Goal: Task Accomplishment & Management: Manage account settings

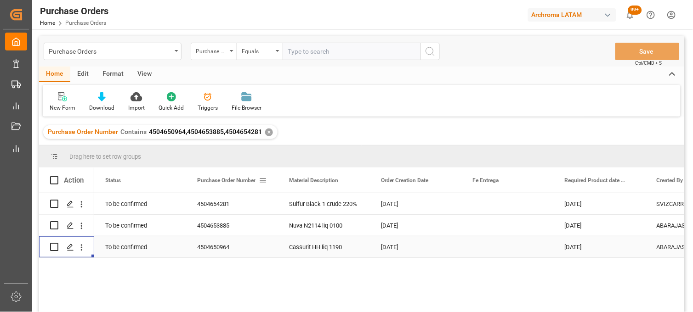
scroll to position [51, 0]
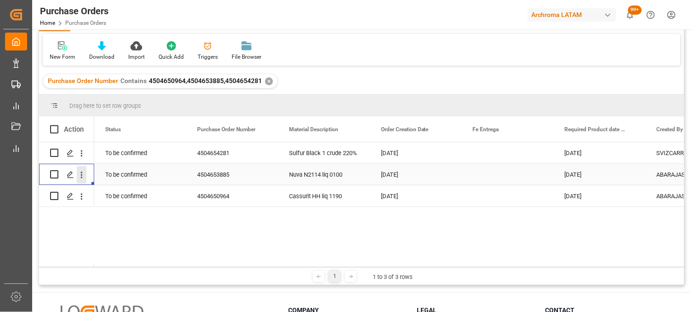
click at [83, 174] on icon "open menu" at bounding box center [82, 175] width 10 height 10
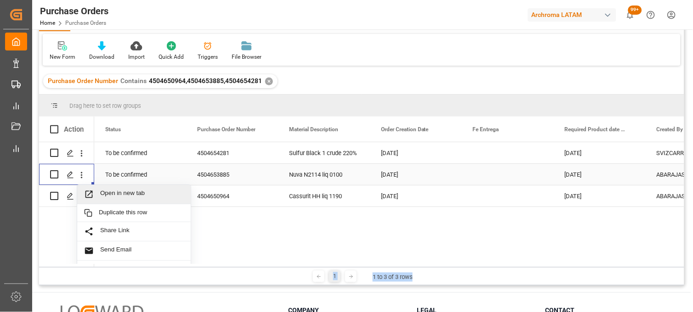
click at [107, 194] on span "Open in new tab" at bounding box center [142, 195] width 84 height 10
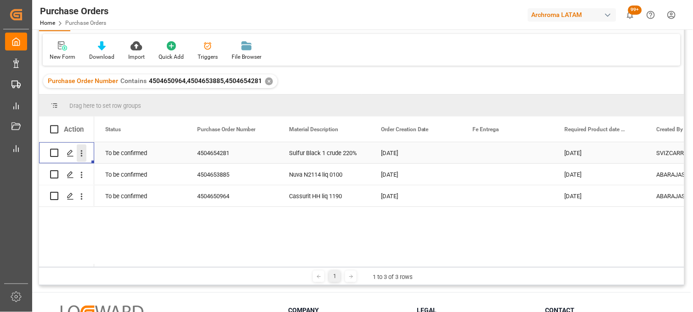
click at [81, 153] on icon "open menu" at bounding box center [82, 153] width 2 height 6
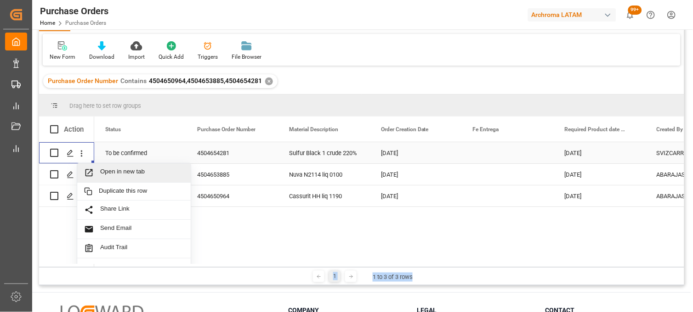
click at [90, 170] on icon "Press SPACE to select this row." at bounding box center [89, 173] width 10 height 10
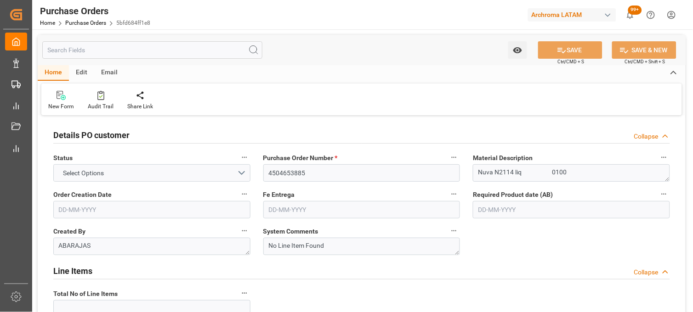
type input "1"
type input "11-08-2025"
type input "08-11-2025"
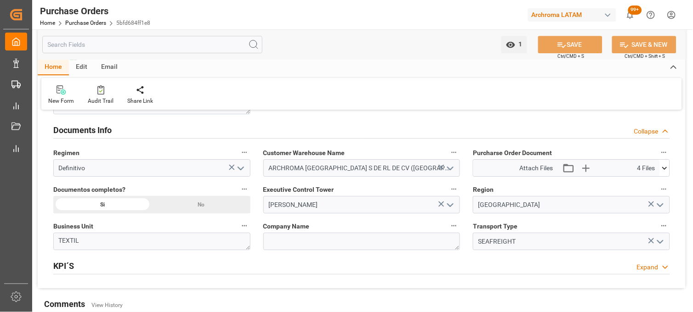
scroll to position [663, 0]
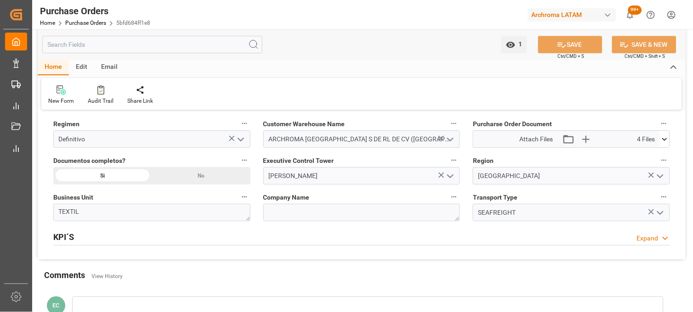
click at [664, 141] on icon at bounding box center [665, 140] width 10 height 10
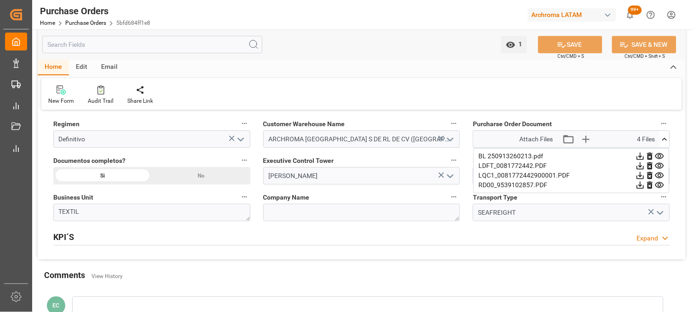
click at [660, 154] on icon at bounding box center [660, 157] width 10 height 10
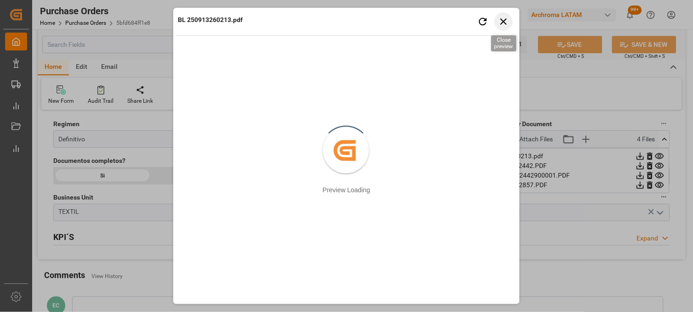
click at [501, 19] on icon "button" at bounding box center [503, 21] width 6 height 6
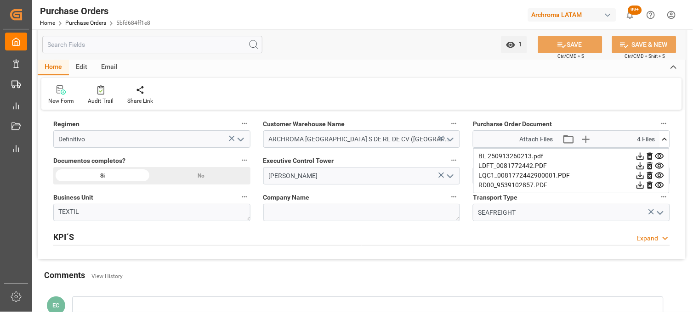
click at [660, 186] on icon at bounding box center [660, 186] width 10 height 10
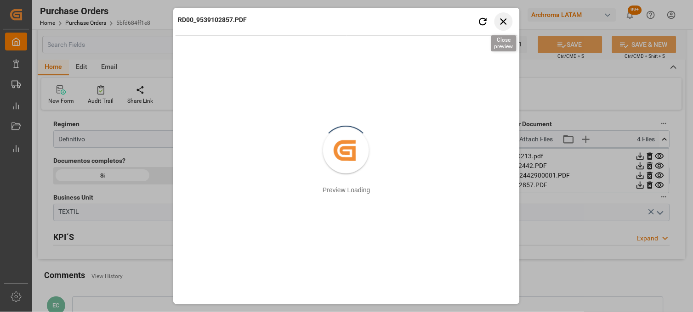
click at [501, 21] on icon "button" at bounding box center [503, 21] width 11 height 11
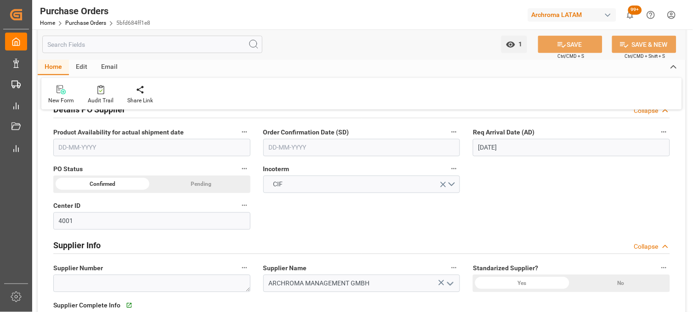
scroll to position [306, 0]
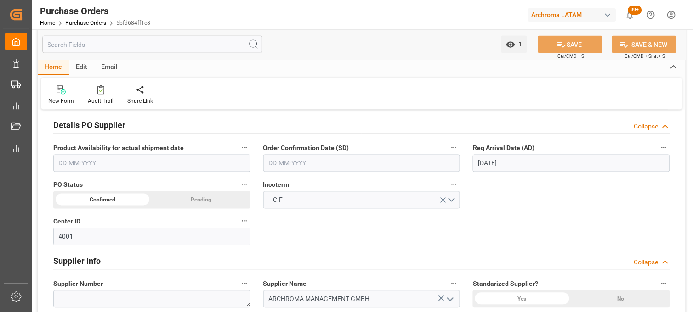
click at [488, 163] on input "[DATE]" at bounding box center [571, 163] width 197 height 17
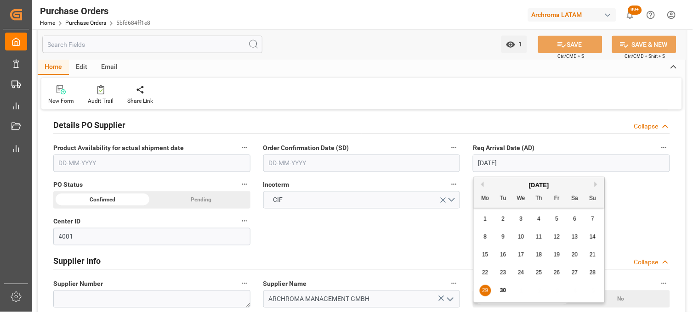
click at [596, 184] on button "Next Month" at bounding box center [597, 185] width 6 height 6
click at [537, 239] on span "9" at bounding box center [538, 237] width 3 height 6
type input "09-10-2025"
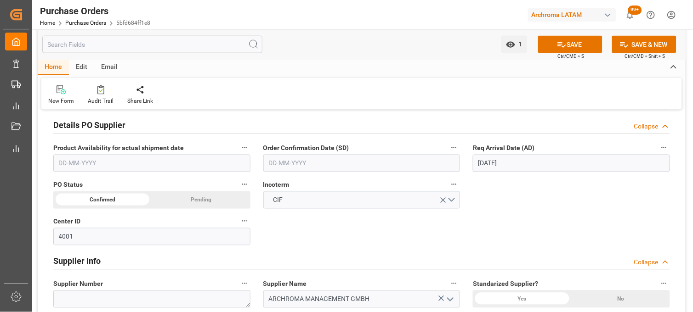
click at [398, 169] on input "text" at bounding box center [361, 163] width 197 height 17
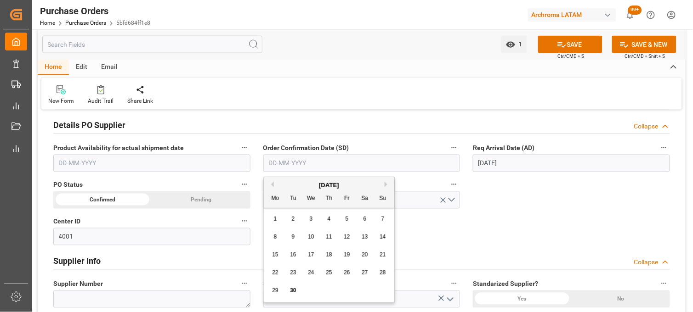
click at [283, 247] on div "15 16 17 18 19 20 21" at bounding box center [328, 255] width 125 height 18
click at [328, 276] on span "25" at bounding box center [329, 273] width 6 height 6
type input "[DATE]"
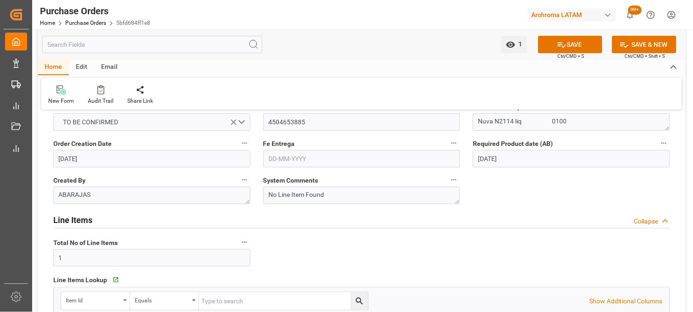
scroll to position [0, 0]
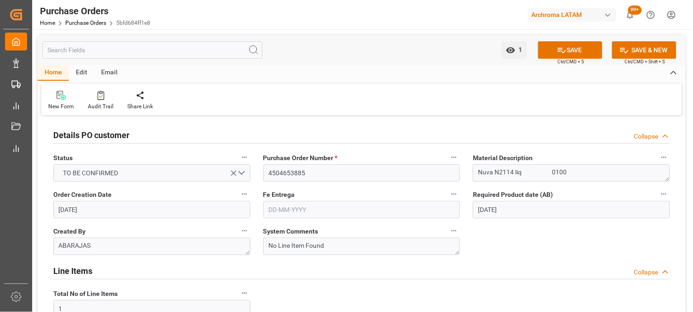
click at [280, 205] on input "text" at bounding box center [361, 209] width 197 height 17
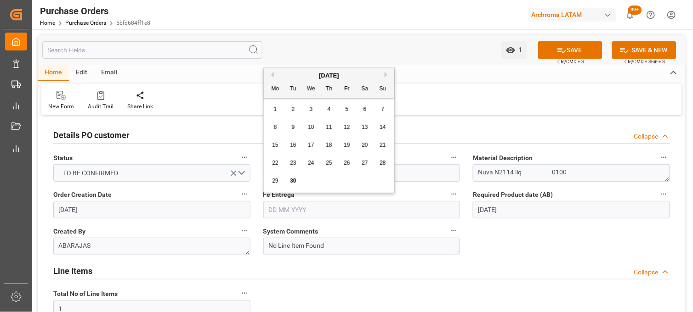
click at [387, 73] on button "Next Month" at bounding box center [387, 75] width 6 height 6
click at [345, 148] on span "17" at bounding box center [347, 145] width 6 height 6
type input "[DATE]"
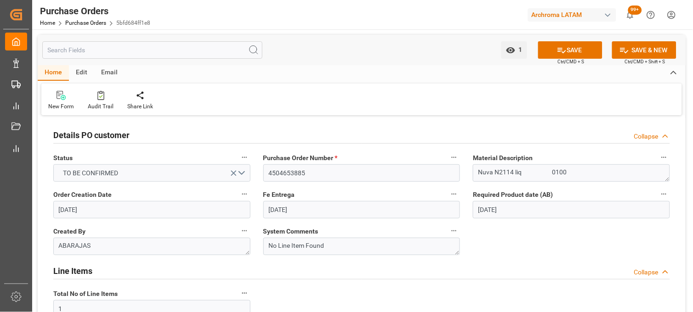
drag, startPoint x: 570, startPoint y: 48, endPoint x: 567, endPoint y: 58, distance: 10.9
click at [570, 48] on button "SAVE" at bounding box center [570, 49] width 64 height 17
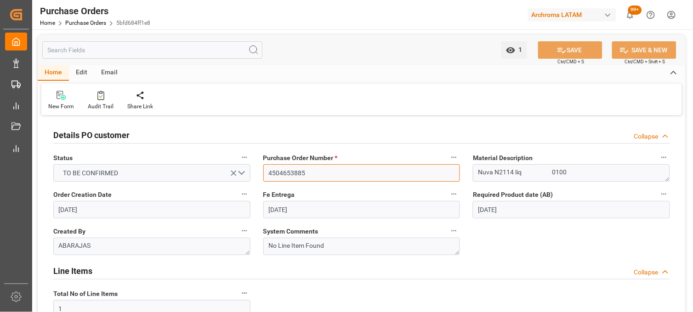
click at [288, 175] on input "4504653885" at bounding box center [361, 172] width 197 height 17
click at [95, 22] on link "Purchase Orders" at bounding box center [85, 23] width 41 height 6
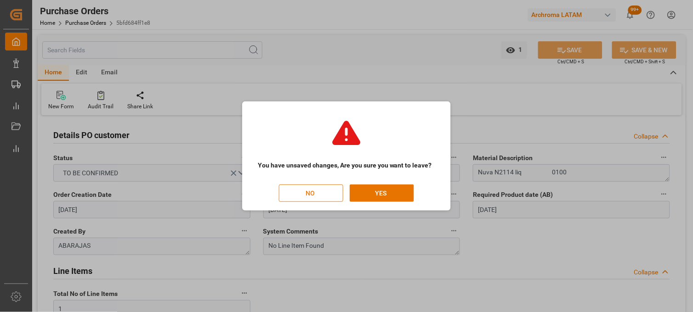
click at [327, 194] on button "NO" at bounding box center [311, 193] width 64 height 17
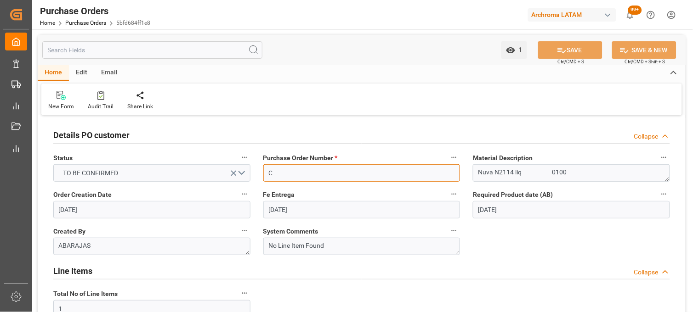
click at [290, 169] on input "C" at bounding box center [361, 172] width 197 height 17
click at [321, 176] on input "4504653885" at bounding box center [361, 172] width 197 height 17
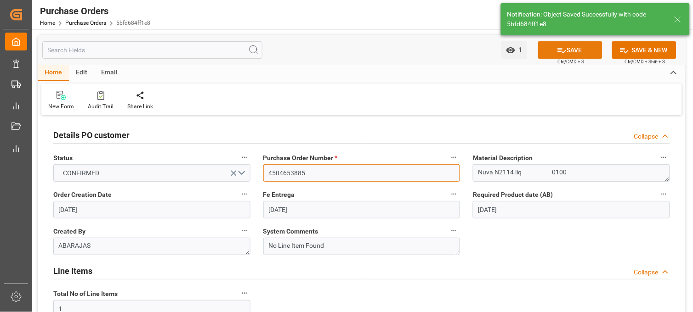
type input "4504653885"
click at [540, 52] on button "SAVE" at bounding box center [570, 49] width 64 height 17
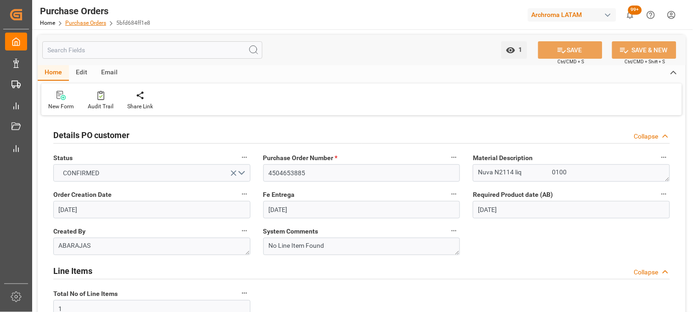
click at [75, 25] on link "Purchase Orders" at bounding box center [85, 23] width 41 height 6
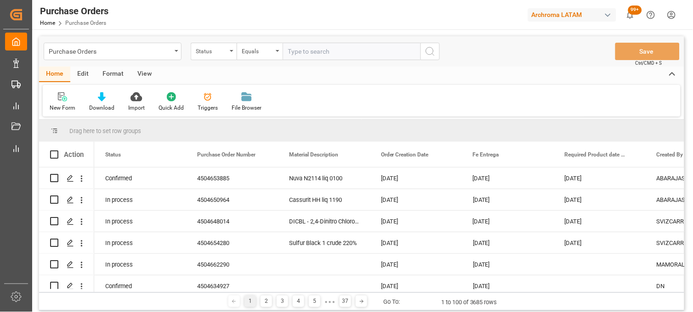
click at [175, 54] on div "Purchase Orders" at bounding box center [113, 51] width 138 height 17
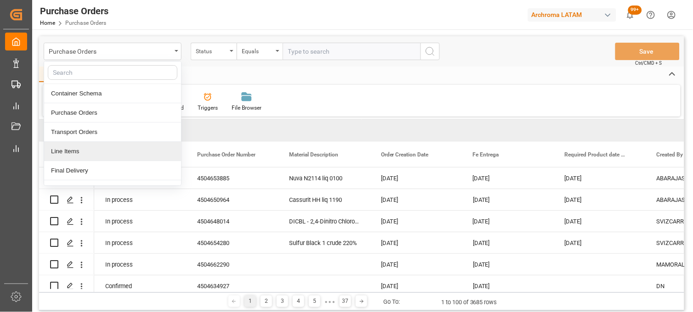
drag, startPoint x: 128, startPoint y: 154, endPoint x: 149, endPoint y: 129, distance: 32.6
click at [129, 154] on div "Line Items" at bounding box center [112, 151] width 137 height 19
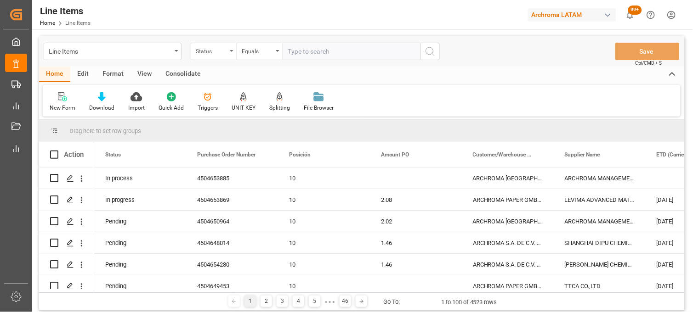
click at [235, 56] on div "Status" at bounding box center [214, 51] width 46 height 17
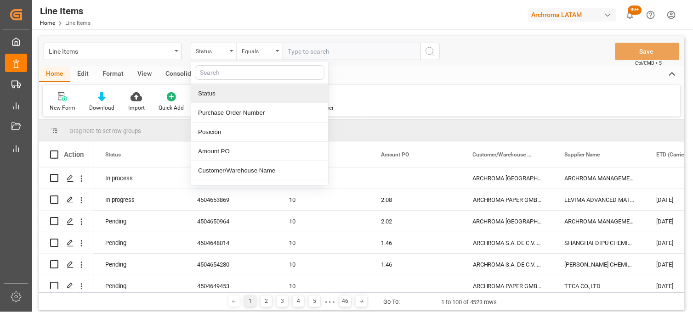
click at [239, 100] on div "Status" at bounding box center [259, 93] width 137 height 19
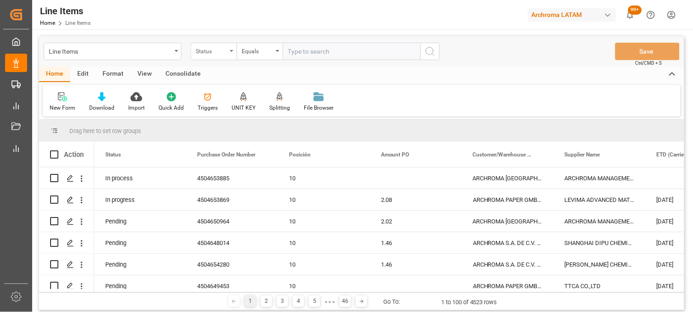
click at [225, 58] on div "Status" at bounding box center [214, 51] width 46 height 17
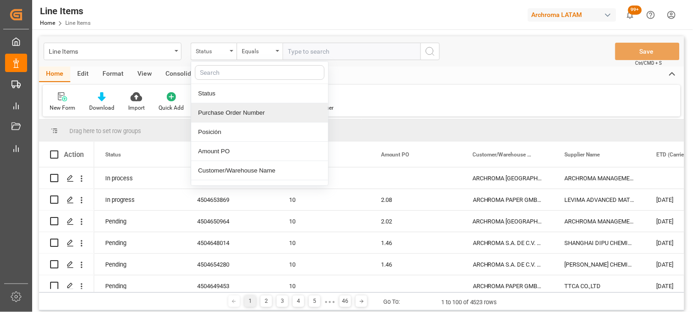
click at [233, 115] on div "Purchase Order Number" at bounding box center [259, 112] width 137 height 19
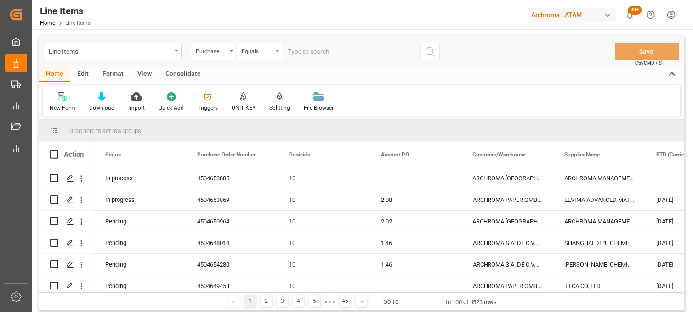
click at [299, 54] on input "text" at bounding box center [352, 51] width 138 height 17
paste input "4504653885"
type input "4504653885"
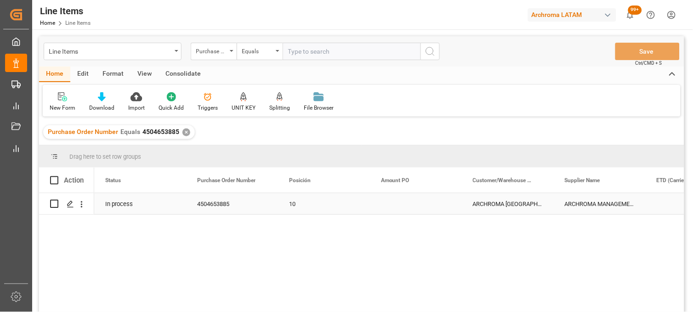
click at [396, 205] on div "Press SPACE to select this row." at bounding box center [416, 203] width 92 height 21
type input "12.16"
click at [501, 204] on div "ARCHROMA [GEOGRAPHIC_DATA] S DE RL DE CV ([GEOGRAPHIC_DATA][PERSON_NAME])" at bounding box center [508, 203] width 92 height 21
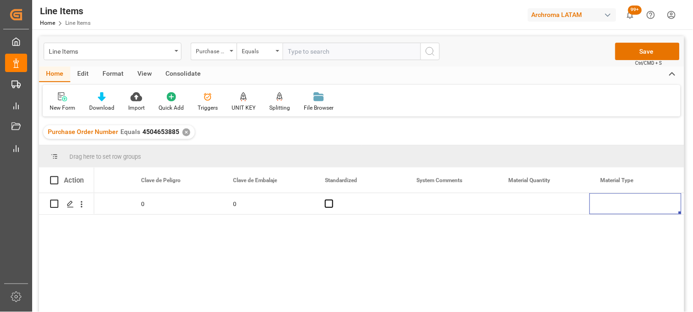
scroll to position [0, 1067]
click at [437, 204] on div "Press SPACE to select this row." at bounding box center [452, 203] width 92 height 21
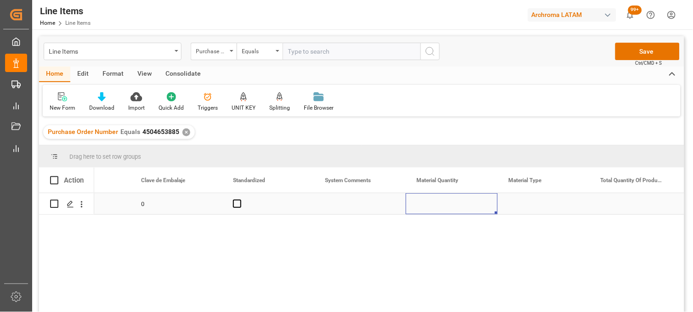
click at [437, 201] on div "Press SPACE to select this row." at bounding box center [452, 203] width 92 height 21
type input "20"
click at [530, 201] on div "Press SPACE to select this row." at bounding box center [544, 203] width 92 height 21
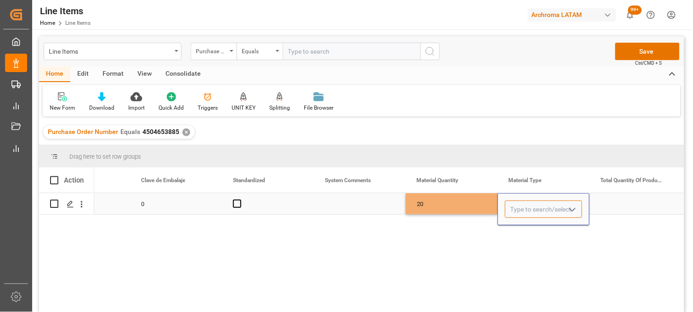
click at [527, 203] on input "Press SPACE to select this row." at bounding box center [543, 209] width 77 height 17
click at [527, 203] on input "S" at bounding box center [543, 209] width 77 height 17
click at [522, 226] on div "Press SPACE to select this row." at bounding box center [543, 230] width 77 height 22
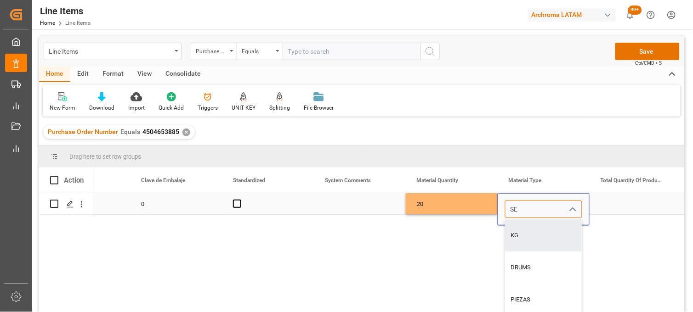
drag, startPoint x: 508, startPoint y: 212, endPoint x: 502, endPoint y: 212, distance: 5.5
click at [503, 212] on div "SE KG DRUMS PIEZAS PALLET IBC ISOTANQUE BAG BIG BAG BOX JERRICANS" at bounding box center [543, 209] width 91 height 17
click at [533, 228] on div "DRUMS" at bounding box center [543, 236] width 76 height 32
type input "DRUMS"
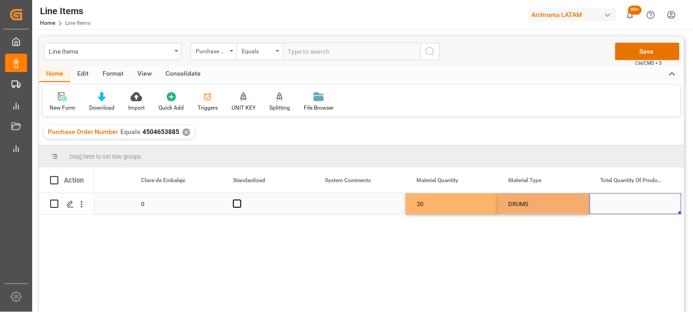
click at [636, 196] on div "Press SPACE to select this row." at bounding box center [635, 203] width 92 height 21
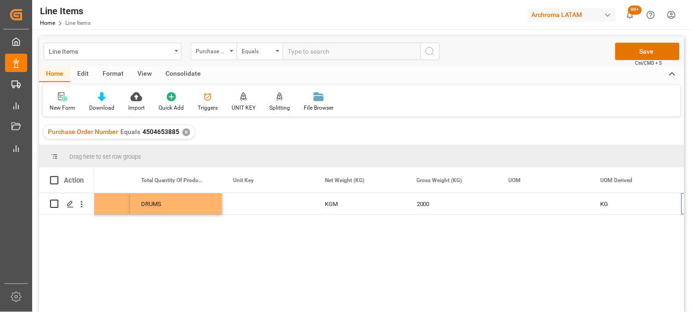
scroll to position [0, 0]
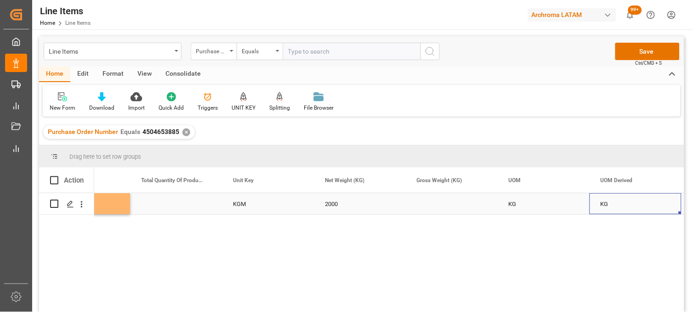
click at [425, 204] on div "Press SPACE to select this row." at bounding box center [452, 203] width 92 height 21
type input "2110"
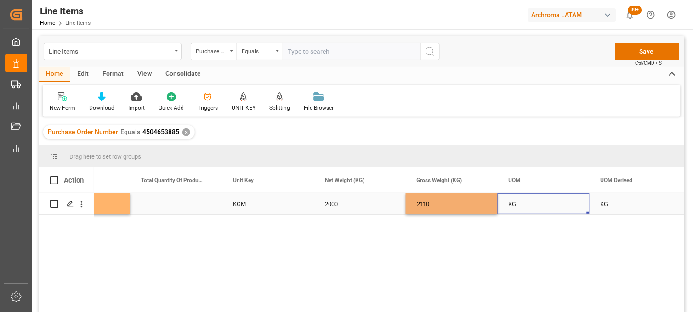
click at [516, 209] on div "KG" at bounding box center [544, 203] width 92 height 21
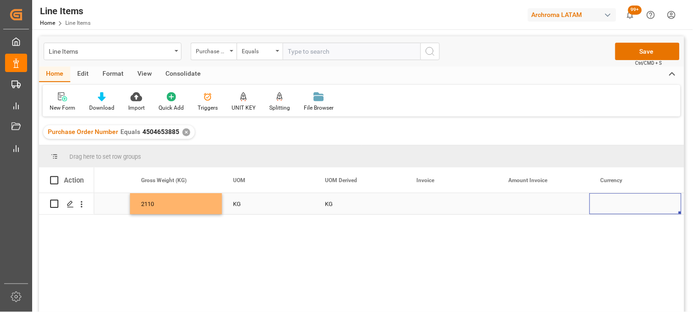
click at [435, 203] on div "Press SPACE to select this row." at bounding box center [452, 203] width 92 height 21
type input "9539102857"
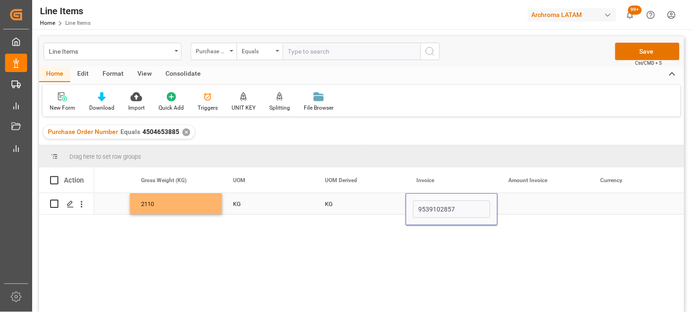
click at [530, 203] on div "Press SPACE to select this row." at bounding box center [544, 203] width 92 height 21
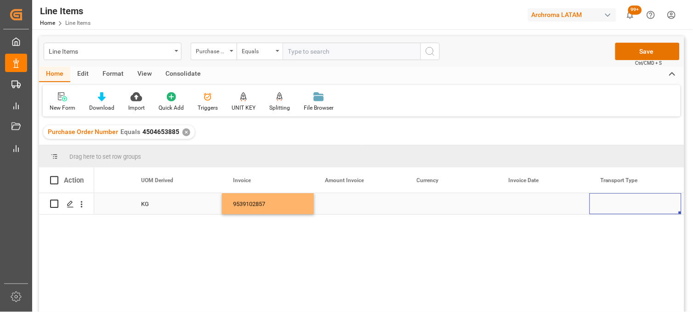
click at [352, 204] on div "Press SPACE to select this row." at bounding box center [360, 203] width 92 height 21
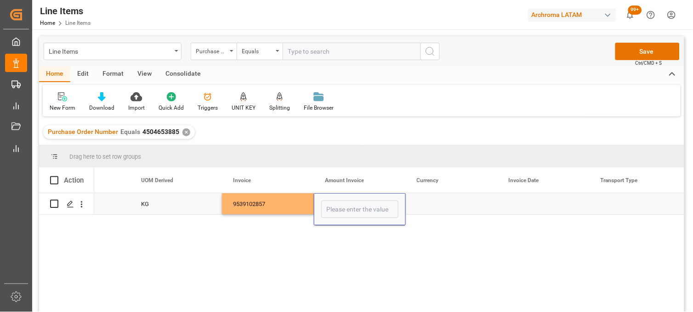
click at [352, 204] on input "Press SPACE to select this row." at bounding box center [359, 209] width 77 height 17
type input "24320"
click at [430, 205] on div "Press SPACE to select this row." at bounding box center [452, 203] width 92 height 21
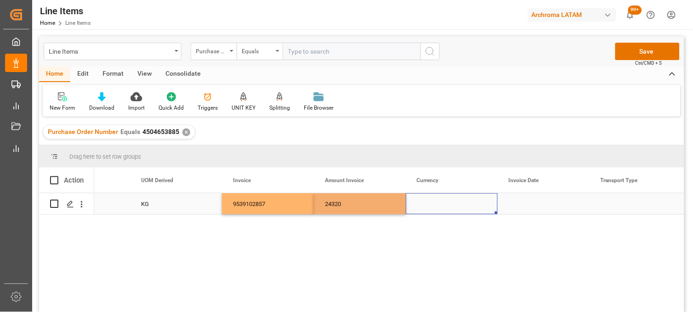
click at [430, 205] on div "Press SPACE to select this row." at bounding box center [452, 203] width 92 height 21
click at [430, 205] on input "Press SPACE to select this row." at bounding box center [451, 209] width 77 height 17
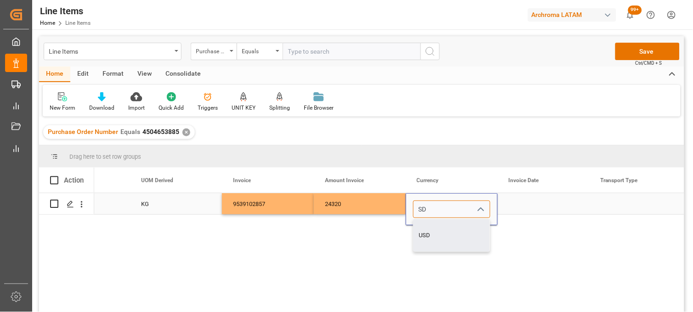
drag, startPoint x: 433, startPoint y: 231, endPoint x: 528, endPoint y: 215, distance: 96.9
click at [435, 231] on div "USD" at bounding box center [451, 236] width 76 height 32
type input "USD"
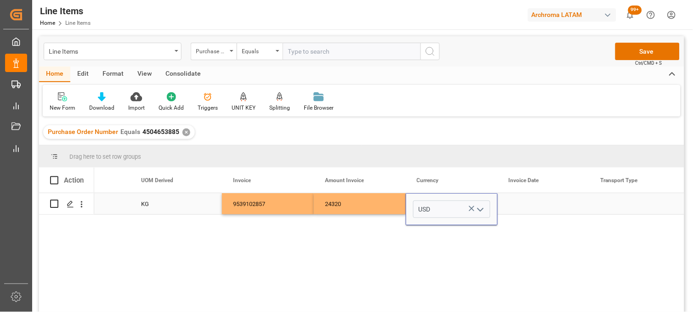
click at [531, 205] on div "Press SPACE to select this row." at bounding box center [544, 203] width 92 height 21
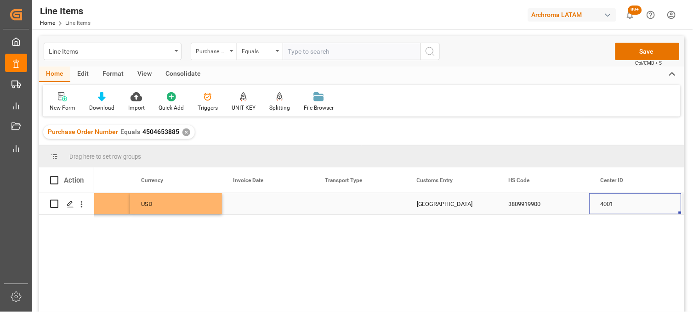
click at [244, 208] on div "Press SPACE to select this row." at bounding box center [268, 203] width 92 height 21
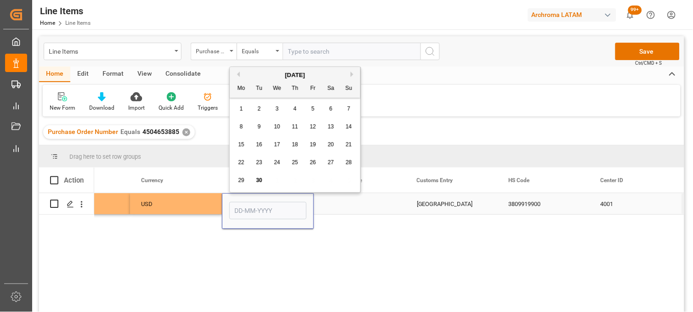
click at [245, 208] on input "Press SPACE to select this row." at bounding box center [267, 210] width 77 height 17
click at [245, 188] on div "29 30 1 2 3 4 5" at bounding box center [294, 181] width 125 height 18
click at [279, 128] on span "10" at bounding box center [277, 127] width 6 height 6
type input "[DATE]"
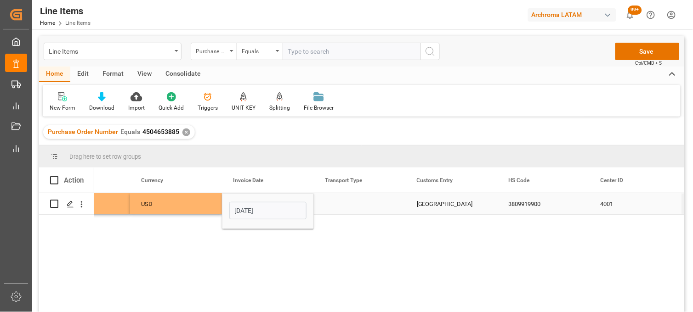
click at [343, 205] on div "Press SPACE to select this row." at bounding box center [360, 203] width 92 height 21
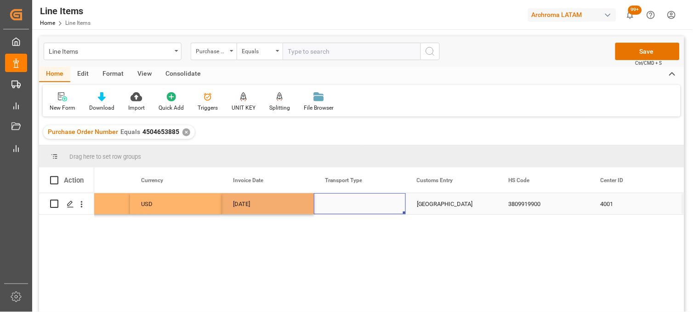
click at [343, 205] on div "Press SPACE to select this row." at bounding box center [360, 203] width 92 height 21
click at [343, 205] on input "Press SPACE to select this row." at bounding box center [359, 209] width 77 height 17
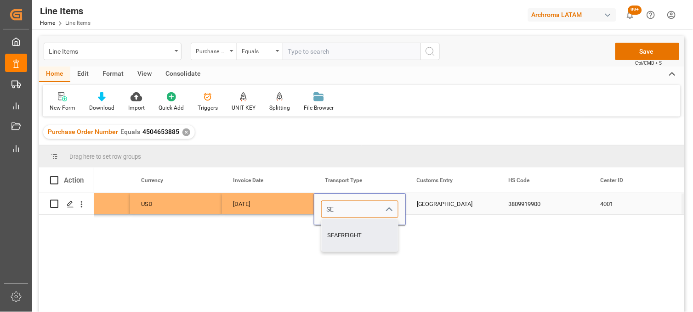
drag, startPoint x: 347, startPoint y: 226, endPoint x: 436, endPoint y: 208, distance: 91.0
click at [350, 226] on div "SEAFREIGHT" at bounding box center [360, 236] width 76 height 32
type input "SEAFREIGHT"
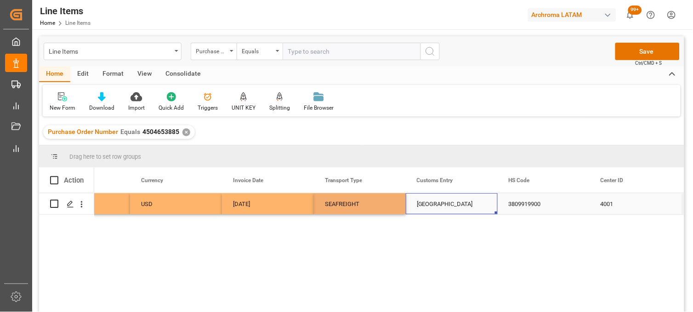
click at [438, 207] on div "VERACRUZ" at bounding box center [452, 203] width 92 height 21
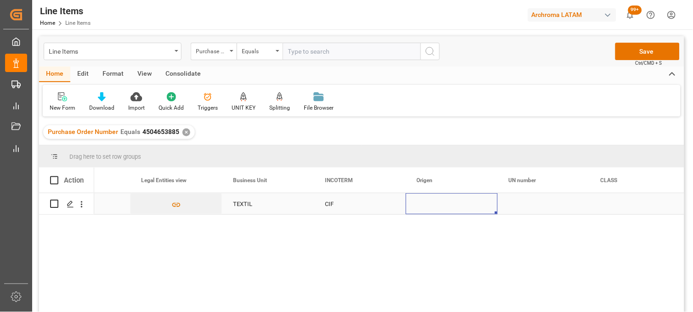
click at [427, 208] on div "Press SPACE to select this row." at bounding box center [452, 203] width 92 height 21
click at [427, 208] on input "Press SPACE to select this row." at bounding box center [451, 209] width 77 height 17
type input "S"
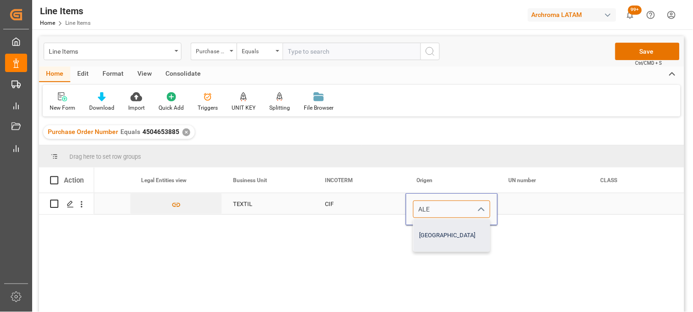
drag, startPoint x: 436, startPoint y: 233, endPoint x: 446, endPoint y: 231, distance: 9.4
click at [437, 233] on div "ALEMANIA" at bounding box center [451, 236] width 76 height 32
type input "ALEMANIA"
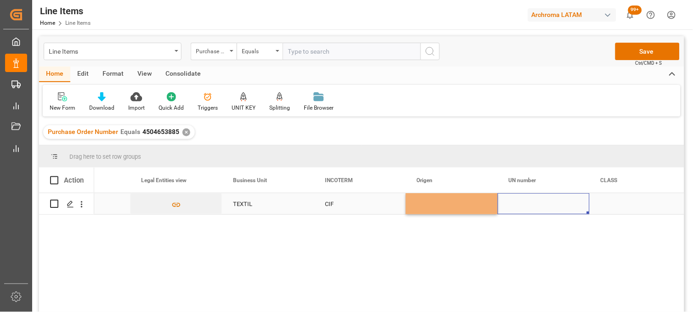
click at [516, 205] on div "Press SPACE to select this row." at bounding box center [544, 203] width 92 height 21
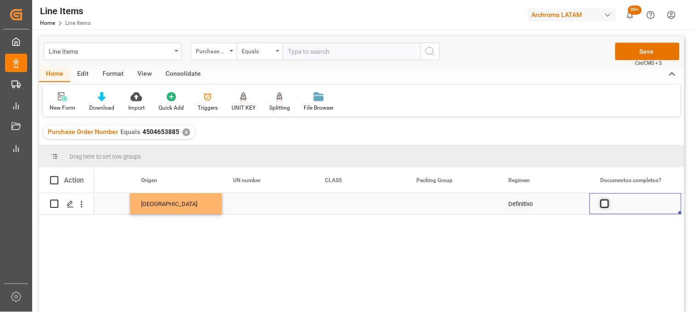
click at [601, 204] on span "Press SPACE to select this row." at bounding box center [604, 204] width 8 height 8
click at [607, 200] on input "Press SPACE to select this row." at bounding box center [607, 200] width 0 height 0
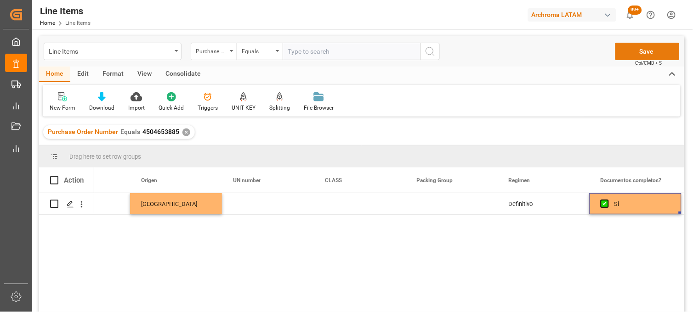
click at [629, 53] on button "Save" at bounding box center [647, 51] width 64 height 17
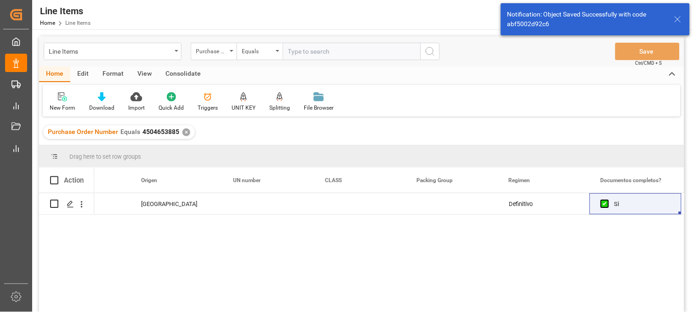
click at [54, 180] on span at bounding box center [54, 180] width 8 height 8
click at [57, 176] on input "checkbox" at bounding box center [57, 176] width 0 height 0
checkbox input "true"
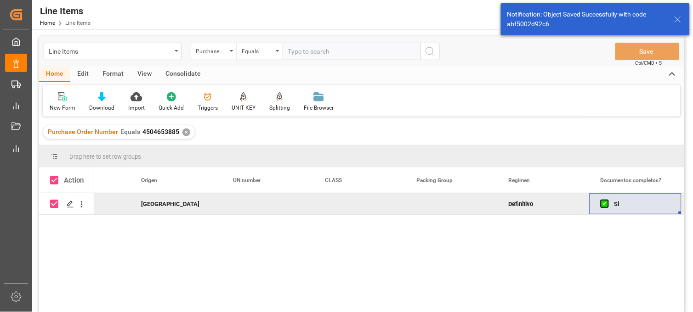
drag, startPoint x: 166, startPoint y: 75, endPoint x: 129, endPoint y: 81, distance: 37.7
click at [164, 75] on div "Consolidate" at bounding box center [182, 75] width 49 height 16
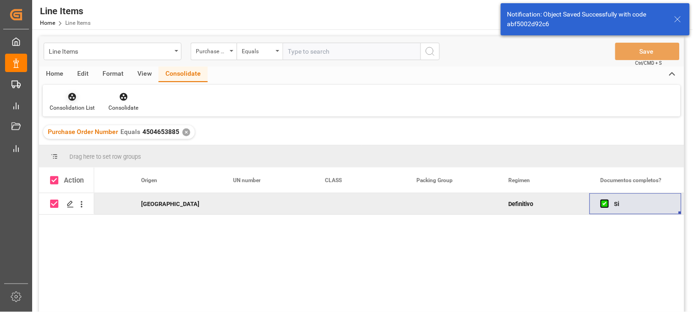
click at [65, 104] on div "Consolidation List" at bounding box center [72, 108] width 45 height 8
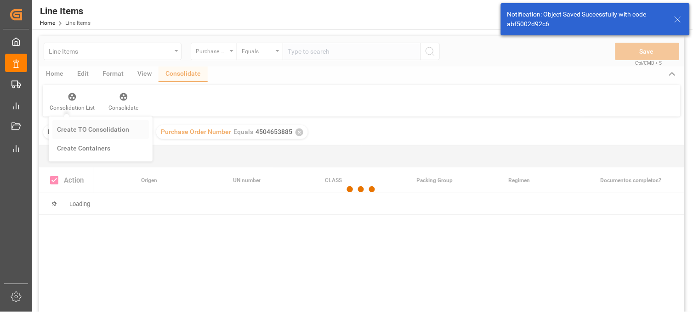
click at [72, 127] on div "Line Items Purchase Order Number Equals Save Ctrl/CMD + S Home Edit Format View…" at bounding box center [361, 186] width 645 height 300
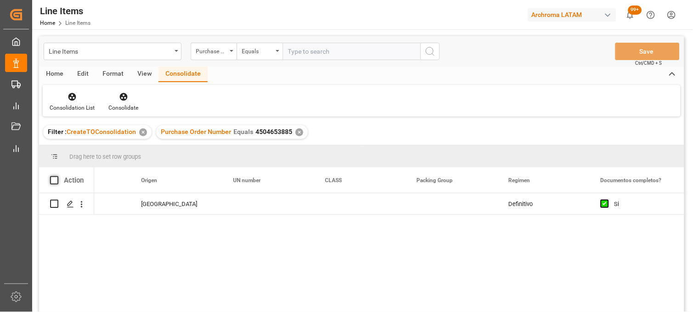
click at [51, 179] on span at bounding box center [54, 180] width 8 height 8
click at [57, 176] on input "checkbox" at bounding box center [57, 176] width 0 height 0
checkbox input "true"
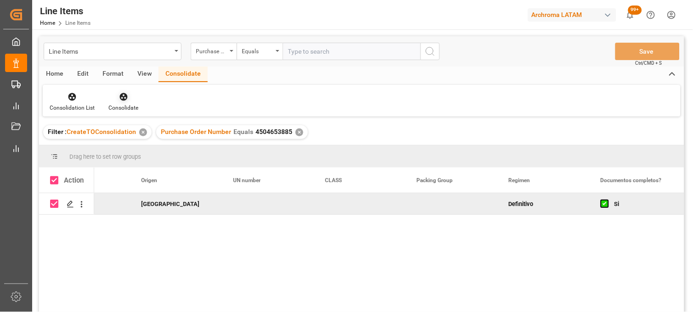
click at [126, 106] on div "Consolidate" at bounding box center [123, 108] width 30 height 8
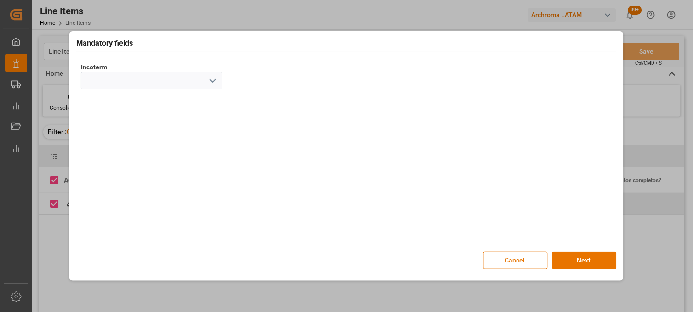
drag, startPoint x: 214, startPoint y: 80, endPoint x: 203, endPoint y: 86, distance: 12.5
click at [211, 80] on polyline "open menu" at bounding box center [213, 80] width 6 height 3
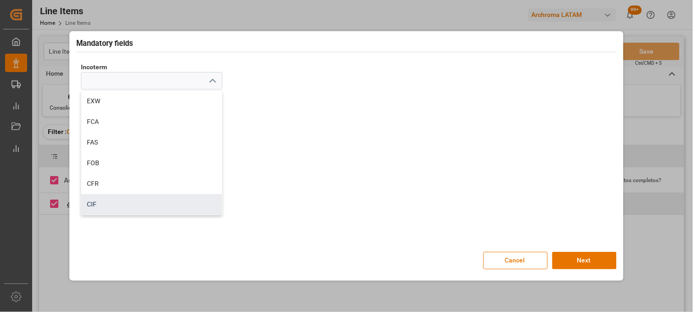
drag, startPoint x: 109, startPoint y: 206, endPoint x: 135, endPoint y: 187, distance: 32.0
click at [109, 205] on div "CIF" at bounding box center [151, 204] width 141 height 21
type input "CIF"
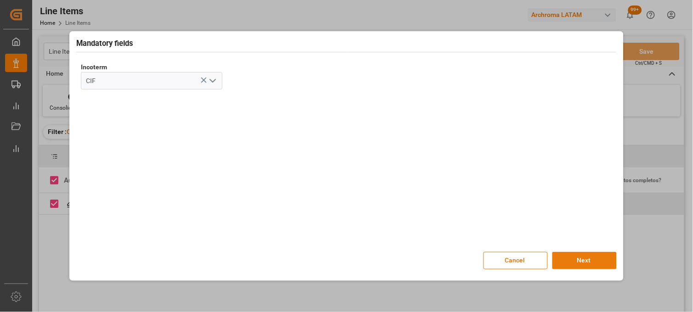
click at [566, 261] on button "Next" at bounding box center [584, 260] width 64 height 17
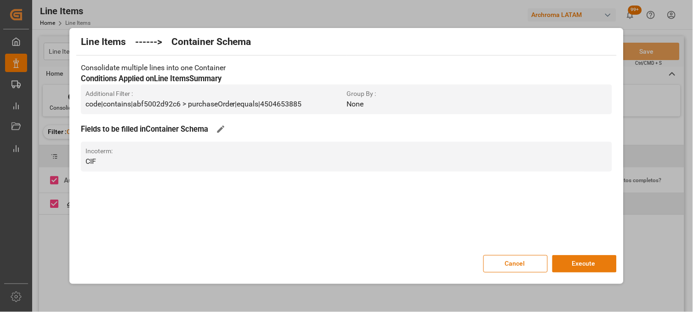
click at [579, 266] on button "Execute" at bounding box center [584, 263] width 64 height 17
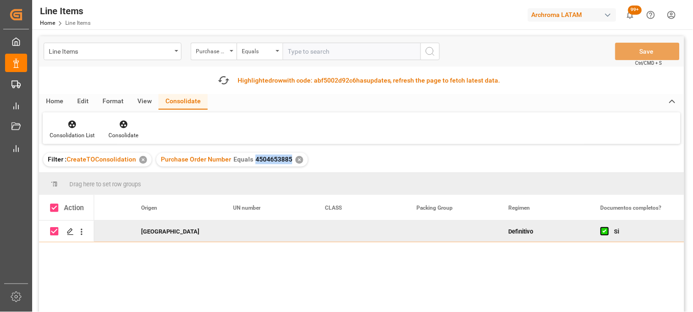
drag, startPoint x: 251, startPoint y: 158, endPoint x: 287, endPoint y: 161, distance: 35.9
click at [287, 161] on div "Purchase Order Number Equals 4504653885" at bounding box center [226, 160] width 131 height 10
copy span "4504653885"
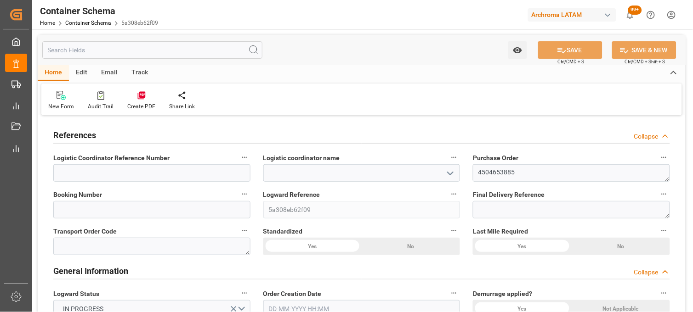
type input "0"
type input "1"
type input "20"
type input "2000"
type input "2110"
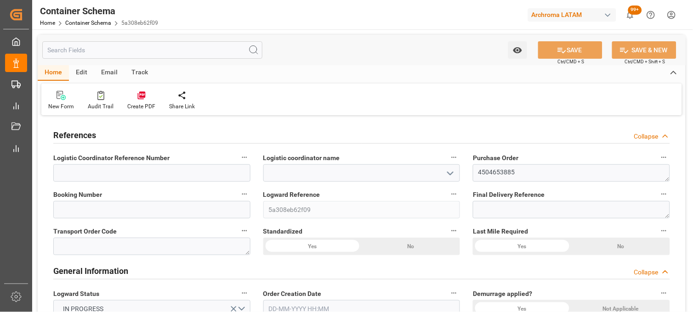
type input "0"
type input "[DATE]"
type input "30-09-2025 23:30"
type input "[DATE]"
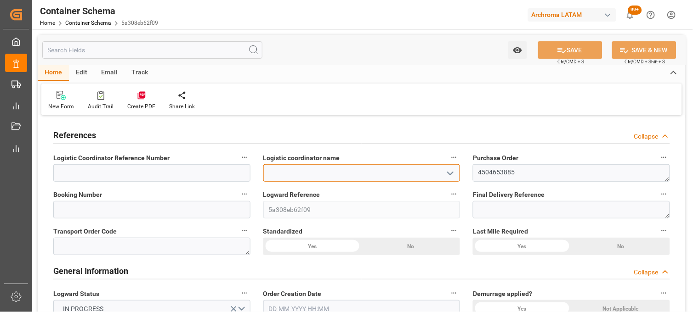
click at [307, 174] on input at bounding box center [361, 172] width 197 height 17
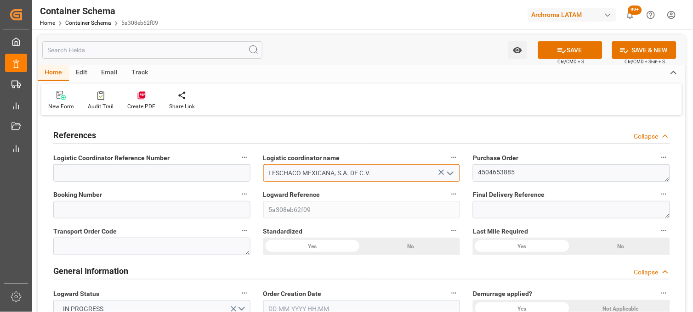
type input "LESCHACO MEXICANA, S.A. DE C.V."
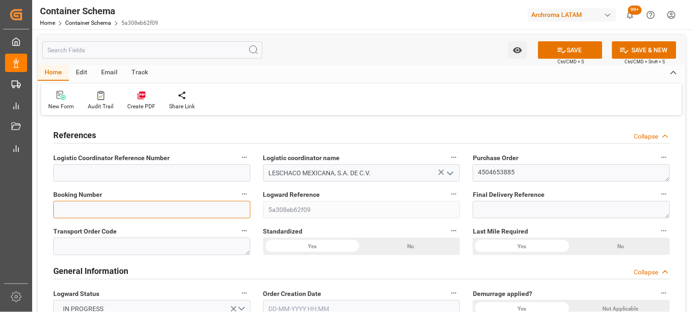
click at [177, 209] on input at bounding box center [151, 209] width 197 height 17
paste input "ALRB250913260213"
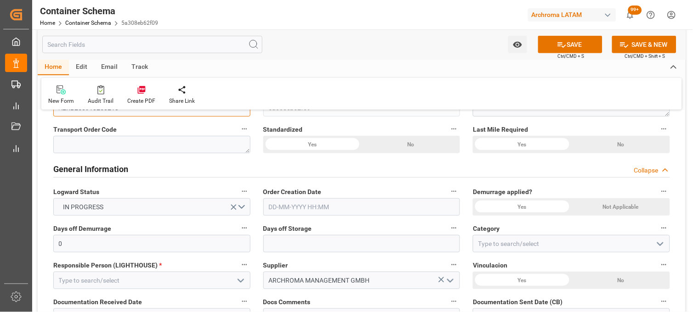
scroll to position [153, 0]
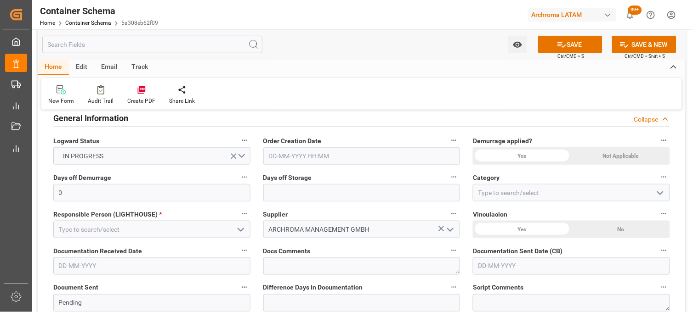
type input "ALRB250913260213"
click at [288, 159] on input "text" at bounding box center [361, 155] width 197 height 17
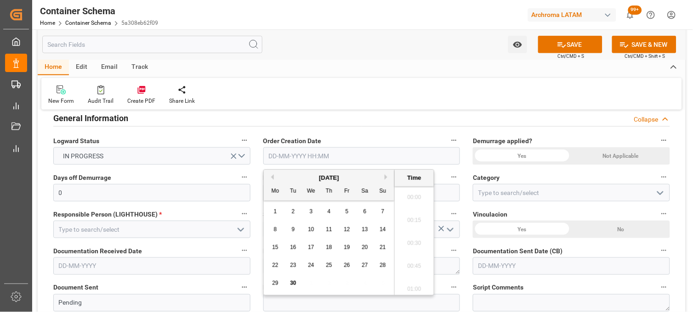
scroll to position [1565, 0]
click at [283, 178] on div "[DATE]" at bounding box center [329, 178] width 130 height 9
click at [293, 284] on span "30" at bounding box center [293, 283] width 6 height 6
click at [420, 226] on li "17:15" at bounding box center [414, 218] width 39 height 23
type input "30-09-2025 17:15"
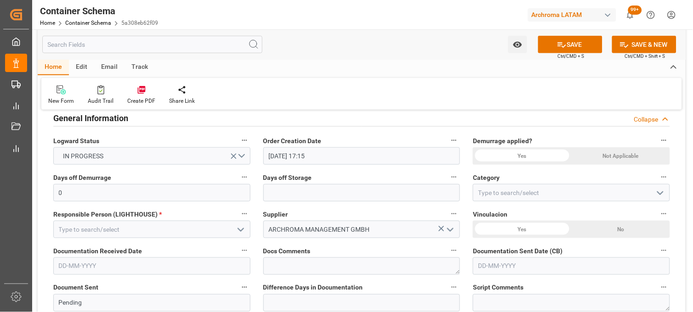
click at [600, 154] on div "Not Applicable" at bounding box center [620, 155] width 98 height 17
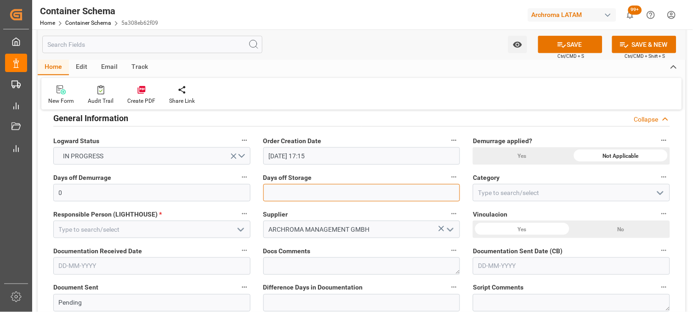
click at [362, 199] on input "text" at bounding box center [361, 192] width 197 height 17
type input "7"
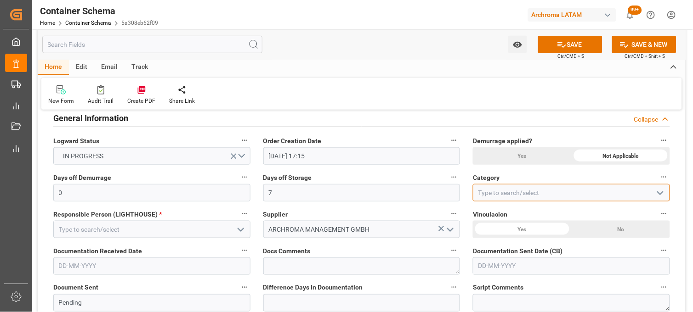
click at [482, 195] on input at bounding box center [571, 192] width 197 height 17
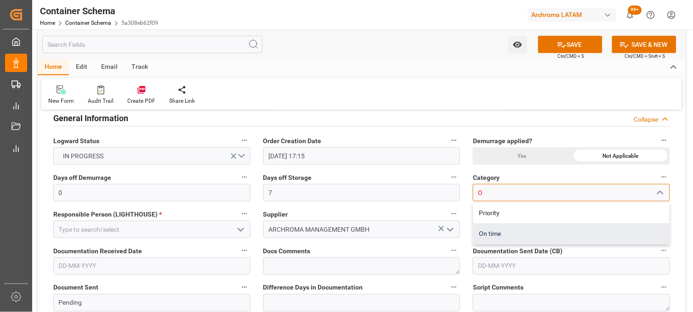
click at [486, 229] on div "On time" at bounding box center [571, 234] width 196 height 21
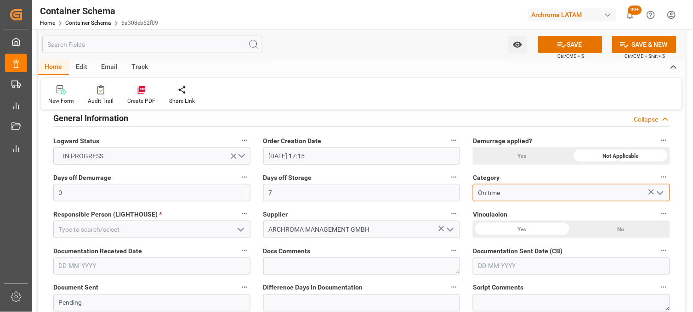
type input "On time"
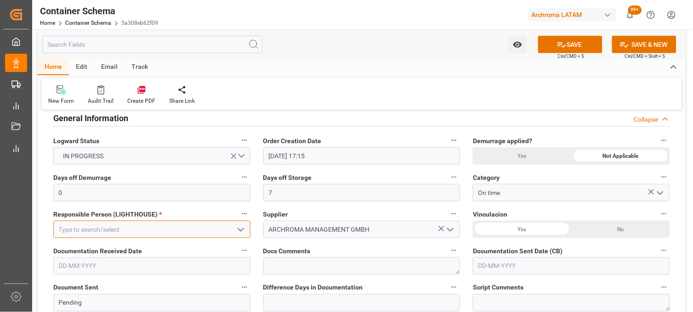
click at [209, 232] on input at bounding box center [151, 229] width 197 height 17
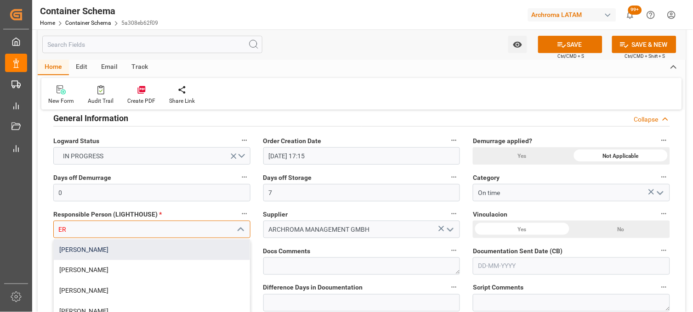
click at [209, 250] on div "[PERSON_NAME]" at bounding box center [152, 250] width 196 height 21
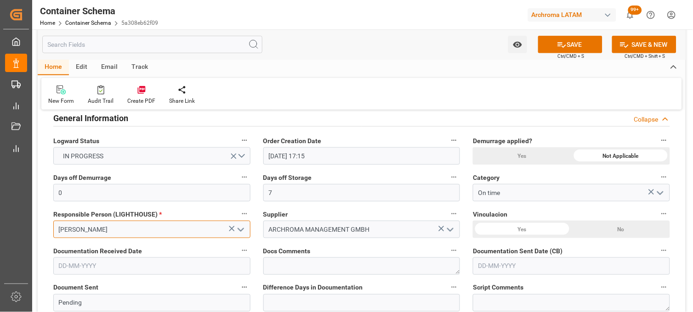
type input "[PERSON_NAME]"
click at [154, 269] on input "text" at bounding box center [151, 266] width 197 height 17
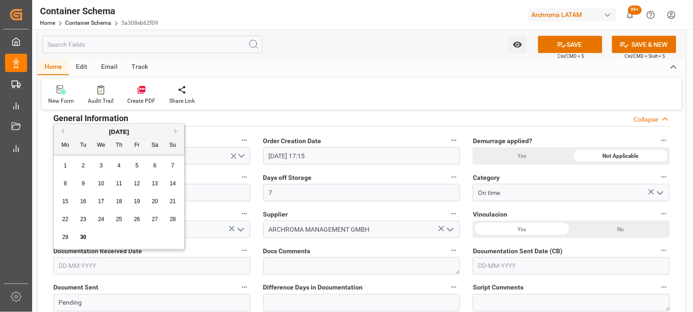
click at [70, 245] on div "29 30 1 2 3 4 5" at bounding box center [119, 238] width 125 height 18
click at [84, 236] on span "30" at bounding box center [83, 237] width 6 height 6
type input "[DATE]"
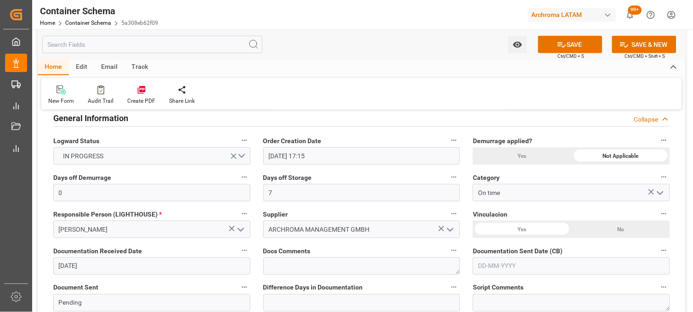
click at [486, 264] on input "text" at bounding box center [571, 266] width 197 height 17
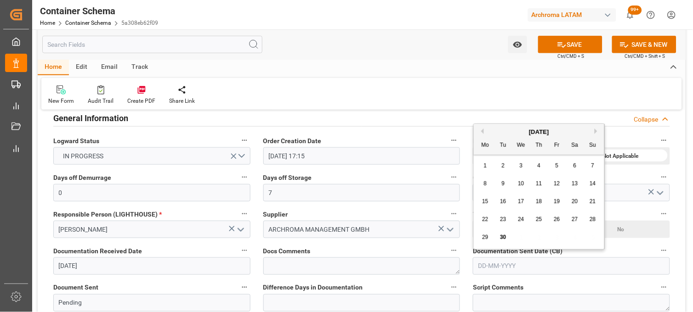
click at [491, 244] on div "29 30 1 2 3 4 5" at bounding box center [538, 238] width 125 height 18
click at [503, 234] on span "30" at bounding box center [503, 237] width 6 height 6
type input "[DATE]"
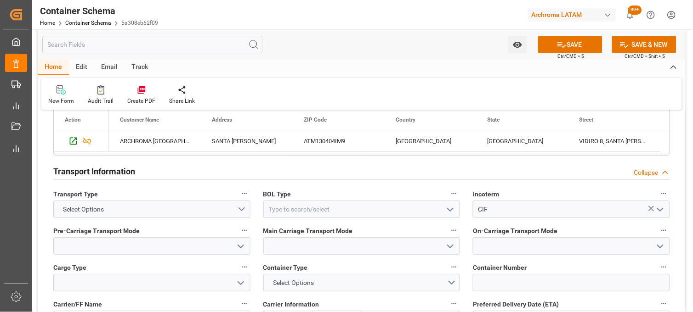
scroll to position [765, 0]
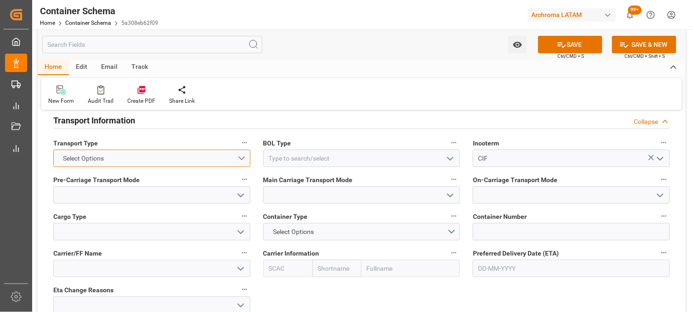
click at [239, 159] on button "Select Options" at bounding box center [151, 158] width 197 height 17
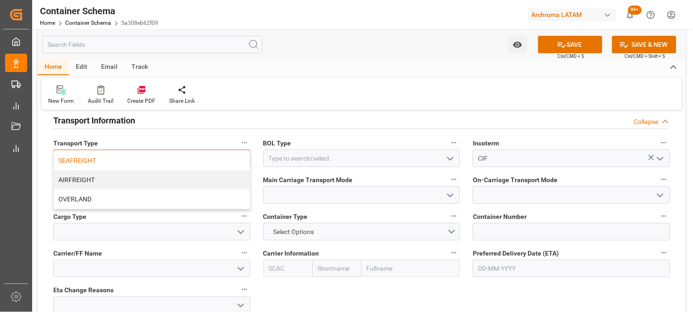
click at [215, 161] on div "SEAFREIGHT" at bounding box center [152, 160] width 196 height 19
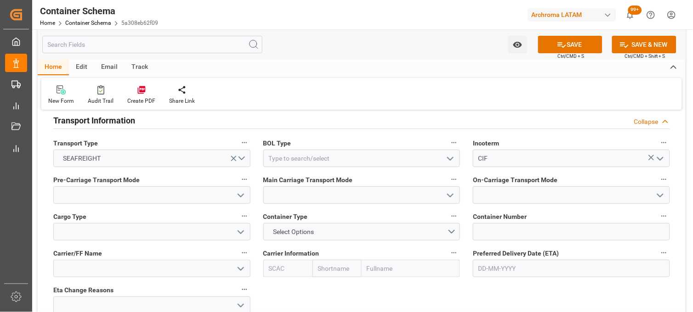
click at [449, 159] on polyline "open menu" at bounding box center [450, 159] width 6 height 3
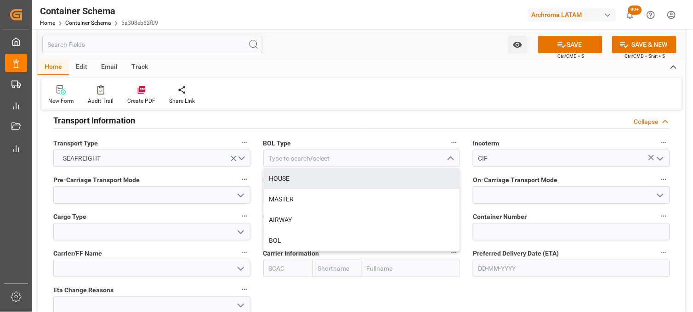
click at [313, 178] on div "HOUSE" at bounding box center [362, 179] width 196 height 21
type input "HOUSE"
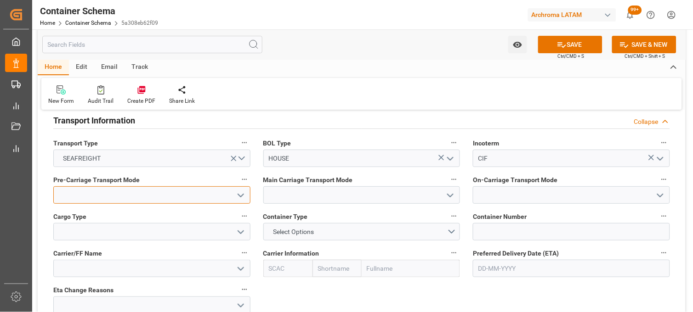
click at [204, 192] on input at bounding box center [151, 195] width 197 height 17
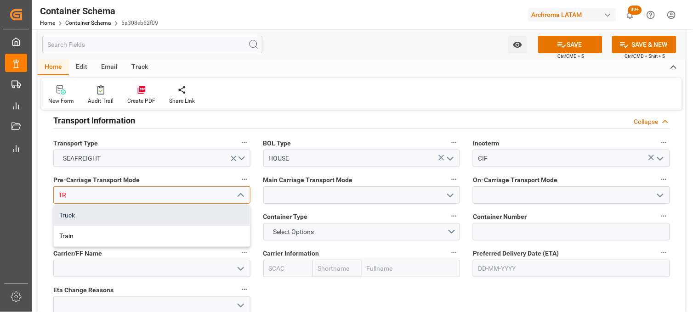
click at [195, 208] on div "Truck" at bounding box center [152, 215] width 196 height 21
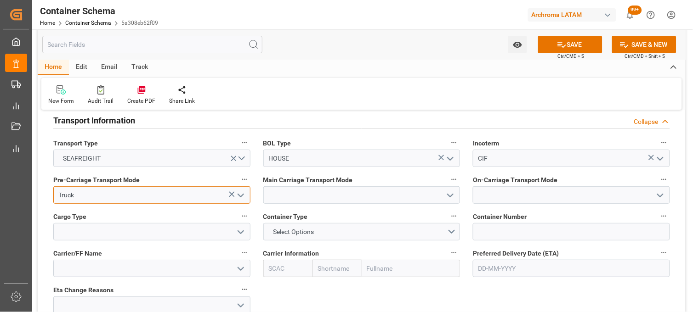
type input "Truck"
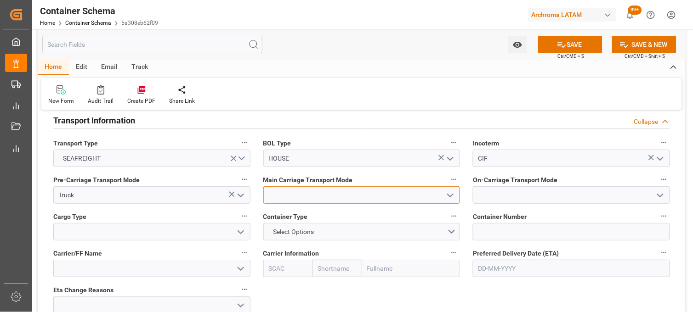
click at [304, 195] on input at bounding box center [361, 195] width 197 height 17
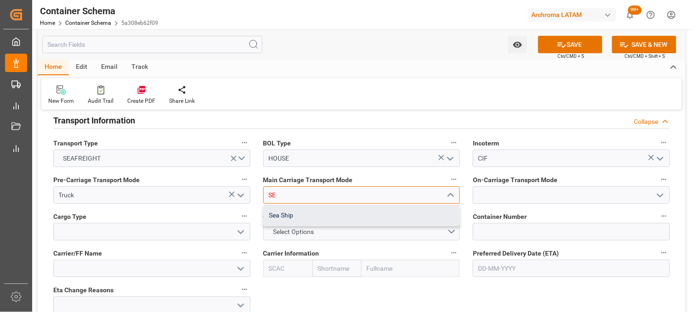
click at [306, 216] on div "Sea Ship" at bounding box center [362, 215] width 196 height 21
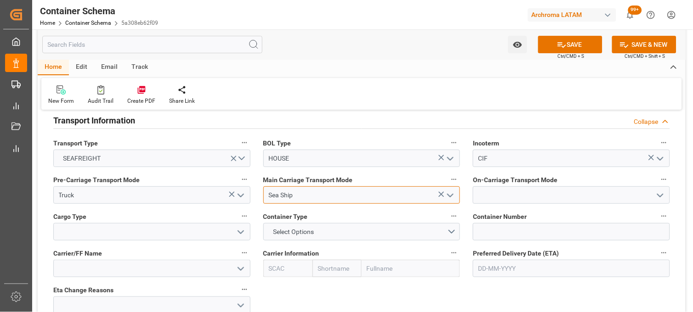
type input "Sea Ship"
click at [475, 196] on input at bounding box center [571, 195] width 197 height 17
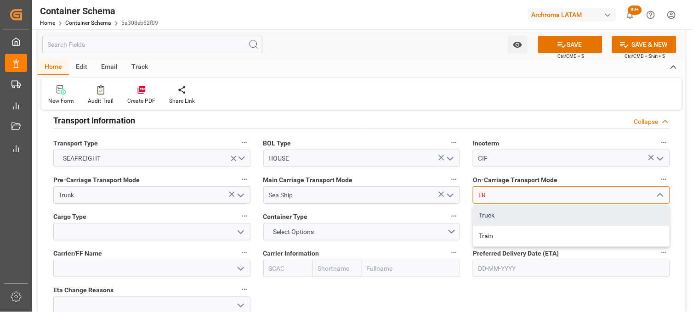
click at [488, 211] on div "Truck" at bounding box center [571, 215] width 196 height 21
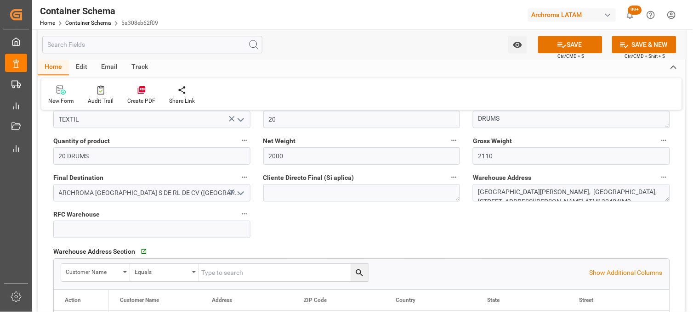
scroll to position [561, 0]
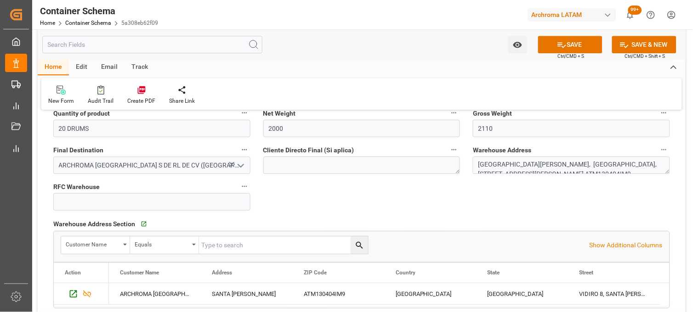
type input "Truck"
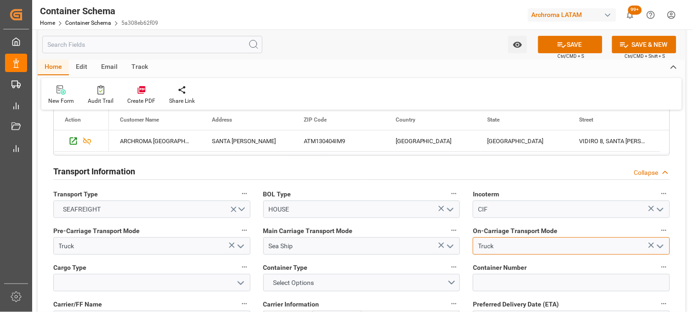
scroll to position [765, 0]
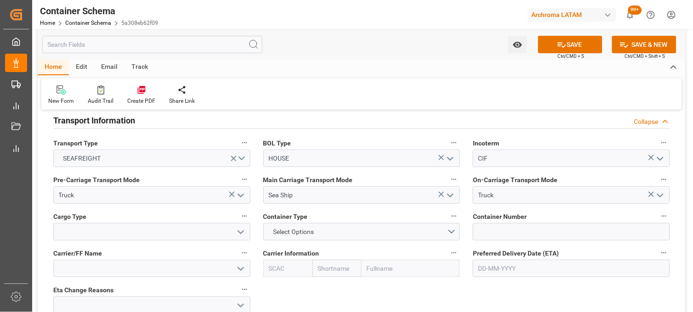
click at [242, 232] on polyline "open menu" at bounding box center [241, 232] width 6 height 3
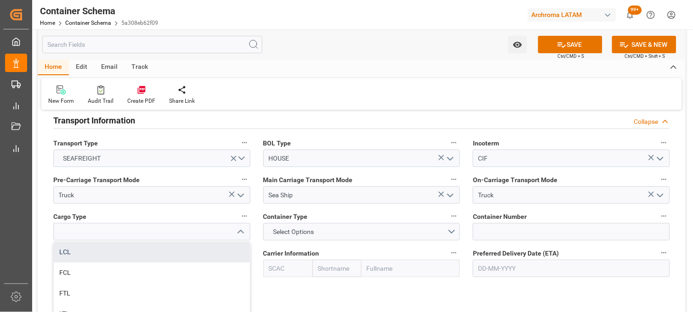
click at [131, 250] on div "LCL" at bounding box center [152, 252] width 196 height 21
type input "LCL"
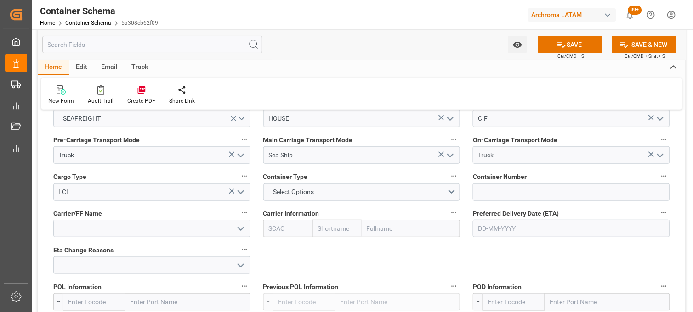
scroll to position [867, 0]
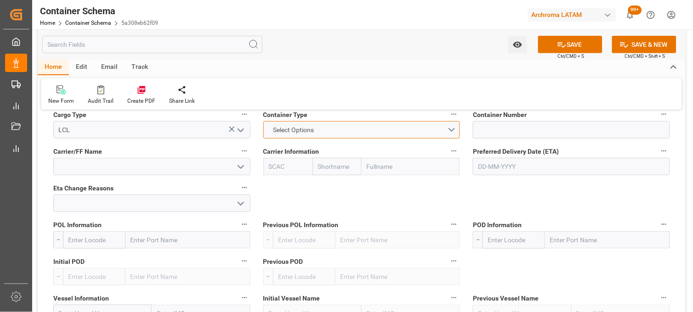
click at [452, 130] on button "Select Options" at bounding box center [361, 129] width 197 height 17
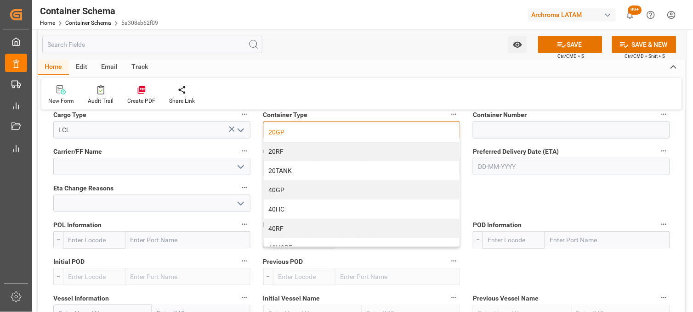
click at [274, 131] on div "20GP" at bounding box center [362, 132] width 196 height 19
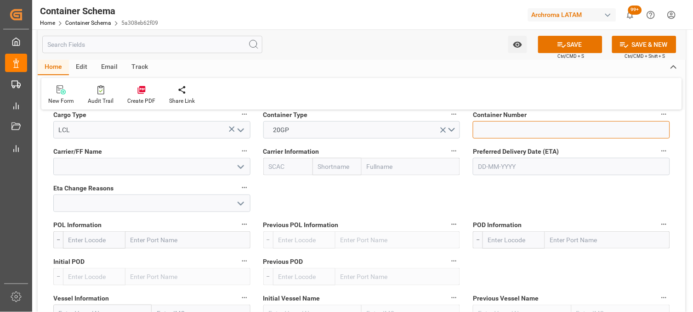
click at [480, 130] on input at bounding box center [571, 129] width 197 height 17
paste input "TGBU2654140"
type input "TGBU2654140"
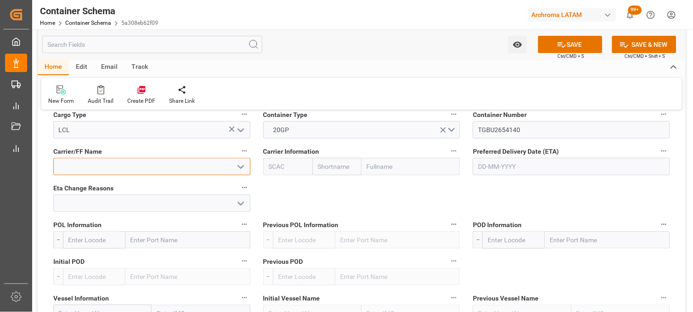
click at [119, 163] on input at bounding box center [151, 166] width 197 height 17
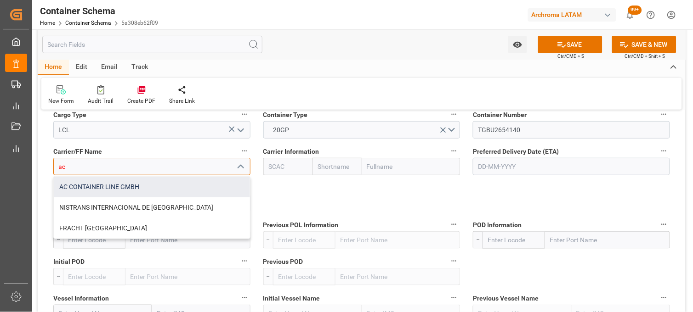
click at [116, 182] on div "AC CONTAINER LINE GMBH" at bounding box center [152, 187] width 196 height 21
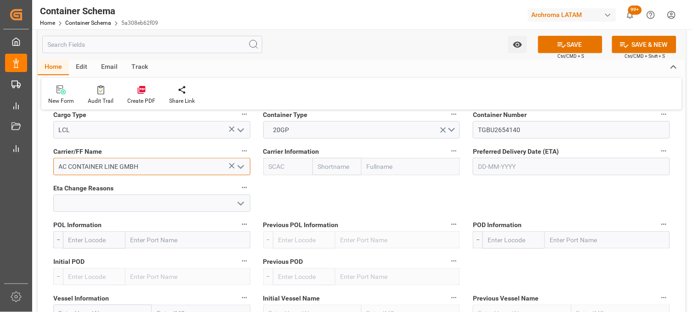
type input "AC CONTAINER LINE GMBH"
click at [332, 169] on input "text" at bounding box center [336, 166] width 49 height 17
type input "msc"
click at [325, 185] on b "MSC" at bounding box center [325, 186] width 14 height 7
type input "MSCU"
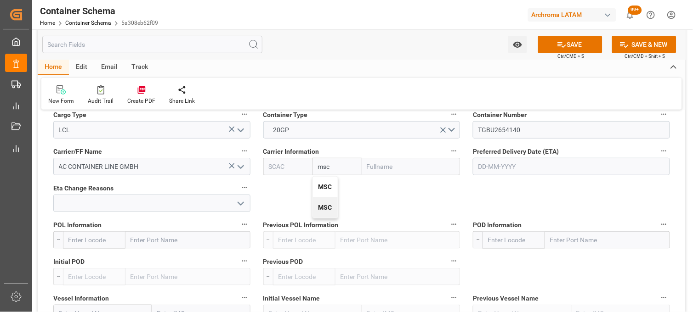
type input "MSC"
type input "Mediterranean Shipping Company"
type input "MSC"
click at [505, 169] on input "text" at bounding box center [571, 166] width 197 height 17
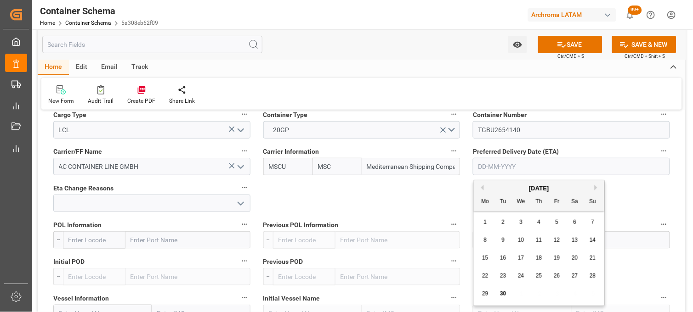
click at [490, 190] on div "September 2025" at bounding box center [539, 188] width 130 height 9
click at [598, 187] on button "Next Month" at bounding box center [597, 188] width 6 height 6
click at [521, 242] on span "8" at bounding box center [521, 240] width 3 height 6
type input "08-10-2025"
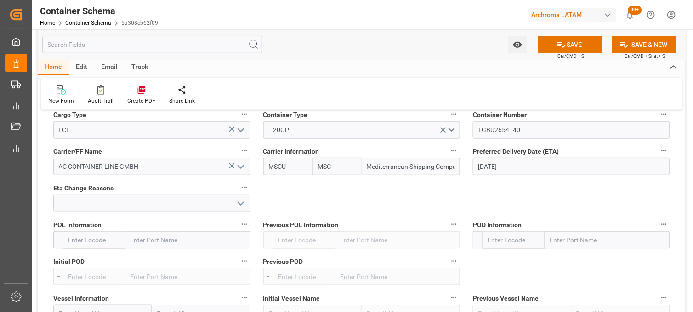
scroll to position [919, 0]
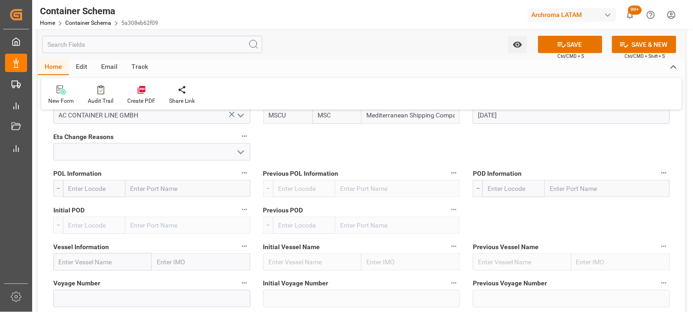
click at [189, 188] on input "text" at bounding box center [187, 188] width 125 height 17
type input "BREMER"
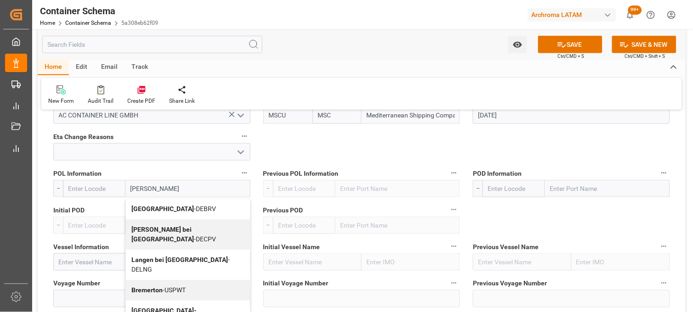
click at [147, 210] on b "Bremerhaven" at bounding box center [162, 208] width 62 height 7
type input "DEBRV"
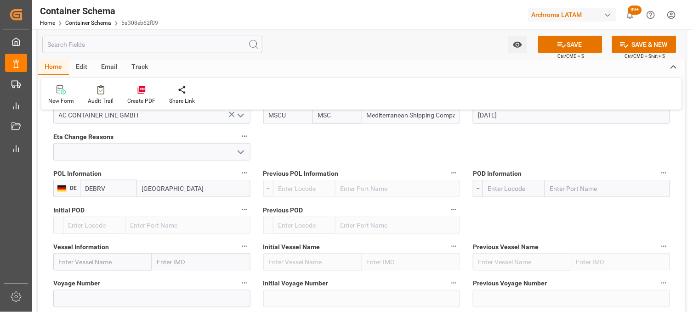
type input "Bremerhaven"
click at [565, 187] on input "text" at bounding box center [607, 188] width 125 height 17
type input "VERACR"
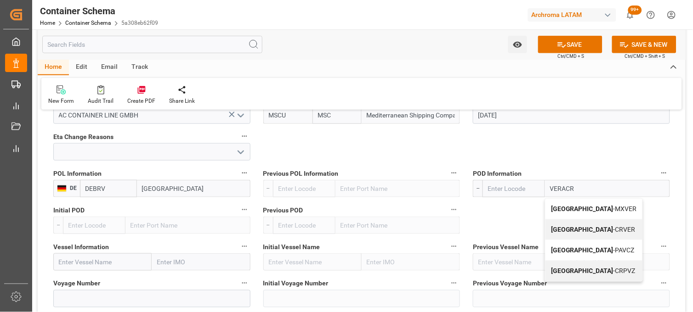
click at [563, 211] on b "Veracruz" at bounding box center [582, 208] width 62 height 7
type input "MXVER"
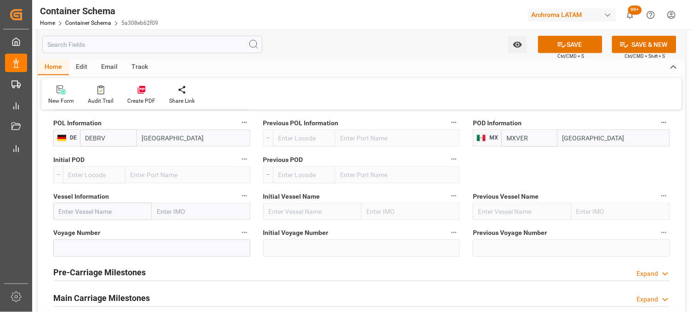
scroll to position [970, 0]
type input "Veracruz"
click at [87, 210] on input "text" at bounding box center [102, 211] width 98 height 17
paste input "MSC ELA"
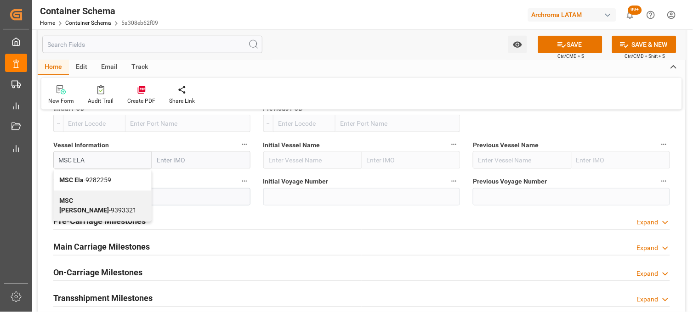
click at [72, 180] on b "MSC Ela" at bounding box center [71, 180] width 24 height 7
type input "MSC Ela"
type input "9282259"
type input "MSC Ela"
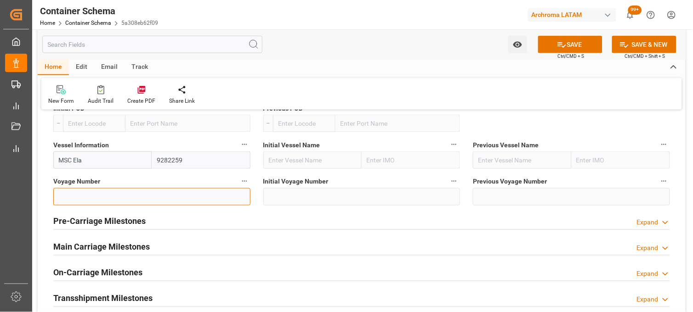
click at [71, 198] on input at bounding box center [151, 196] width 197 height 17
paste input "NH538A"
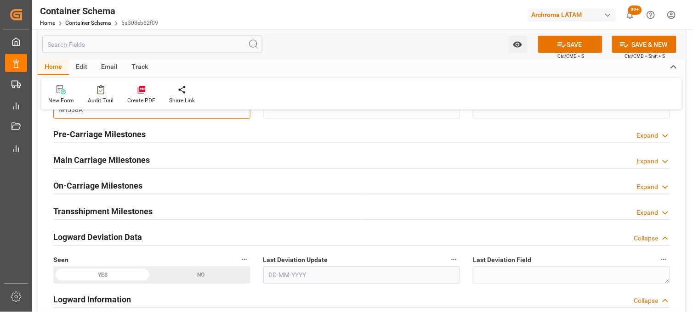
scroll to position [1123, 0]
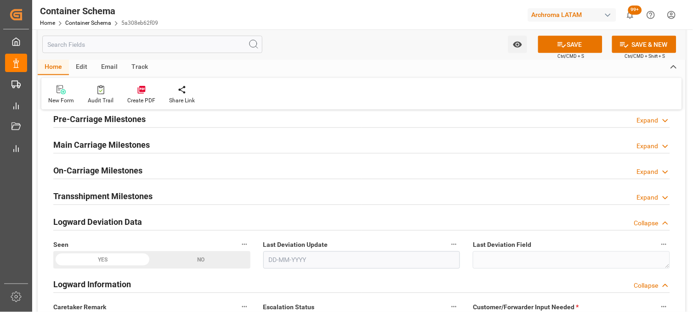
type input "NH538A"
click at [271, 150] on div "Main Carriage Milestones Expand" at bounding box center [361, 144] width 616 height 17
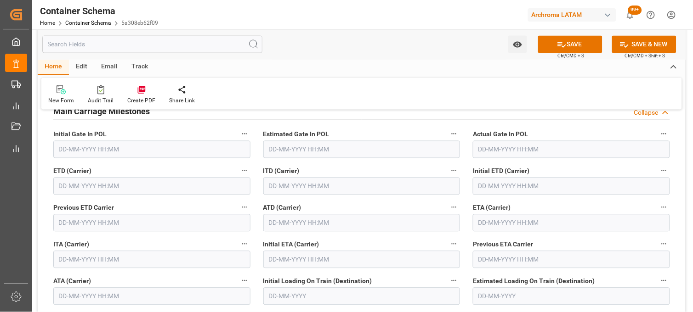
scroll to position [1174, 0]
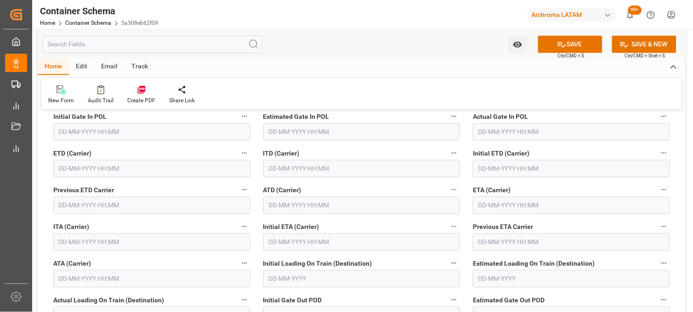
click at [499, 205] on input "text" at bounding box center [571, 205] width 197 height 17
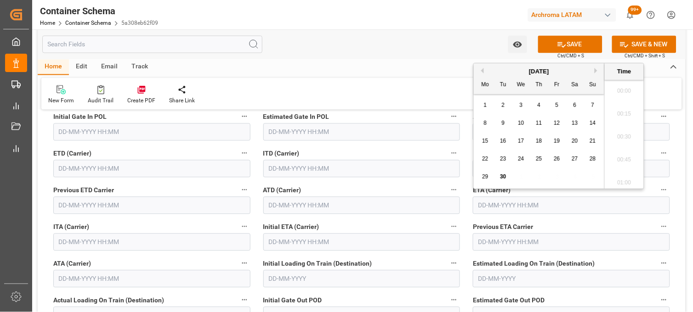
scroll to position [1565, 0]
click at [598, 71] on button "Next Month" at bounding box center [597, 71] width 6 height 6
click at [523, 122] on div "8" at bounding box center [520, 123] width 11 height 11
click at [625, 154] on li "17:45" at bounding box center [624, 157] width 39 height 23
type input "08-10-2025 17:45"
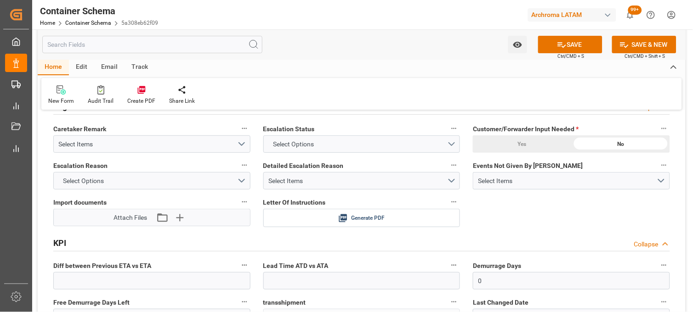
scroll to position [1582, 0]
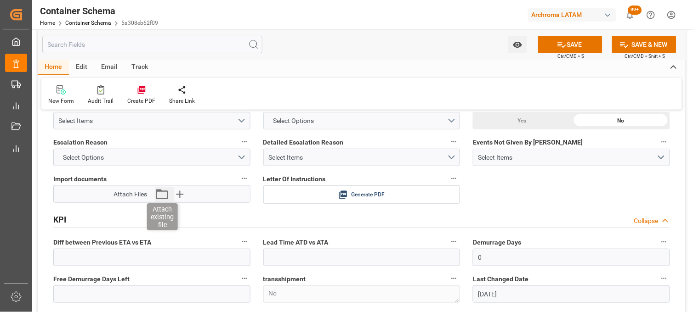
click at [169, 199] on icon "button" at bounding box center [162, 194] width 15 height 15
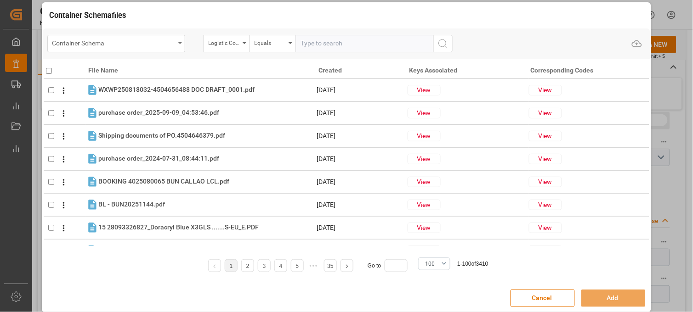
click at [178, 44] on div "Container Schema" at bounding box center [116, 43] width 138 height 17
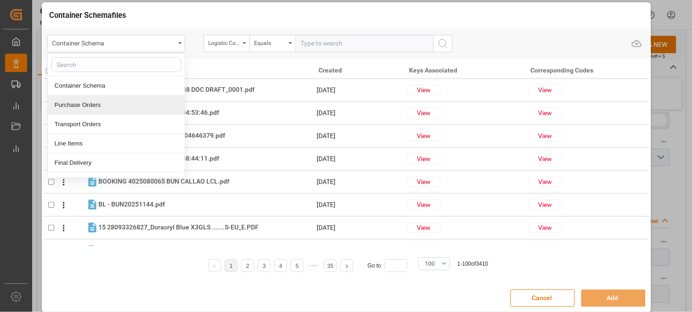
click at [92, 105] on div "Purchase Orders" at bounding box center [116, 105] width 137 height 19
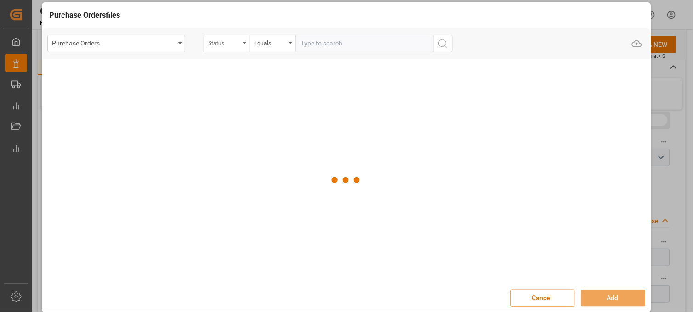
click at [240, 46] on div "Status" at bounding box center [227, 43] width 46 height 17
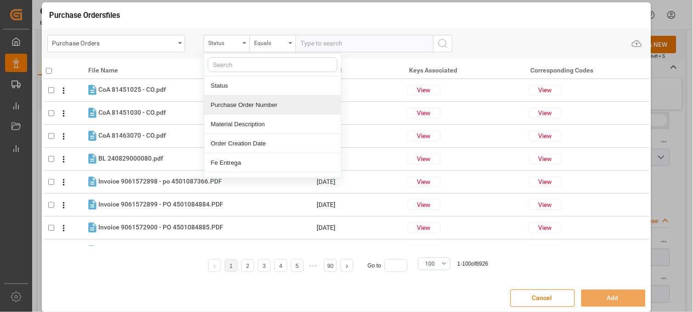
click at [229, 105] on div "Purchase Order Number" at bounding box center [272, 105] width 137 height 19
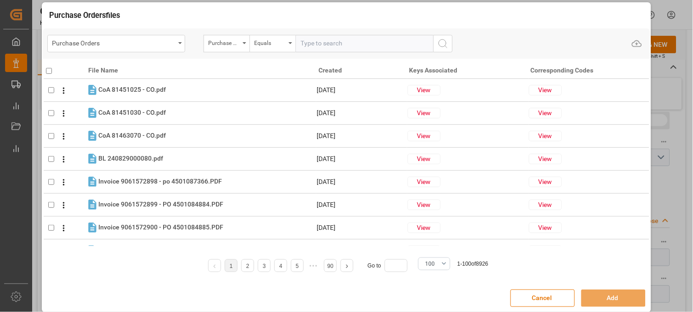
click at [315, 47] on input "text" at bounding box center [364, 43] width 138 height 17
paste input "4504653885"
type input "4504653885"
click at [442, 40] on icon "search button" at bounding box center [442, 43] width 11 height 11
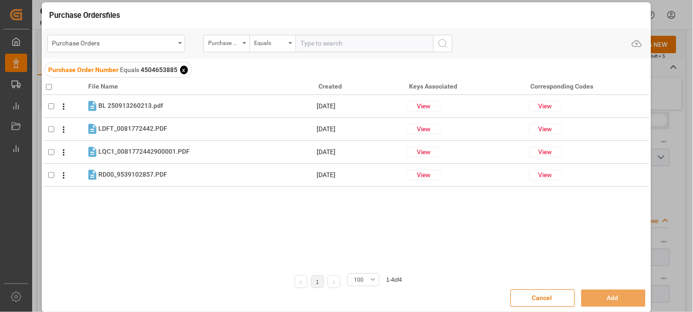
click at [51, 89] on input "checkbox" at bounding box center [49, 87] width 6 height 6
checkbox input "true"
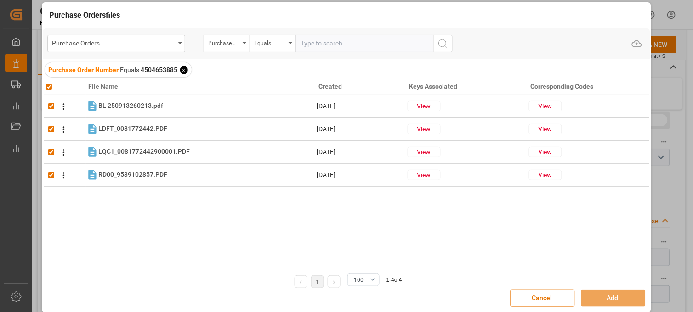
checkbox input "true"
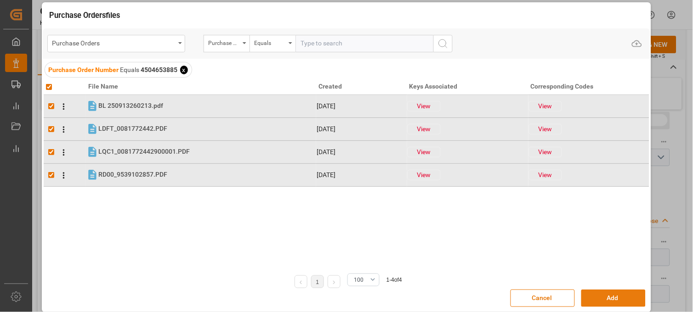
click at [598, 300] on button "Add" at bounding box center [613, 298] width 64 height 17
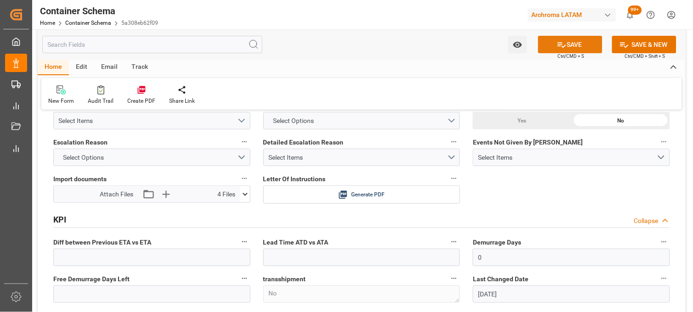
click at [554, 45] on button "SAVE" at bounding box center [570, 44] width 64 height 17
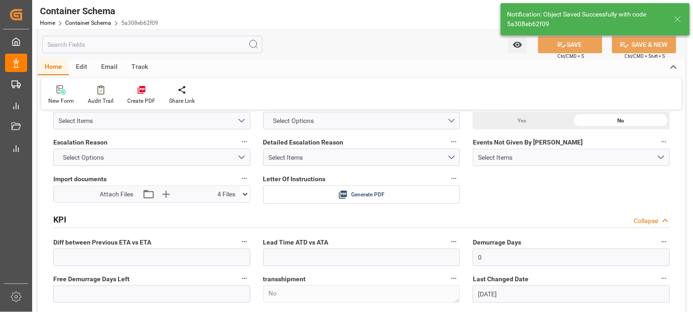
type input "Document Sent"
type input "MXVER"
type input "Veracruz"
type input "MSC Ela"
type input "9282259"
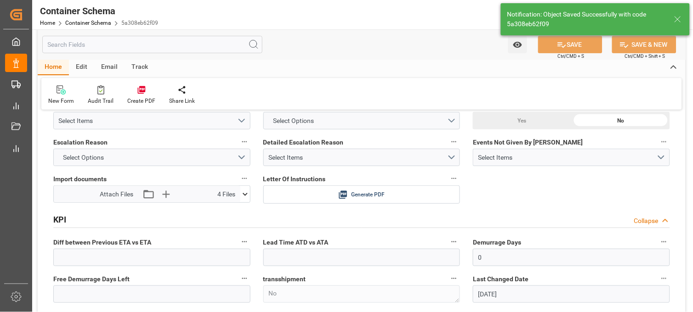
type input "NH538A"
type textarea "pod"
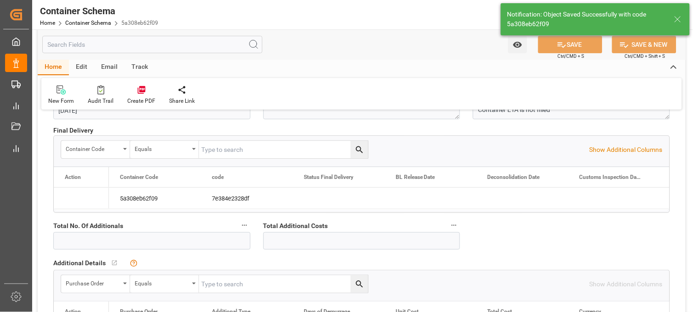
type input "[DATE]"
type input "30-09-2025 23:35"
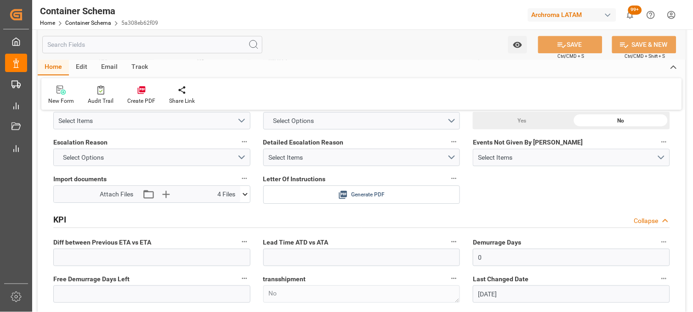
click at [343, 195] on icon at bounding box center [343, 195] width 8 height 8
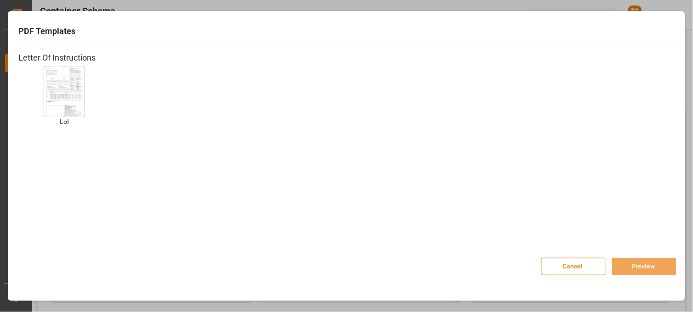
click at [68, 77] on img at bounding box center [64, 91] width 37 height 52
click at [618, 269] on button "Preview" at bounding box center [644, 266] width 64 height 17
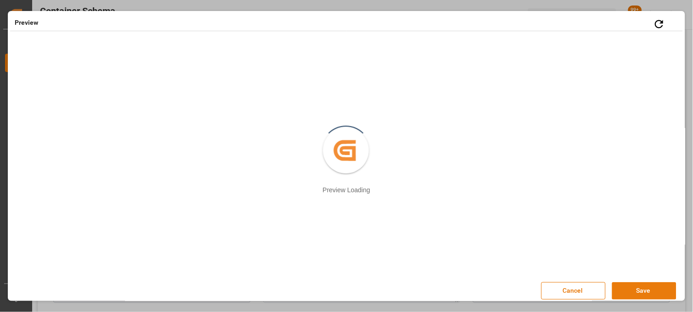
click at [644, 293] on button "Save" at bounding box center [644, 291] width 64 height 17
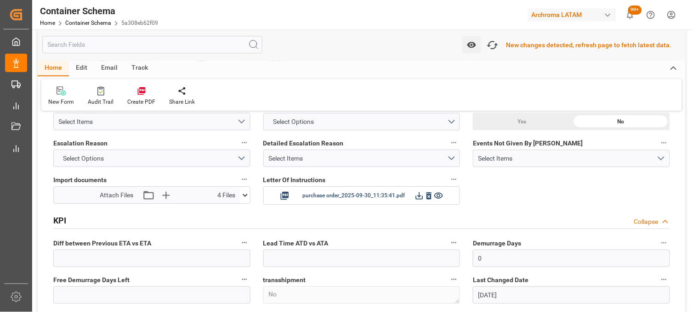
scroll to position [1326, 0]
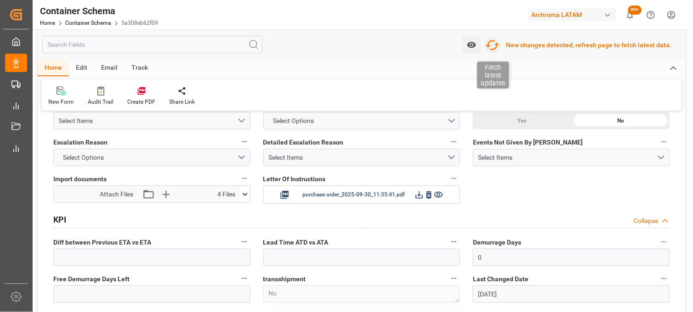
click at [495, 41] on icon "button" at bounding box center [493, 45] width 14 height 10
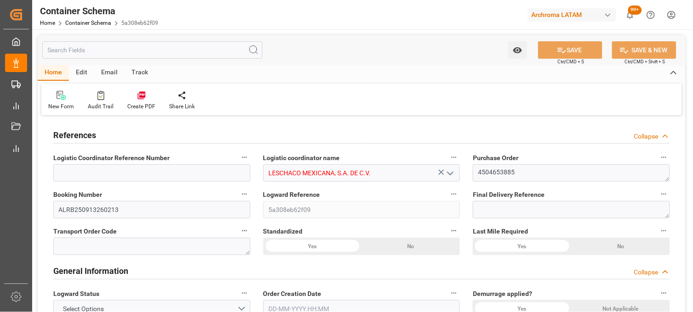
type input "0"
type input "7"
type input "1"
type input "20"
type input "2000"
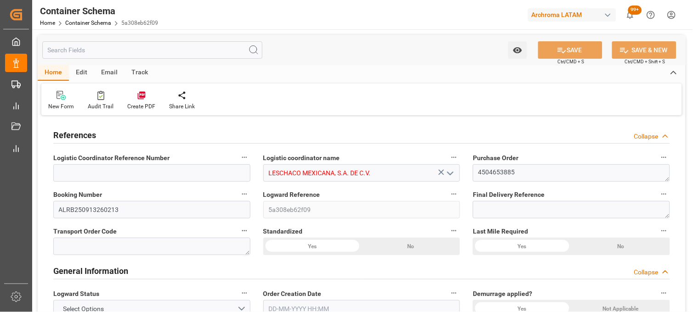
type input "2110"
type input "MSC"
type input "Mediterranean Shipping Company"
type input "DEBRV"
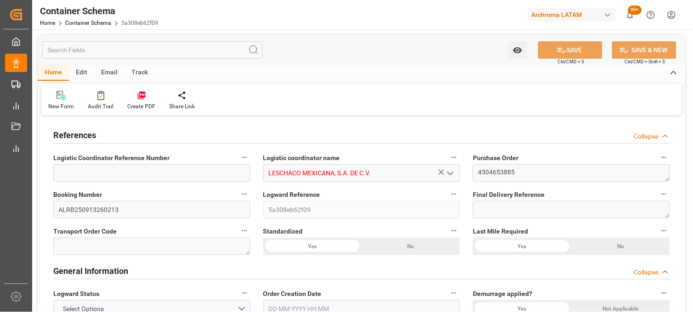
type input "MXVER"
type input "9282259"
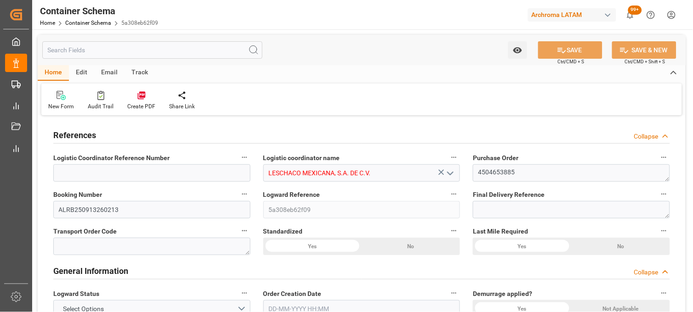
type input "9282259"
type input "0"
type input "30-09-2025 17:15"
type input "[DATE]"
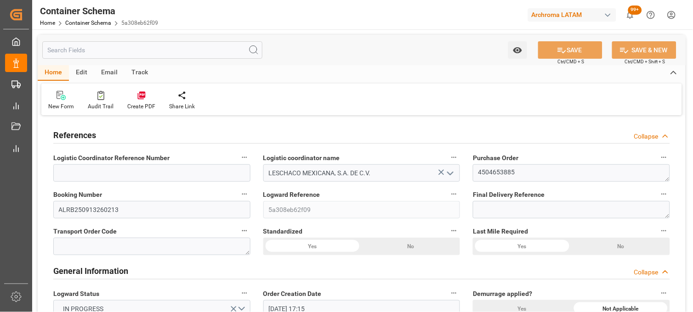
type input "08-10-2025"
type input "[DATE]"
type input "30-09-2025 23:35"
type input "30-09-2025 23:30"
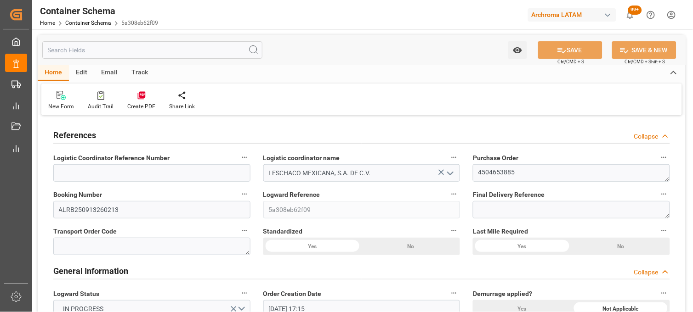
type input "[DATE]"
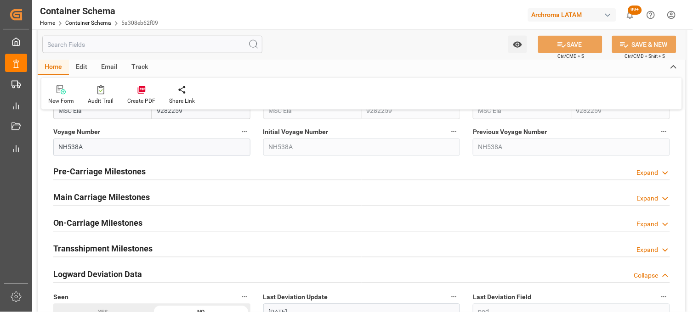
scroll to position [1072, 0]
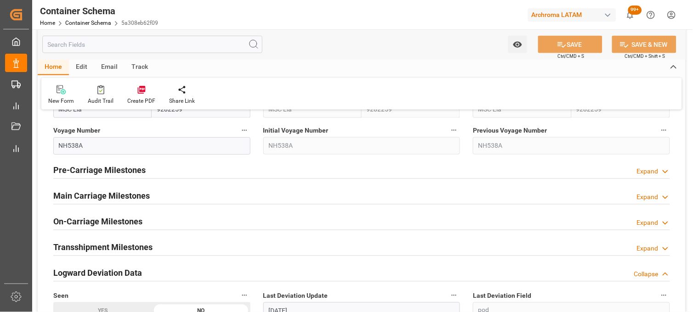
click at [152, 199] on div "Main Carriage Milestones Expand" at bounding box center [361, 195] width 616 height 17
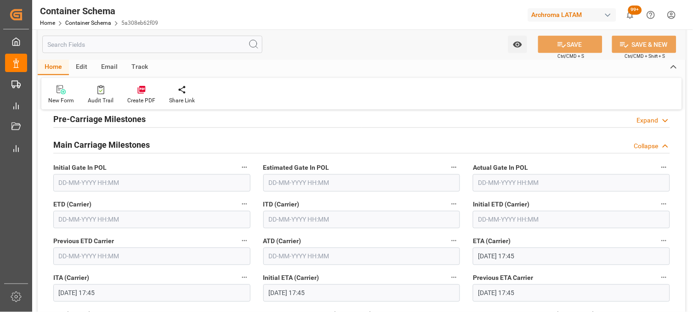
scroll to position [1174, 0]
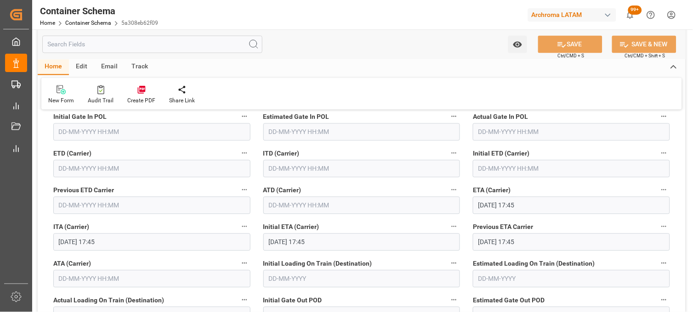
click at [62, 171] on input "text" at bounding box center [151, 168] width 197 height 17
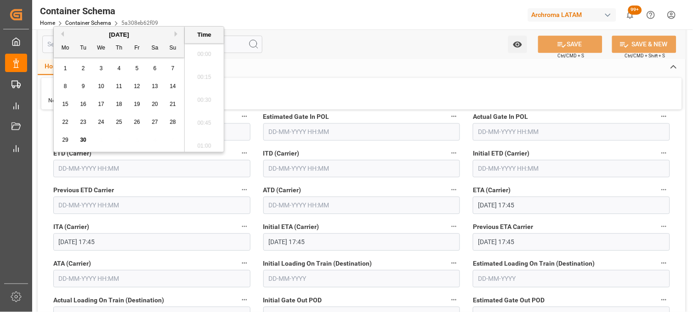
scroll to position [1565, 0]
click at [119, 126] on div "25" at bounding box center [118, 122] width 11 height 11
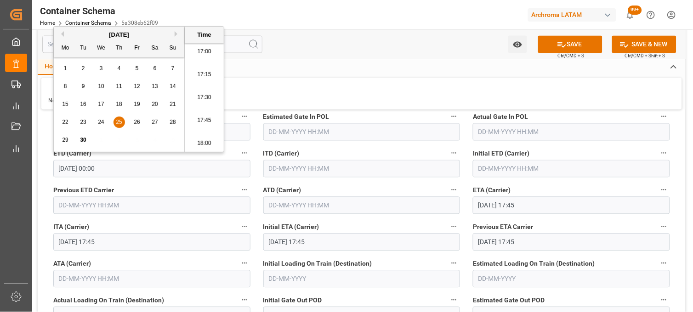
click at [199, 98] on li "17:30" at bounding box center [204, 97] width 39 height 23
type input "25-09-2025 17:30"
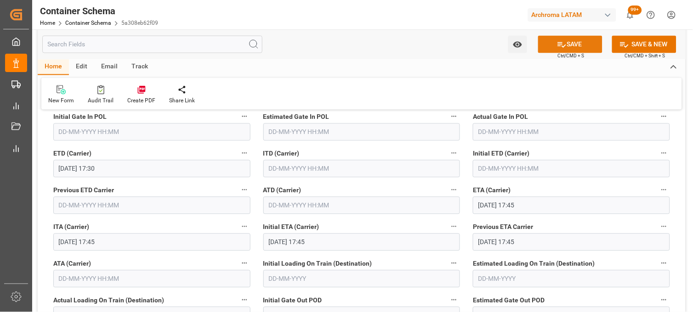
click at [548, 44] on button "SAVE" at bounding box center [570, 44] width 64 height 17
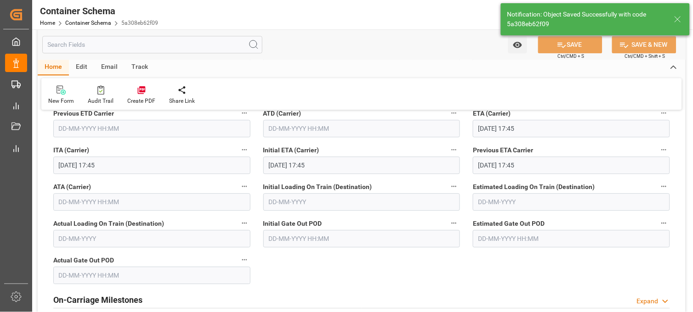
scroll to position [1376, 0]
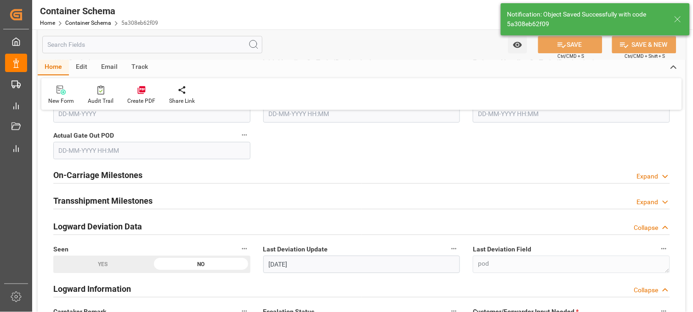
type textarea "Container is already in Final Delivery Phase."
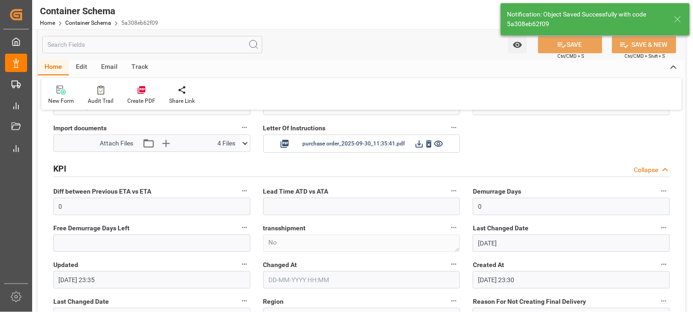
type input "0"
type input "30-09-2025 23:36"
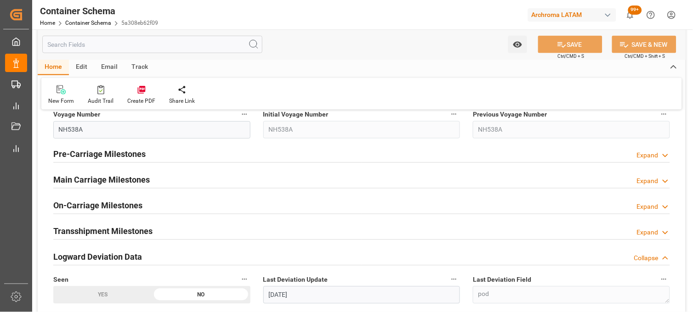
scroll to position [1069, 0]
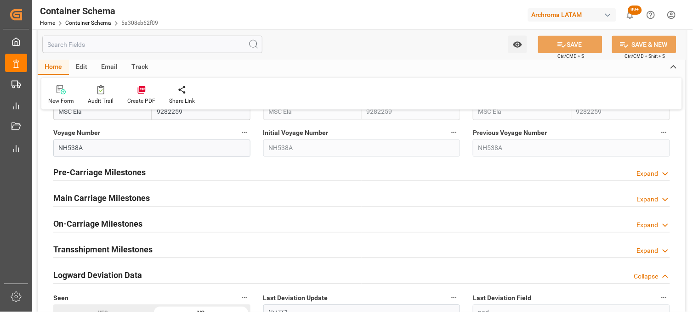
click at [159, 195] on div "Main Carriage Milestones Expand" at bounding box center [361, 197] width 616 height 17
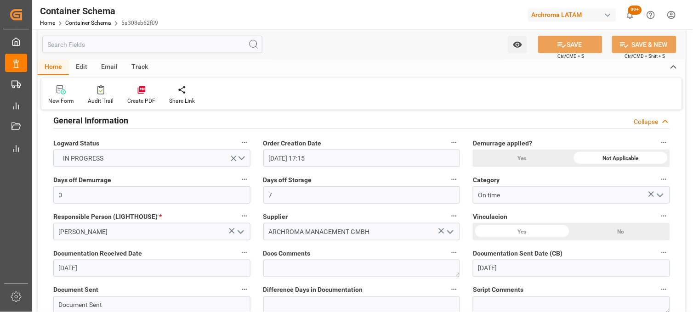
scroll to position [0, 0]
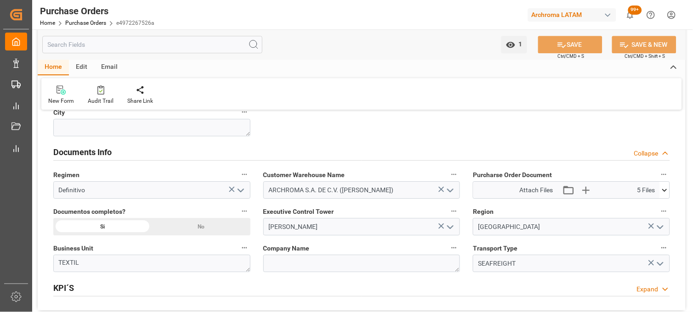
scroll to position [663, 0]
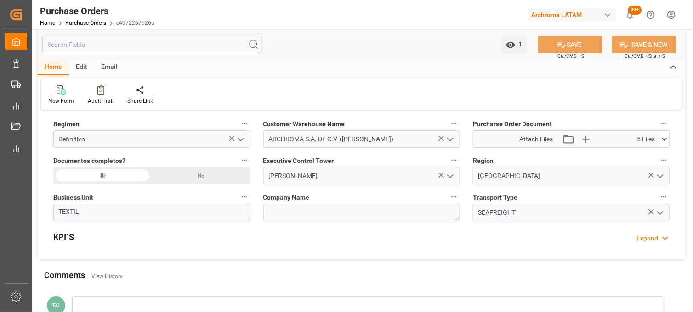
click at [665, 143] on icon at bounding box center [665, 140] width 10 height 10
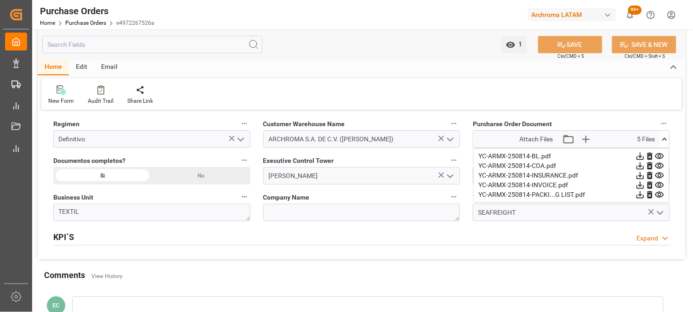
click at [658, 154] on icon at bounding box center [660, 157] width 10 height 10
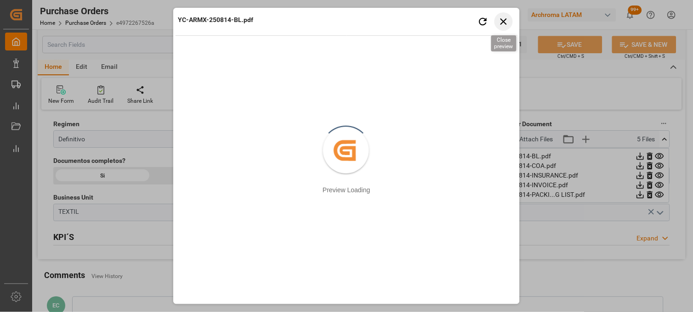
click at [499, 22] on icon "button" at bounding box center [503, 21] width 11 height 11
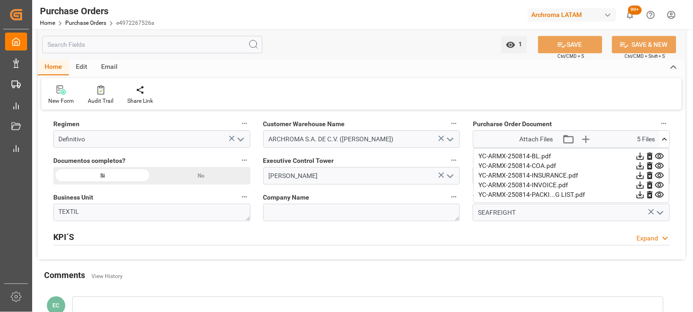
click at [658, 186] on icon at bounding box center [660, 186] width 10 height 10
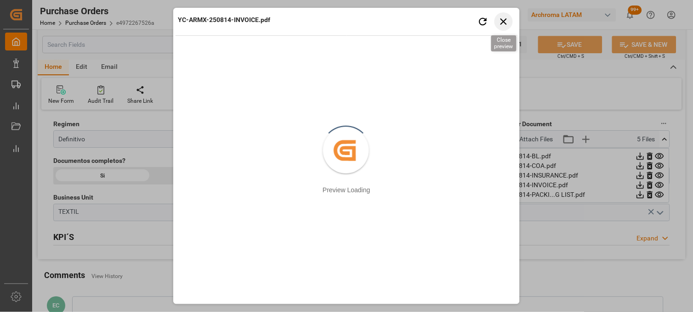
click at [503, 19] on icon "button" at bounding box center [503, 21] width 11 height 11
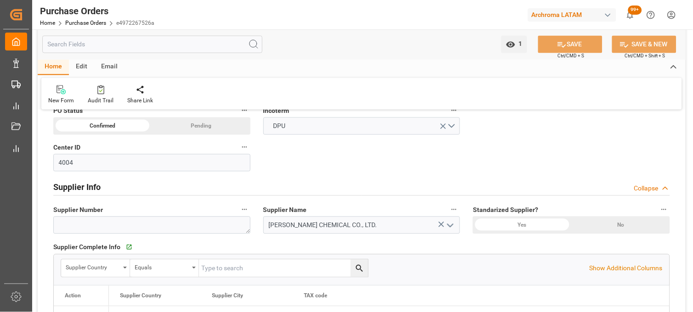
scroll to position [306, 0]
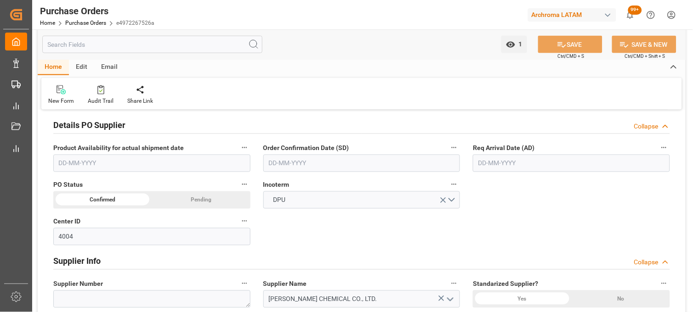
click at [499, 166] on input "text" at bounding box center [571, 163] width 197 height 17
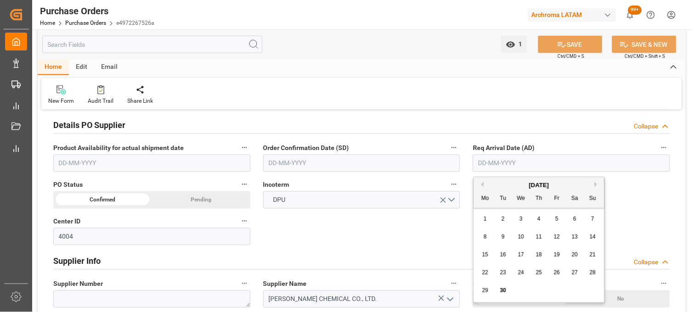
click at [595, 185] on button "Next Month" at bounding box center [597, 185] width 6 height 6
click at [577, 276] on span "25" at bounding box center [574, 273] width 6 height 6
type input "[DATE]"
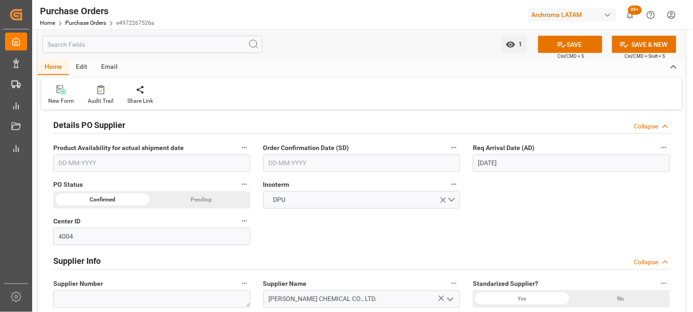
click at [288, 164] on input "text" at bounding box center [361, 163] width 197 height 17
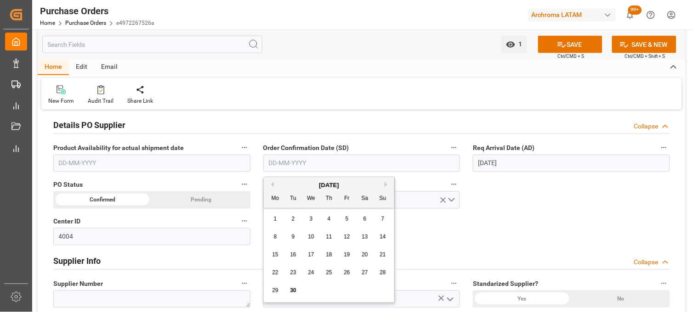
click at [278, 281] on div "22 23 24 25 26 27 28" at bounding box center [328, 273] width 125 height 18
click at [364, 273] on span "27" at bounding box center [365, 273] width 6 height 6
type input "[DATE]"
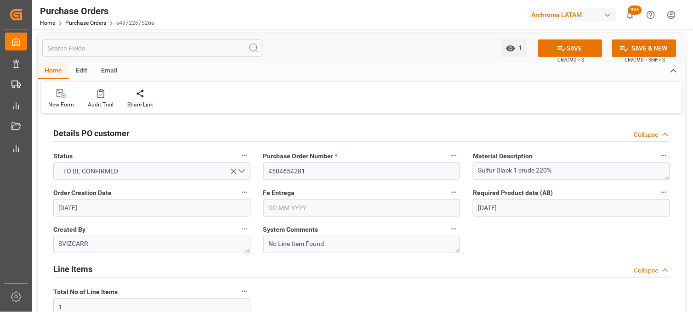
scroll to position [0, 0]
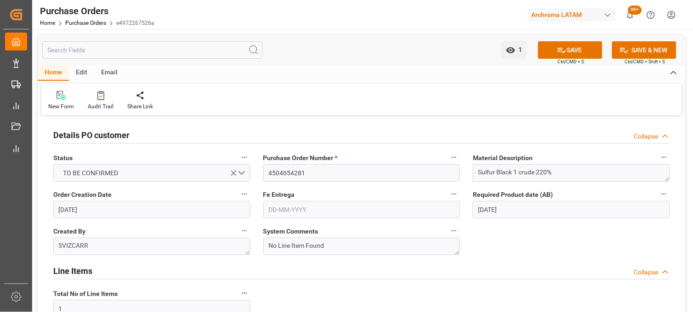
click at [274, 209] on input "text" at bounding box center [361, 209] width 197 height 17
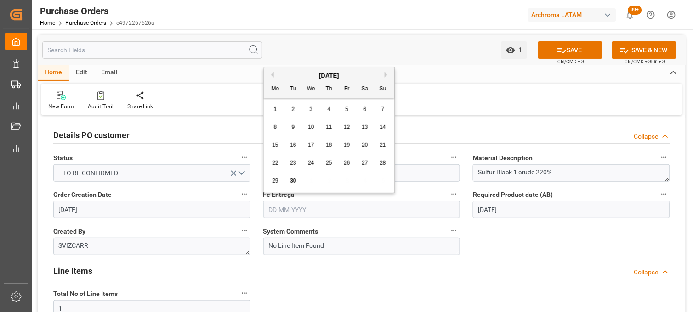
click at [384, 74] on button "Next Month" at bounding box center [387, 75] width 6 height 6
click at [328, 127] on span "6" at bounding box center [329, 127] width 3 height 6
type input "[DATE]"
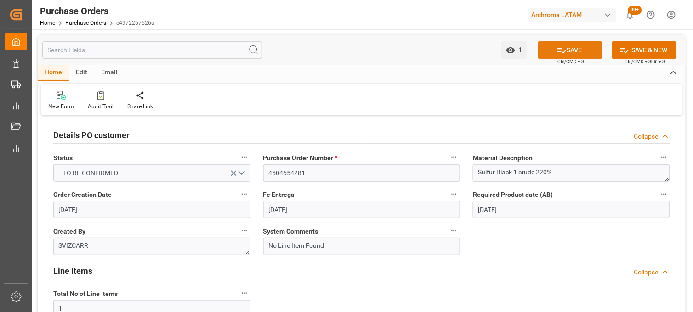
click at [574, 52] on button "SAVE" at bounding box center [570, 49] width 64 height 17
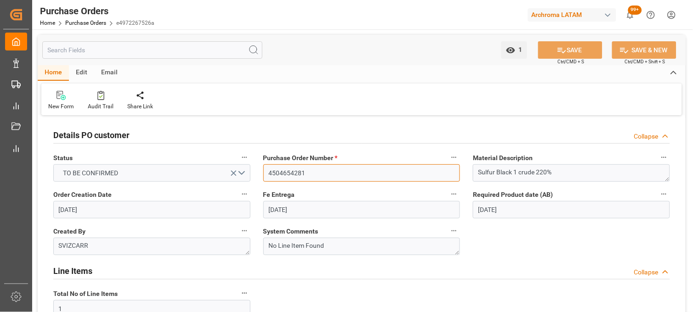
click at [278, 176] on input "4504654281" at bounding box center [361, 172] width 197 height 17
click at [79, 21] on link "Purchase Orders" at bounding box center [85, 23] width 41 height 6
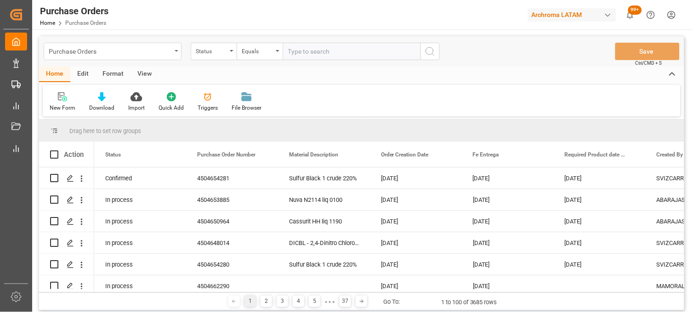
click at [161, 56] on div "Purchase Orders" at bounding box center [110, 50] width 123 height 11
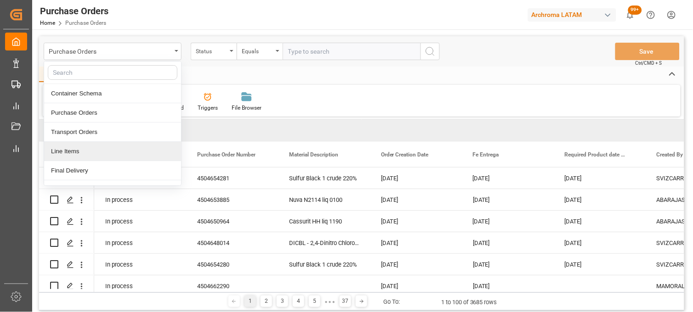
click at [89, 147] on div "Line Items" at bounding box center [112, 151] width 137 height 19
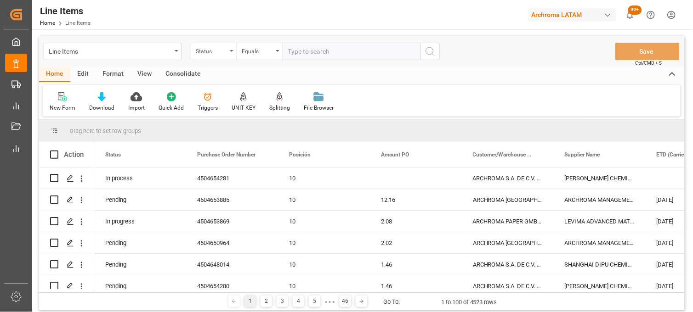
click at [226, 53] on div "Status" at bounding box center [211, 50] width 31 height 11
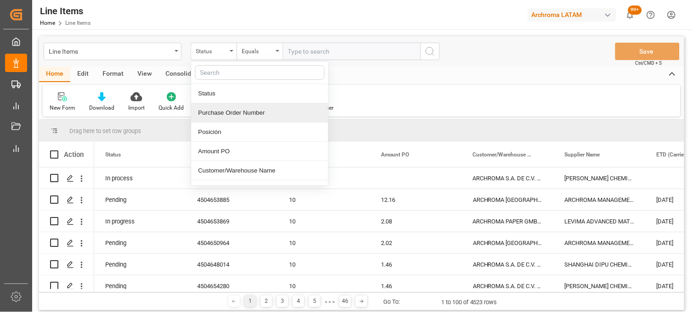
click at [217, 113] on div "Purchase Order Number" at bounding box center [259, 112] width 137 height 19
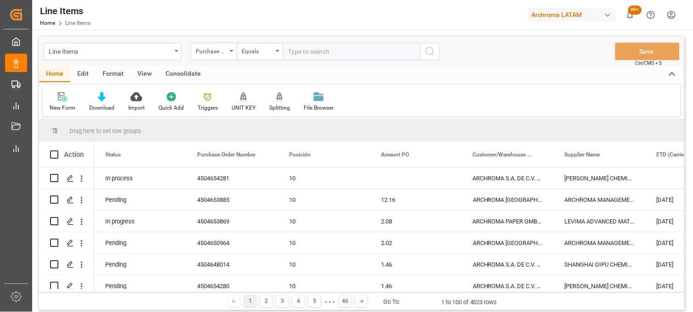
click at [298, 50] on input "text" at bounding box center [352, 51] width 138 height 17
paste input "4504654281"
type input "4504654281"
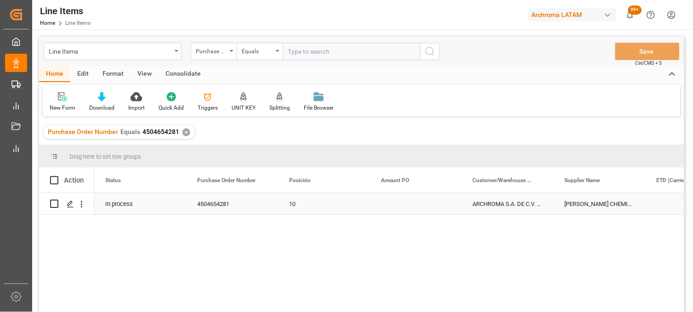
click at [398, 208] on div "Press SPACE to select this row." at bounding box center [416, 203] width 92 height 21
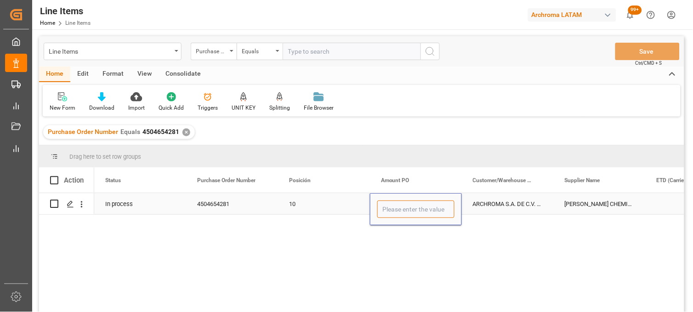
click at [398, 208] on input "Press SPACE to select this row." at bounding box center [415, 209] width 77 height 17
type input "1.46"
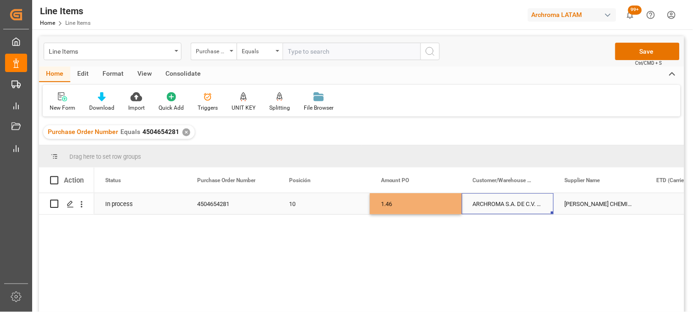
click at [498, 206] on div "ARCHROMA S.A. DE C.V. ([PERSON_NAME])" at bounding box center [508, 203] width 92 height 21
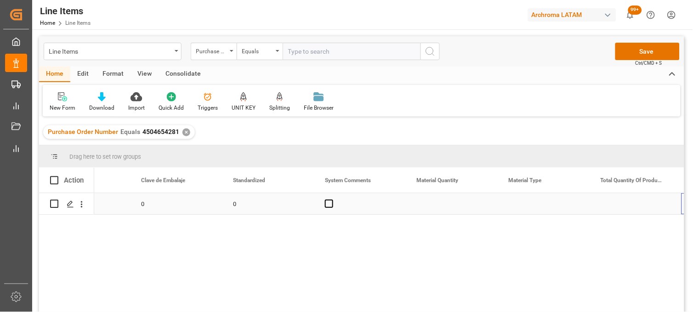
scroll to position [0, 1067]
click at [437, 207] on div "Press SPACE to select this row." at bounding box center [452, 203] width 92 height 21
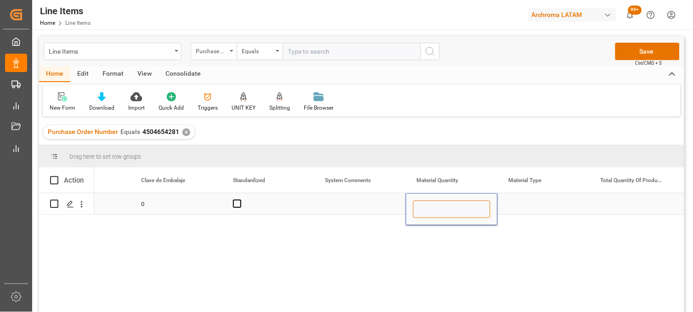
click at [437, 207] on input "Press SPACE to select this row." at bounding box center [451, 209] width 77 height 17
type input "34"
click at [519, 207] on div "Press SPACE to select this row." at bounding box center [544, 203] width 92 height 21
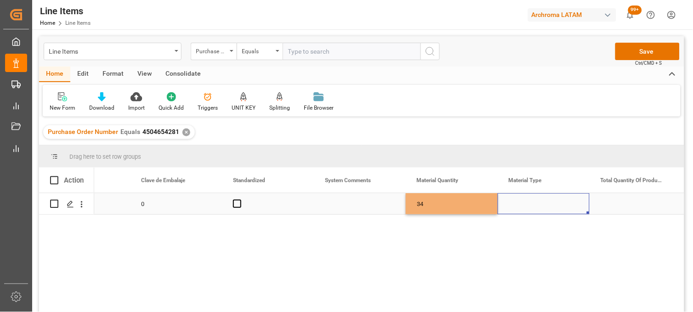
click at [519, 207] on div "Press SPACE to select this row." at bounding box center [544, 203] width 92 height 21
click at [519, 207] on input "Press SPACE to select this row." at bounding box center [543, 209] width 77 height 17
type input "BAG"
click at [514, 226] on div "BAG" at bounding box center [543, 236] width 76 height 32
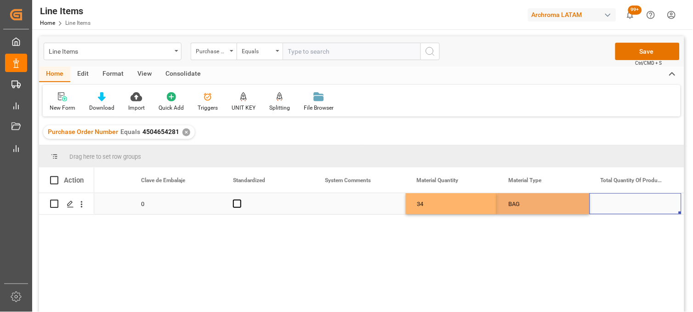
click at [613, 203] on div "Press SPACE to select this row." at bounding box center [635, 203] width 92 height 21
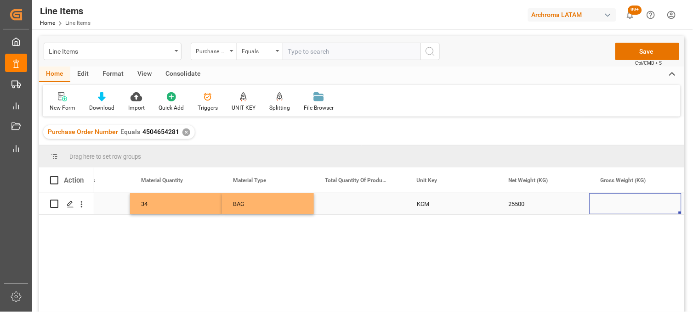
scroll to position [0, 0]
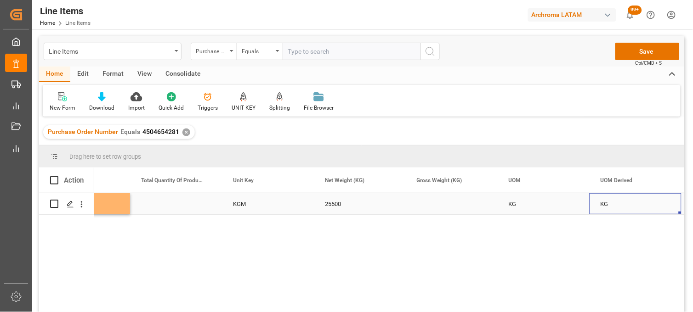
click at [432, 203] on div "Press SPACE to select this row." at bounding box center [452, 203] width 92 height 21
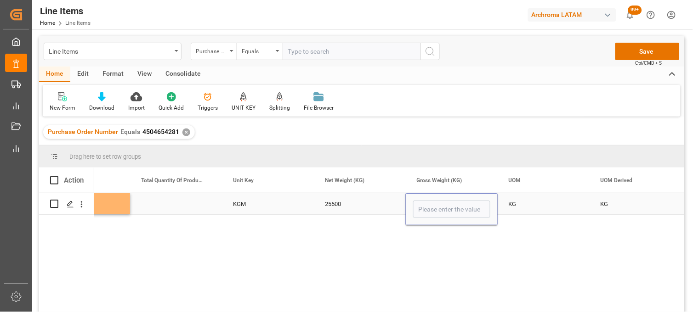
click at [433, 204] on input "Press SPACE to select this row." at bounding box center [451, 209] width 77 height 17
type input "25585"
click at [510, 210] on div "KG" at bounding box center [544, 203] width 92 height 21
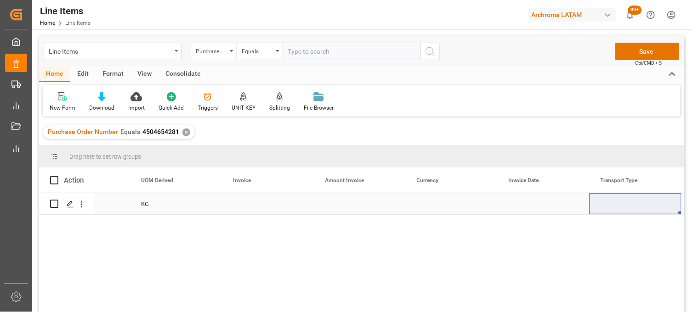
click at [236, 205] on div "Press SPACE to select this row." at bounding box center [268, 203] width 92 height 21
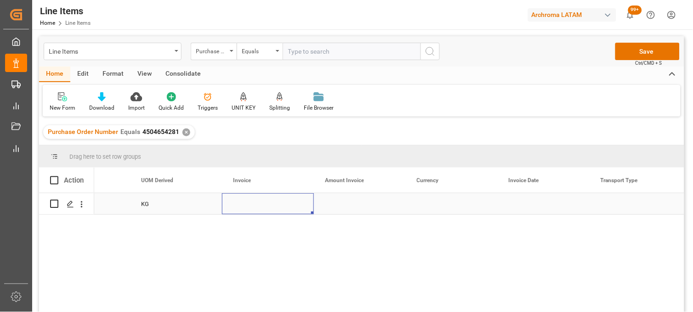
click at [236, 205] on div "Press SPACE to select this row." at bounding box center [268, 203] width 92 height 21
click at [236, 205] on input "Press SPACE to select this row." at bounding box center [267, 209] width 77 height 17
type input "YC-ARMX-250814"
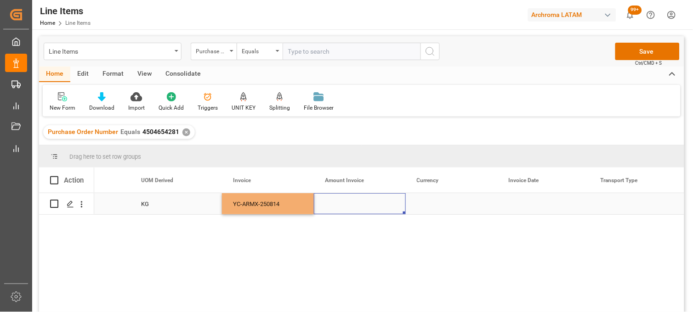
click at [346, 209] on div "Press SPACE to select this row." at bounding box center [360, 203] width 92 height 21
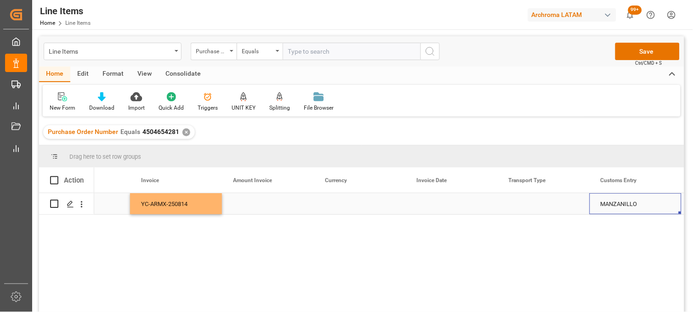
click at [241, 207] on div "Press SPACE to select this row." at bounding box center [268, 203] width 92 height 21
click at [241, 206] on div "Press SPACE to select this row." at bounding box center [268, 203] width 92 height 21
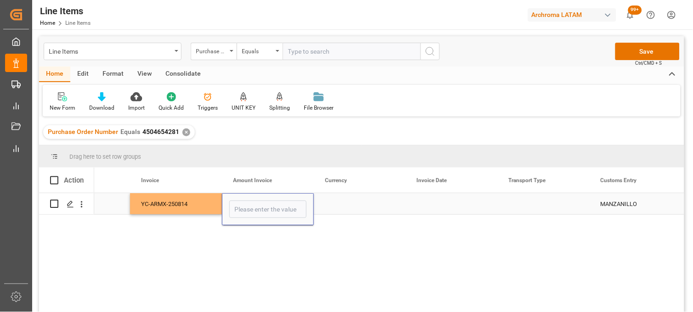
click at [241, 206] on input "Press SPACE to select this row." at bounding box center [267, 209] width 77 height 17
type input "37230"
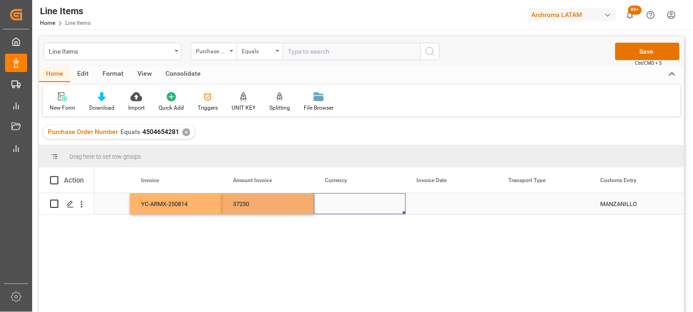
click at [347, 201] on div "Press SPACE to select this row." at bounding box center [360, 203] width 92 height 21
click at [340, 204] on div "Press SPACE to select this row." at bounding box center [360, 203] width 92 height 21
click at [340, 204] on input "Press SPACE to select this row." at bounding box center [359, 209] width 77 height 17
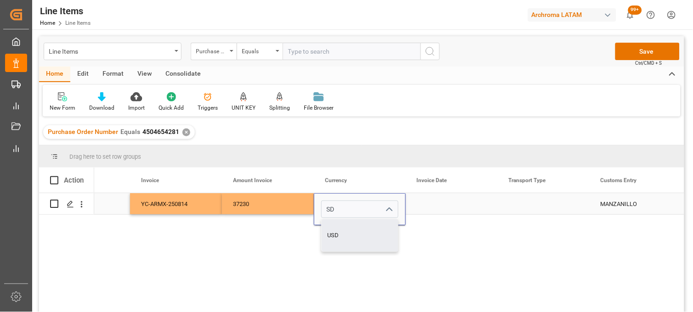
drag, startPoint x: 340, startPoint y: 233, endPoint x: 402, endPoint y: 222, distance: 63.4
click at [340, 233] on div "USD" at bounding box center [360, 236] width 76 height 32
type input "USD"
click at [420, 207] on div "Press SPACE to select this row." at bounding box center [452, 203] width 92 height 21
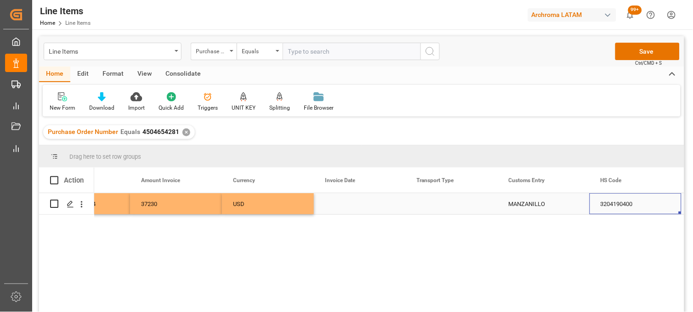
click at [342, 207] on div "Press SPACE to select this row." at bounding box center [360, 203] width 92 height 21
click at [341, 205] on div "Press SPACE to select this row." at bounding box center [360, 203] width 92 height 21
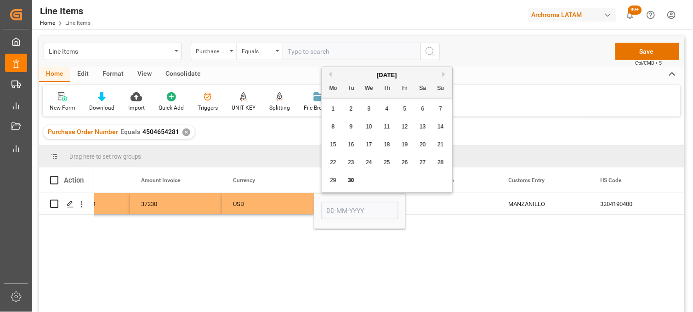
drag, startPoint x: 401, startPoint y: 147, endPoint x: 421, endPoint y: 191, distance: 47.9
click at [401, 148] on div "19" at bounding box center [404, 145] width 11 height 11
type input "19-09-2025"
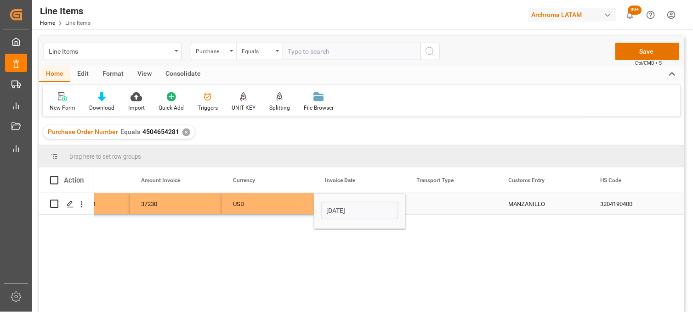
click at [435, 205] on div "Press SPACE to select this row." at bounding box center [452, 203] width 92 height 21
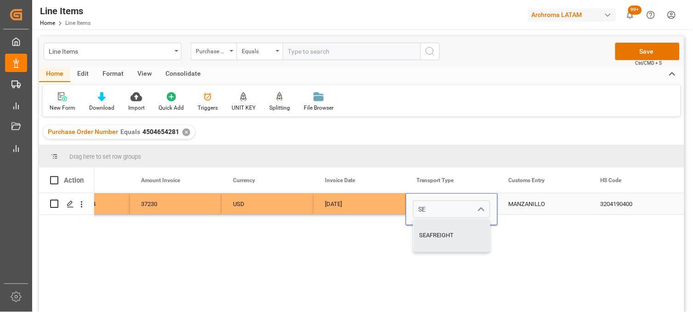
drag, startPoint x: 434, startPoint y: 226, endPoint x: 522, endPoint y: 205, distance: 91.0
click at [435, 226] on div "SEAFREIGHT" at bounding box center [451, 236] width 76 height 32
type input "SEAFREIGHT"
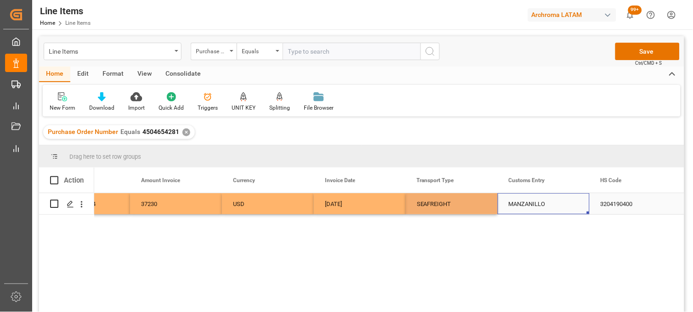
click at [531, 201] on div "MANZANILLO" at bounding box center [544, 203] width 92 height 21
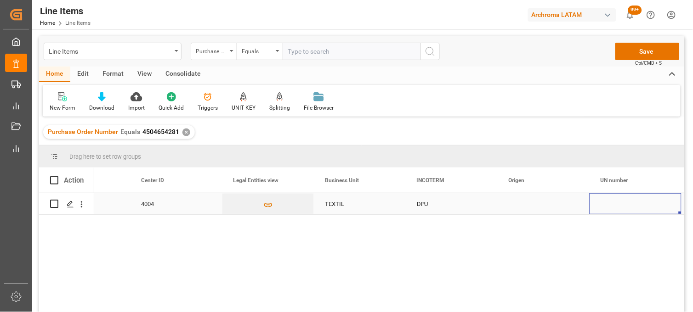
click at [524, 204] on div "Press SPACE to select this row." at bounding box center [544, 203] width 92 height 21
click at [518, 205] on div "Press SPACE to select this row." at bounding box center [544, 203] width 92 height 21
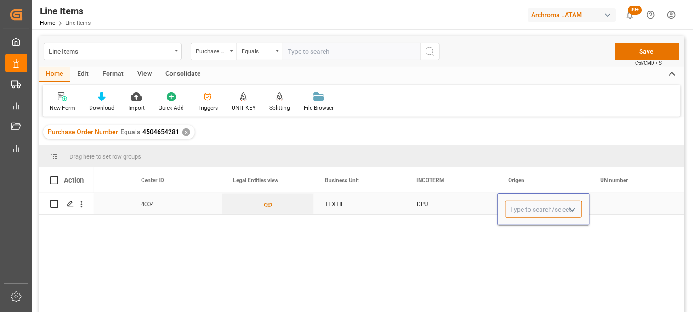
click at [518, 205] on input "Press SPACE to select this row." at bounding box center [543, 209] width 77 height 17
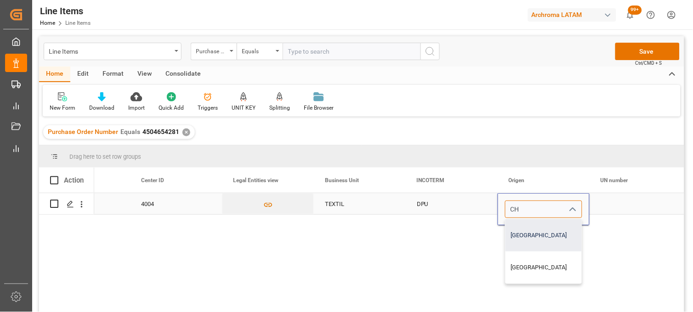
click at [525, 225] on div "CHINA" at bounding box center [543, 236] width 76 height 32
type input "CHINA"
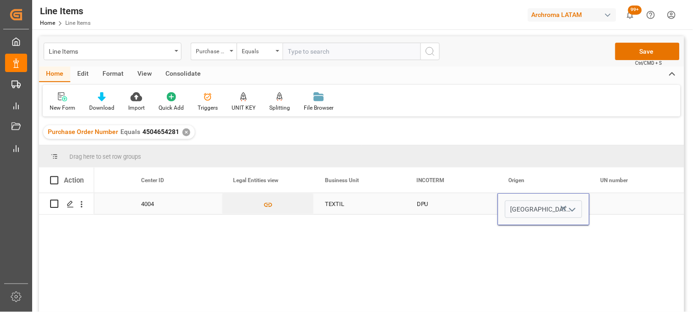
click at [608, 207] on div "Press SPACE to select this row." at bounding box center [635, 203] width 92 height 21
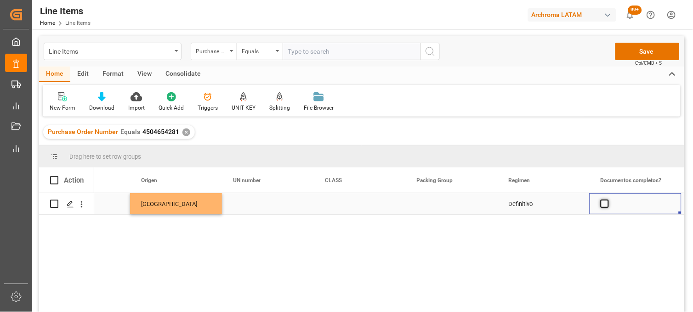
click at [603, 205] on span "Press SPACE to select this row." at bounding box center [604, 204] width 8 height 8
click at [607, 200] on input "Press SPACE to select this row." at bounding box center [607, 200] width 0 height 0
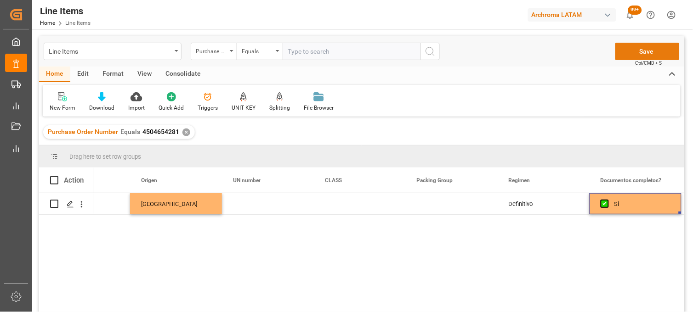
click at [636, 53] on button "Save" at bounding box center [647, 51] width 64 height 17
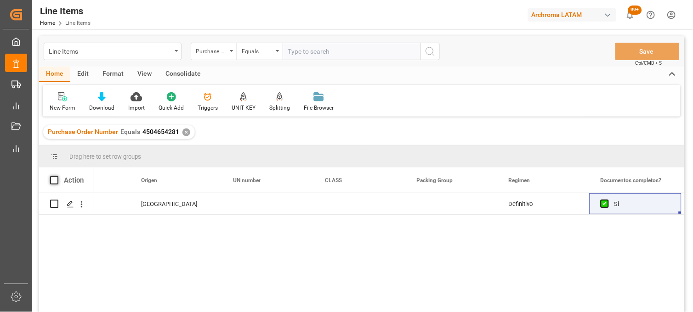
click at [51, 180] on span at bounding box center [54, 180] width 8 height 8
click at [57, 176] on input "checkbox" at bounding box center [57, 176] width 0 height 0
checkbox input "true"
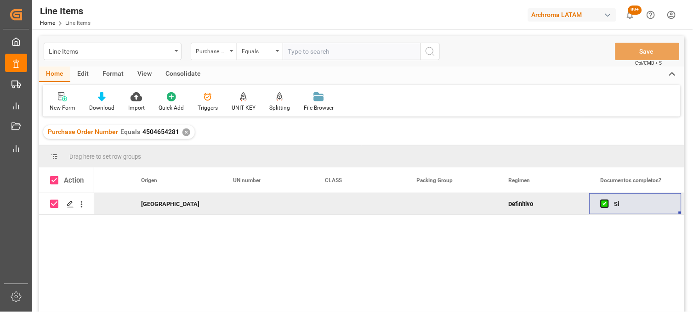
click at [177, 74] on div "Consolidate" at bounding box center [182, 75] width 49 height 16
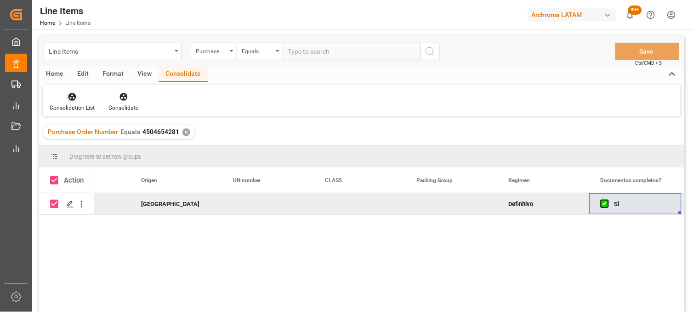
click at [79, 106] on div "Consolidation List" at bounding box center [72, 108] width 45 height 8
click at [85, 128] on div "Line Items Purchase Order Number Equals Save Ctrl/CMD + S Home Edit Format View…" at bounding box center [361, 186] width 645 height 300
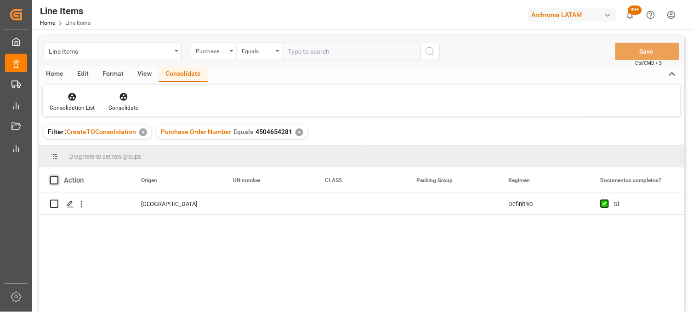
click at [56, 180] on span at bounding box center [54, 180] width 8 height 8
click at [57, 176] on input "checkbox" at bounding box center [57, 176] width 0 height 0
checkbox input "true"
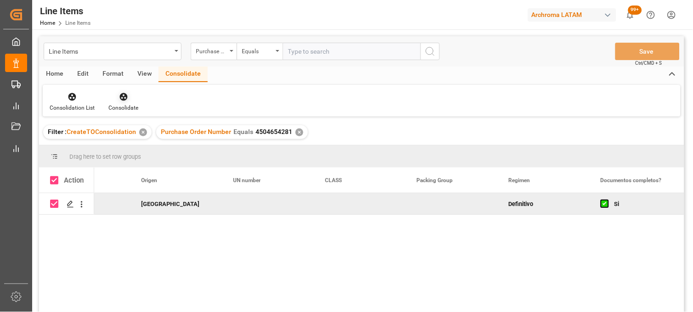
click at [120, 98] on icon at bounding box center [123, 96] width 9 height 9
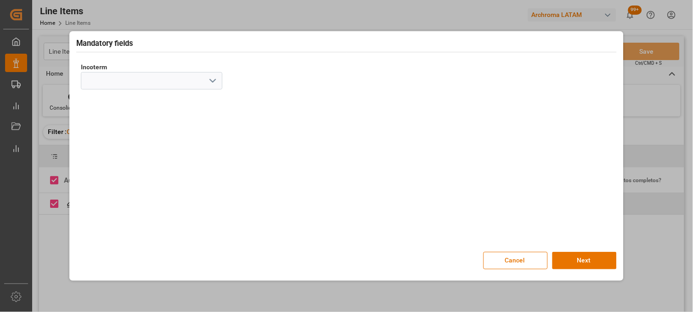
click at [212, 82] on polyline "open menu" at bounding box center [213, 80] width 6 height 3
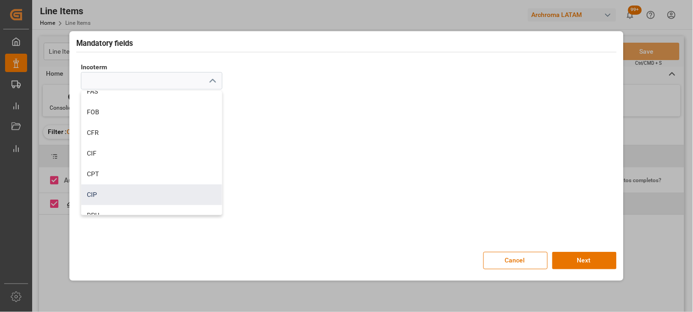
scroll to position [102, 0]
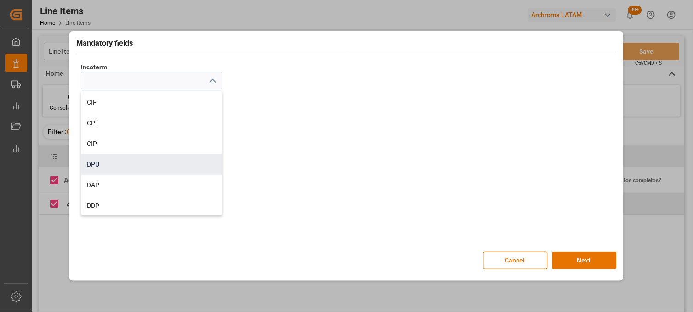
click at [93, 164] on div "DPU" at bounding box center [151, 164] width 141 height 21
type input "DPU"
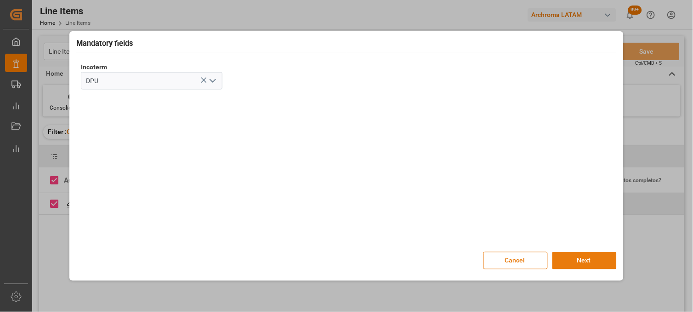
click at [577, 256] on button "Next" at bounding box center [584, 260] width 64 height 17
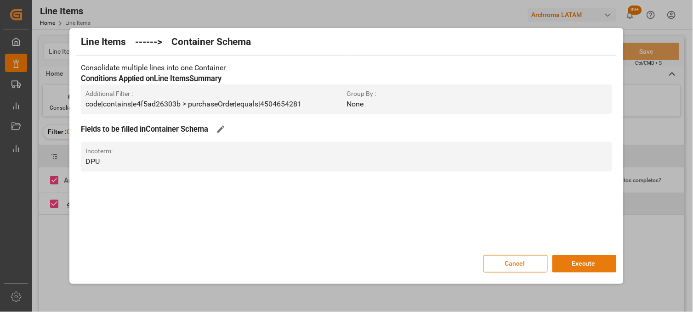
click at [588, 263] on button "Execute" at bounding box center [584, 263] width 64 height 17
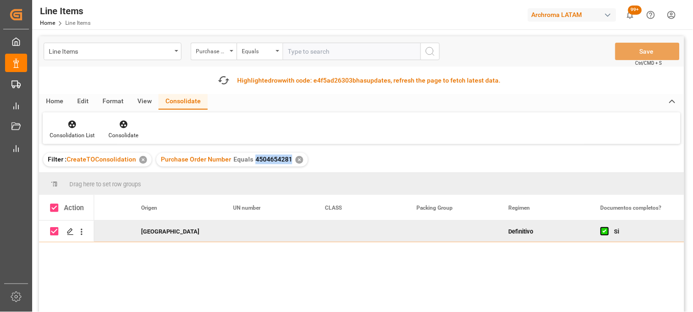
drag, startPoint x: 253, startPoint y: 160, endPoint x: 288, endPoint y: 160, distance: 35.4
click at [288, 160] on span "4504654281" at bounding box center [273, 159] width 37 height 7
copy span "4504654281"
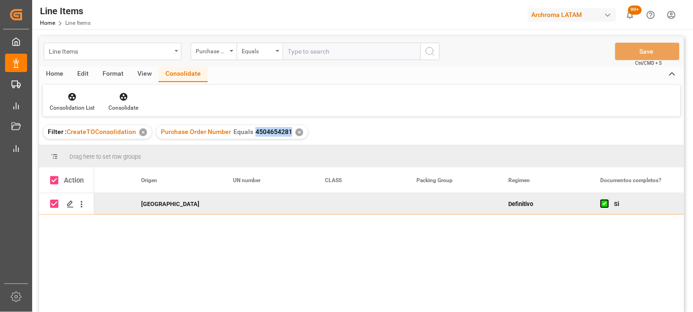
click at [159, 49] on div "Line Items" at bounding box center [110, 50] width 123 height 11
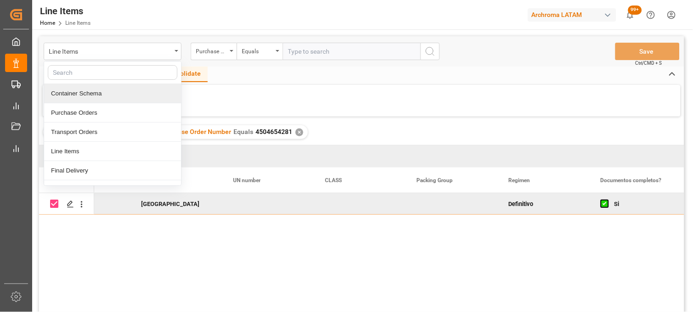
click at [84, 93] on div "Container Schema" at bounding box center [112, 93] width 137 height 19
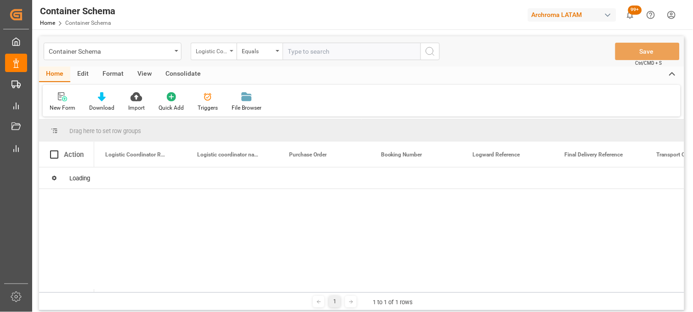
click at [227, 55] on div "Logistic Coordinator Reference Number" at bounding box center [214, 51] width 46 height 17
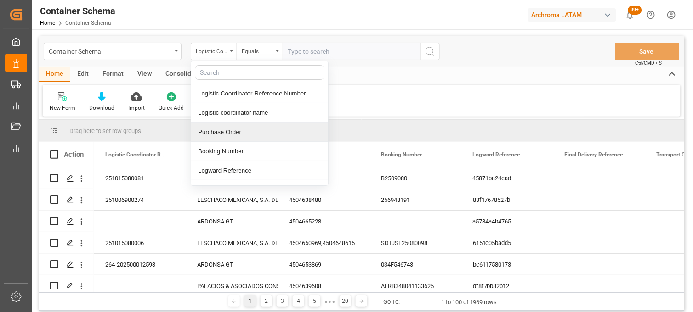
click at [202, 130] on div "Purchase Order" at bounding box center [259, 132] width 137 height 19
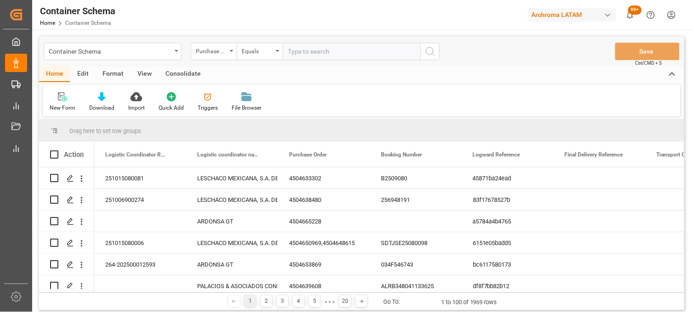
click at [295, 49] on input "text" at bounding box center [352, 51] width 138 height 17
paste input "4504654280"
type input "4504654280"
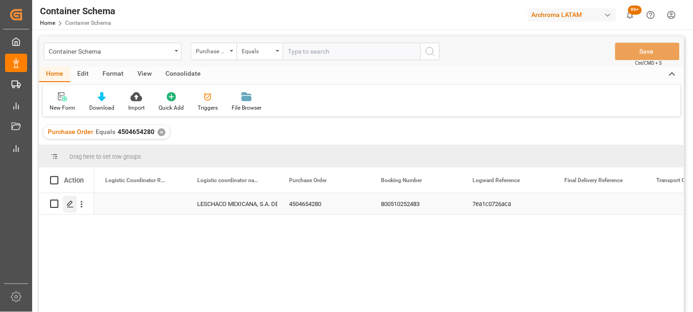
click at [70, 207] on icon "Press SPACE to select this row." at bounding box center [70, 204] width 7 height 7
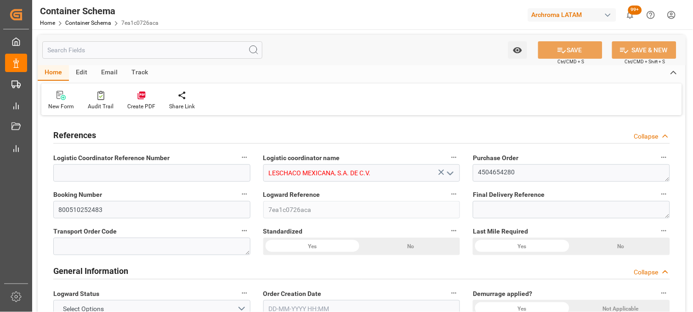
type input "10"
type input "7"
type input "1"
type input "34"
type input "25500"
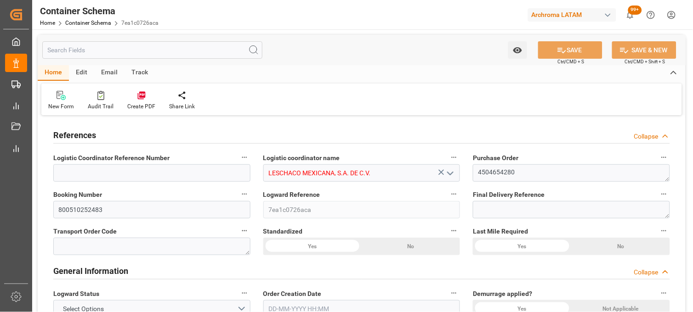
type input "25585"
type input "MSC"
type input "Mediterranean Shipping Company"
type input "CNXGA"
type input "MXZLO"
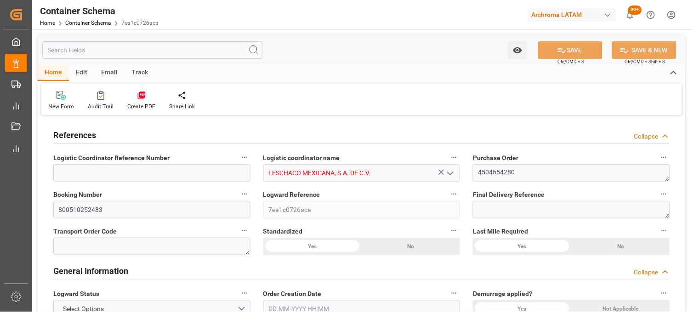
type input "MXZLO"
type input "0"
type input "30-09-2025 15:30"
type input "[DATE]"
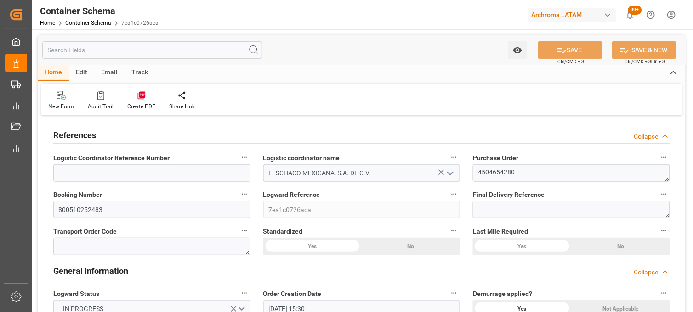
type input "16-10-2025"
type input "[DATE]"
type input "30-09-2025 21:48"
type input "30-09-2025 21:42"
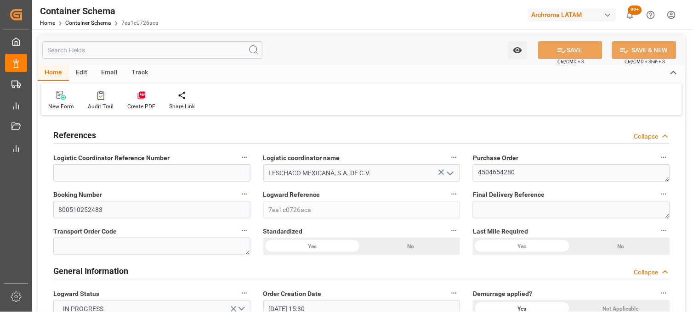
type input "01-10-2025"
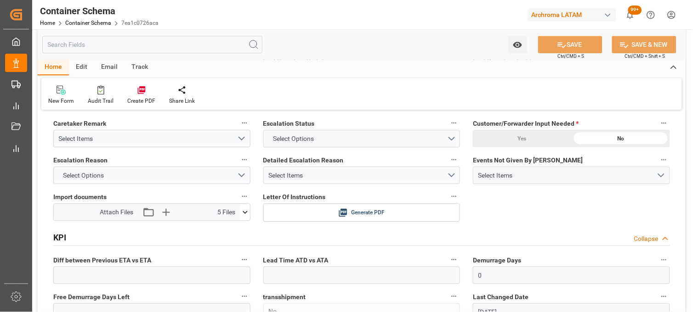
scroll to position [1378, 0]
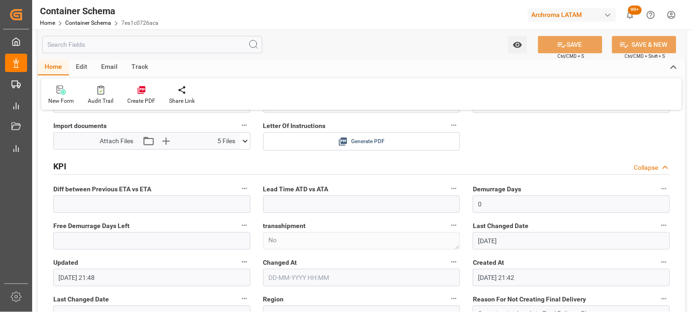
click at [343, 143] on icon at bounding box center [343, 142] width 8 height 8
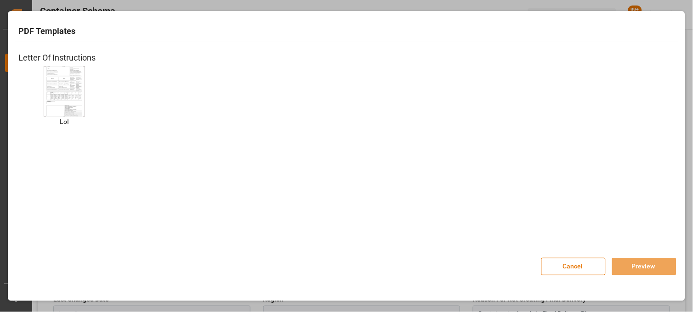
drag, startPoint x: 76, startPoint y: 90, endPoint x: 212, endPoint y: 121, distance: 139.4
click at [76, 90] on img at bounding box center [64, 91] width 37 height 52
click at [635, 264] on button "Preview" at bounding box center [644, 266] width 64 height 17
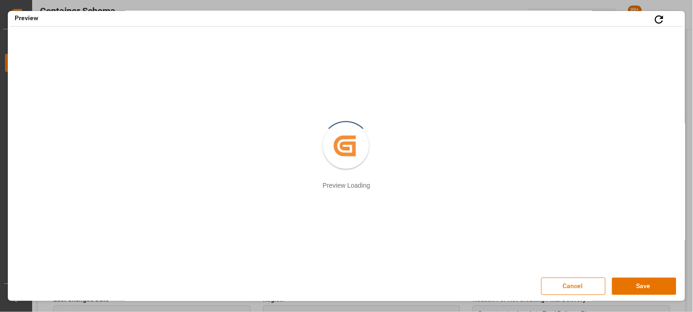
scroll to position [0, 0]
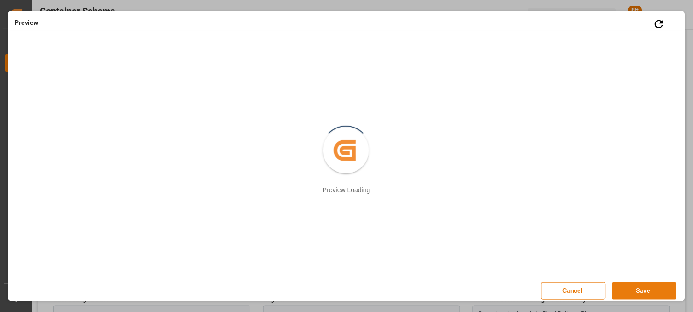
click at [627, 292] on button "Save" at bounding box center [644, 291] width 64 height 17
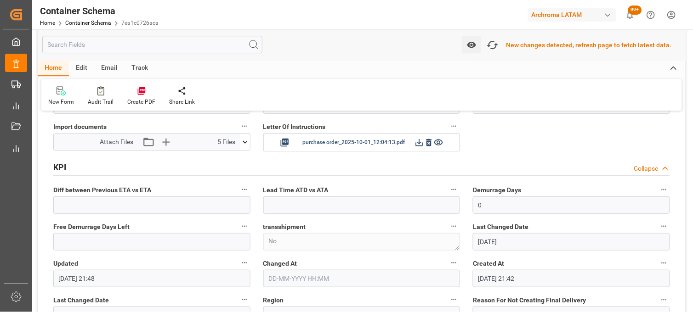
scroll to position [1379, 0]
click at [494, 45] on icon "button" at bounding box center [492, 45] width 15 height 15
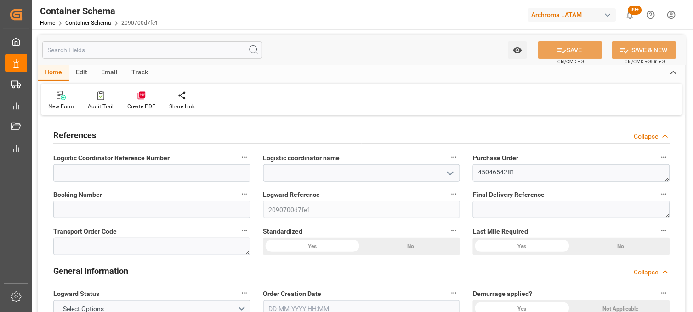
type input "0"
type input "1"
type input "34"
type input "25500"
type input "25585"
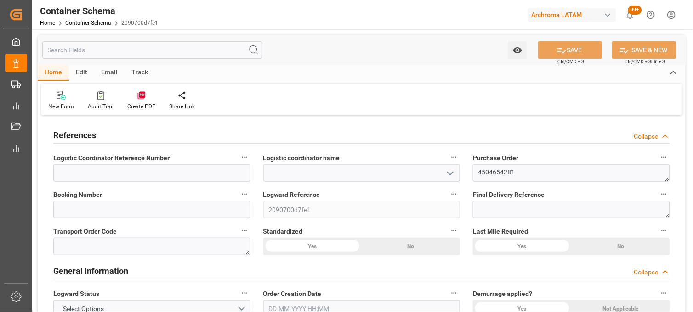
type input "0"
type input "[DATE]"
type input "[DATE] 23:48"
type input "[DATE]"
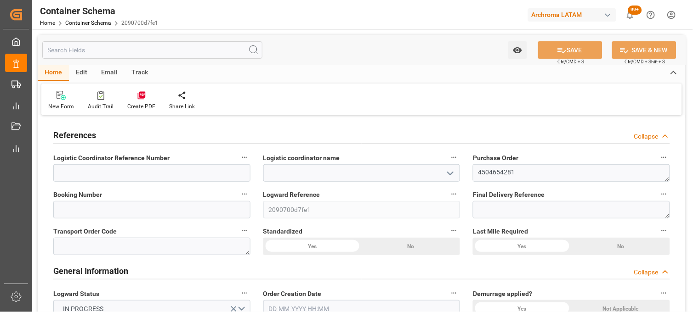
click at [454, 174] on icon "open menu" at bounding box center [450, 173] width 11 height 11
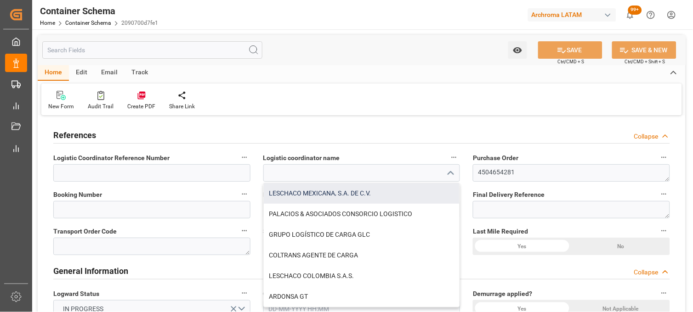
click at [291, 195] on div "LESCHACO MEXICANA, S.A. DE C.V." at bounding box center [362, 193] width 196 height 21
type input "LESCHACO MEXICANA, S.A. DE C.V."
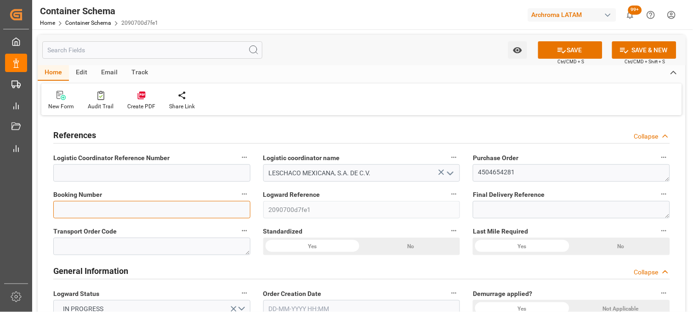
click at [173, 212] on input at bounding box center [151, 209] width 197 height 17
paste input "TJN0759727"
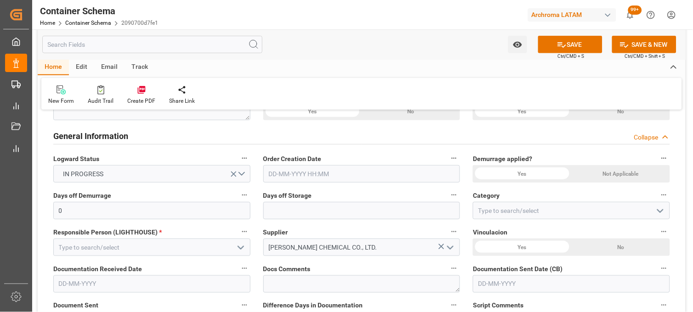
scroll to position [153, 0]
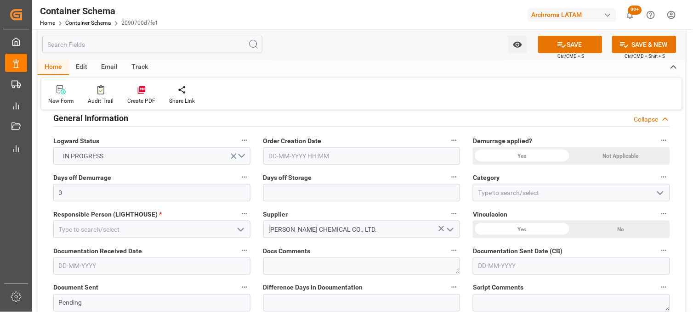
type input "TJN0759727"
click at [277, 153] on input "text" at bounding box center [361, 155] width 197 height 17
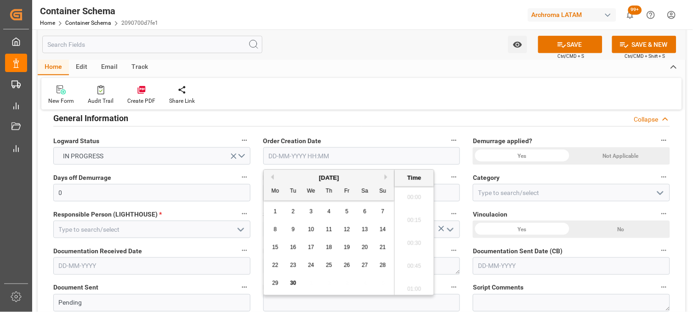
scroll to position [1588, 0]
click at [281, 221] on div "8 9 10 11 12 13 14" at bounding box center [328, 230] width 125 height 18
click at [294, 283] on span "30" at bounding box center [293, 283] width 6 height 6
click at [415, 219] on li "17:30" at bounding box center [414, 218] width 39 height 23
type input "[DATE] 17:30"
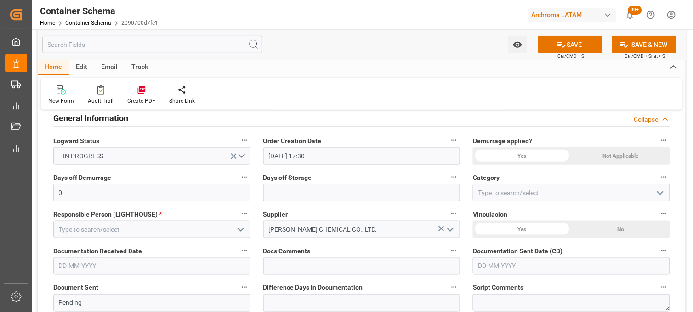
click at [504, 153] on div "Yes" at bounding box center [522, 155] width 98 height 17
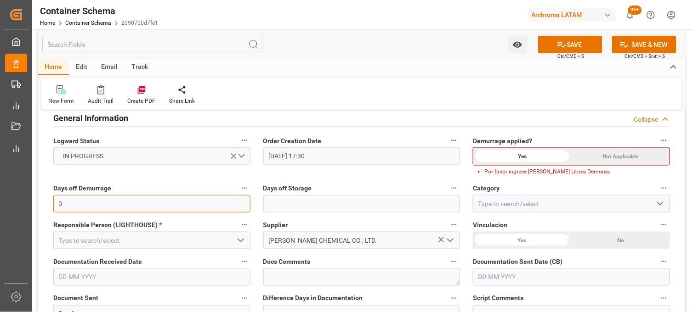
click at [118, 205] on input "0" at bounding box center [151, 203] width 197 height 17
type input "10"
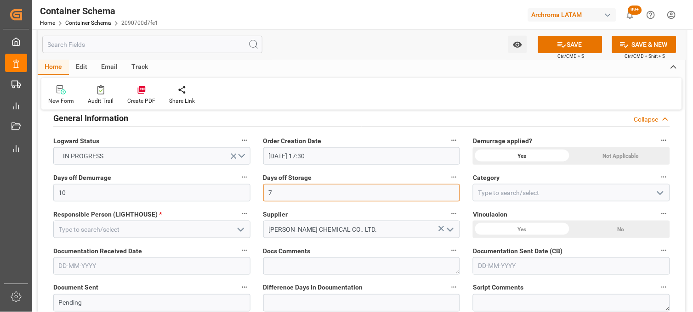
type input "7"
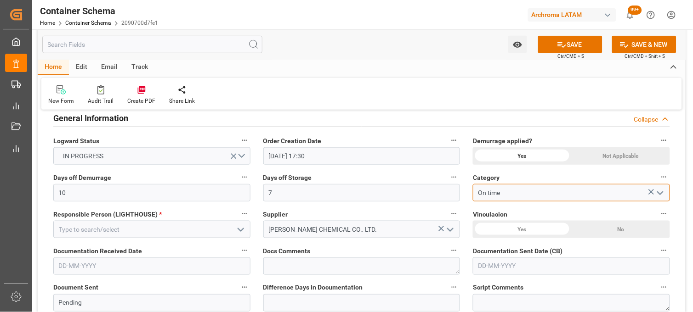
type input "On time"
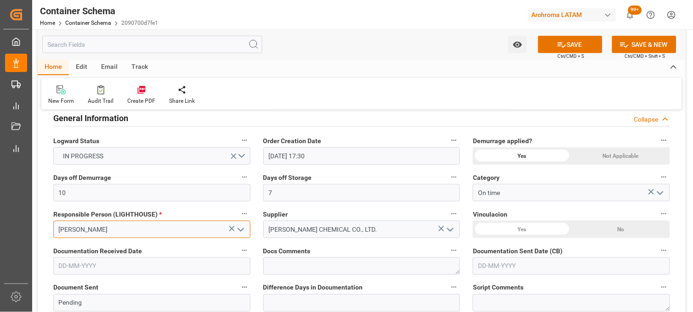
type input "[PERSON_NAME]"
click at [626, 227] on div "No" at bounding box center [620, 229] width 98 height 17
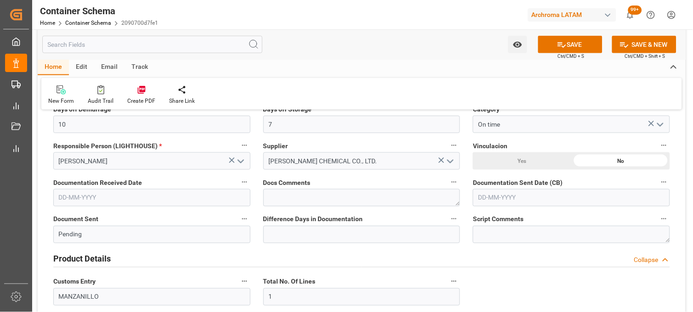
scroll to position [255, 0]
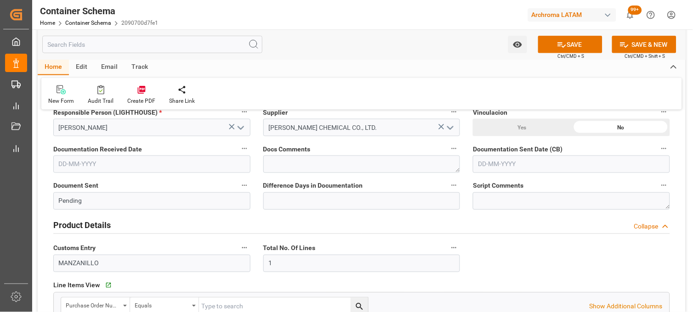
click at [121, 163] on input "text" at bounding box center [151, 164] width 197 height 17
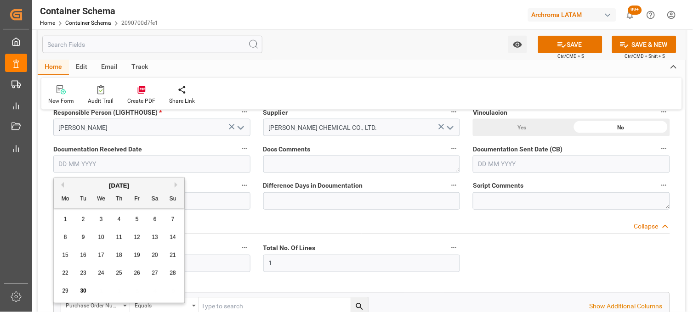
click at [71, 286] on div "29 30 1 2 3 4 5" at bounding box center [119, 292] width 125 height 18
drag, startPoint x: 82, startPoint y: 294, endPoint x: 216, endPoint y: 255, distance: 139.7
click at [83, 294] on span "30" at bounding box center [83, 291] width 6 height 6
type input "[DATE]"
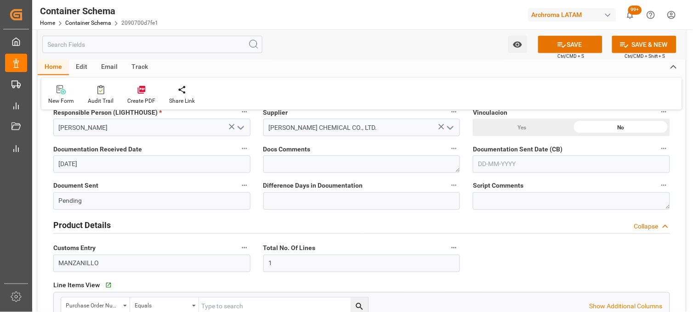
click at [489, 159] on input "text" at bounding box center [571, 164] width 197 height 17
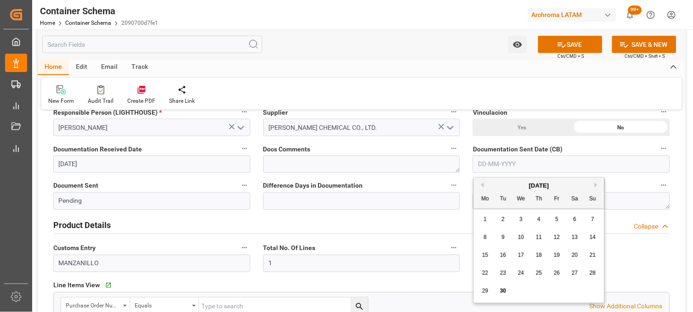
click at [492, 297] on div "29 30 1 2 3 4 5" at bounding box center [538, 292] width 125 height 18
click at [503, 293] on span "30" at bounding box center [503, 291] width 6 height 6
type input "[DATE]"
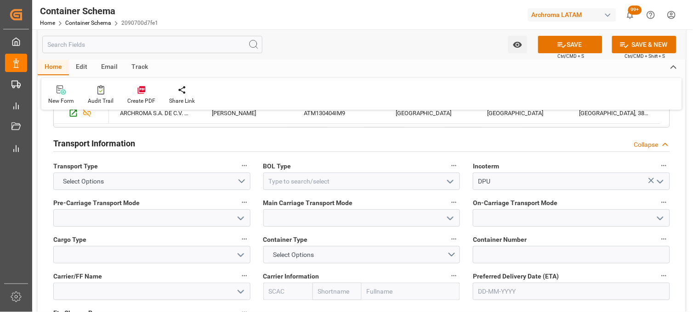
scroll to position [765, 0]
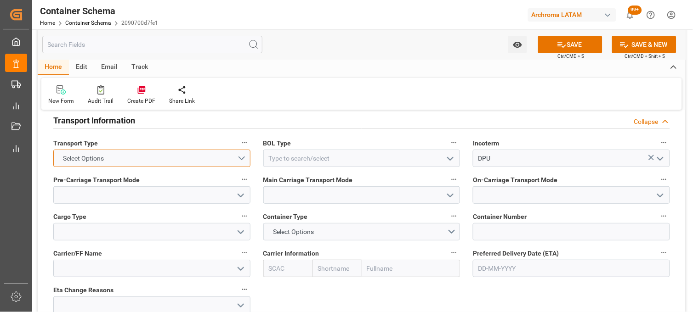
click at [242, 159] on button "Select Options" at bounding box center [151, 158] width 197 height 17
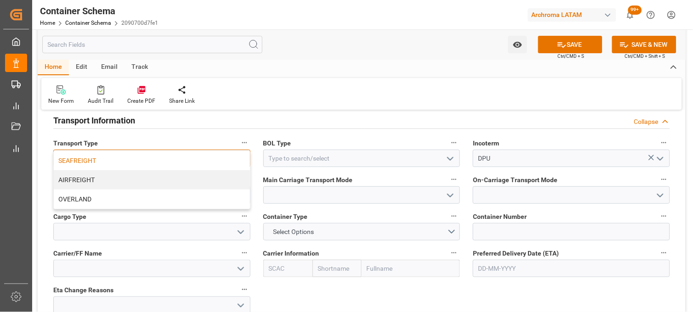
click at [116, 163] on div "SEAFREIGHT" at bounding box center [152, 160] width 196 height 19
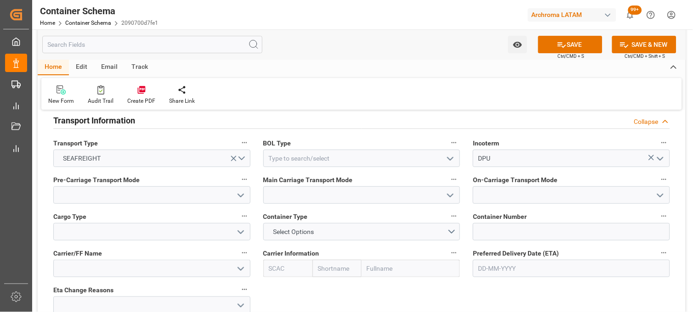
click at [448, 158] on polyline "open menu" at bounding box center [450, 159] width 6 height 3
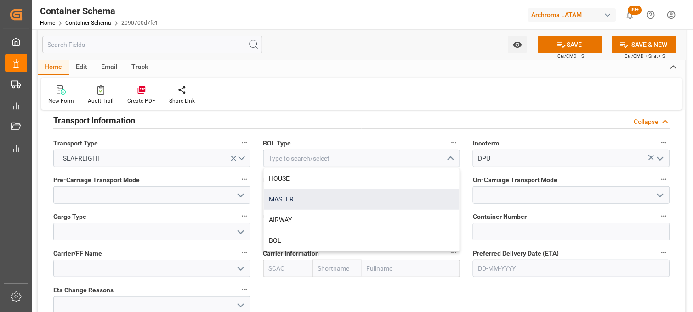
click at [302, 193] on div "MASTER" at bounding box center [362, 199] width 196 height 21
type input "MASTER"
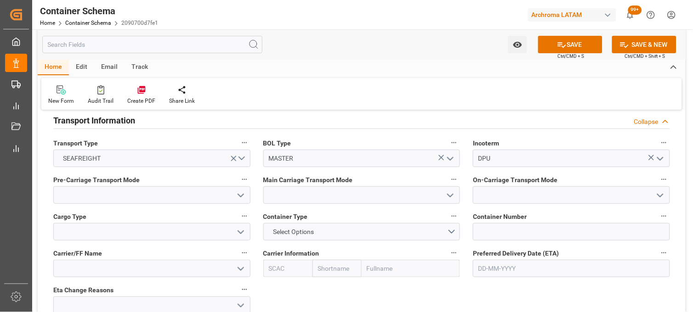
click at [238, 198] on icon "open menu" at bounding box center [240, 195] width 11 height 11
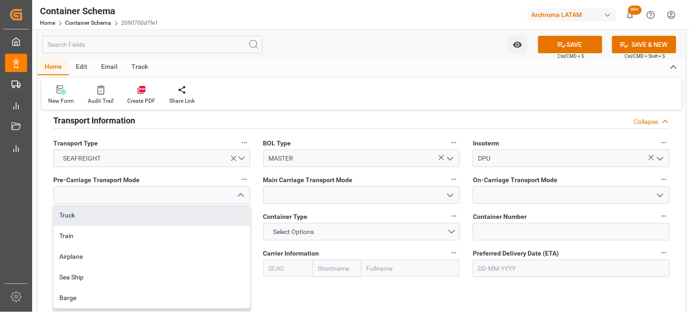
click at [191, 212] on div "Truck" at bounding box center [152, 215] width 196 height 21
type input "Truck"
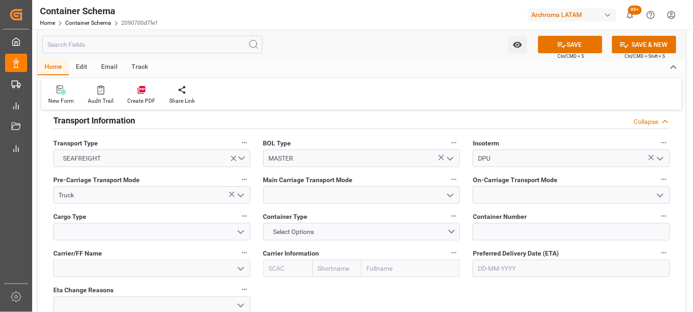
click at [455, 195] on icon "open menu" at bounding box center [450, 195] width 11 height 11
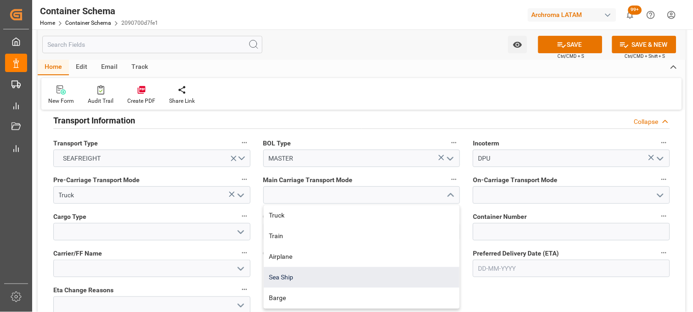
click at [280, 278] on div "Sea Ship" at bounding box center [362, 277] width 196 height 21
type input "Sea Ship"
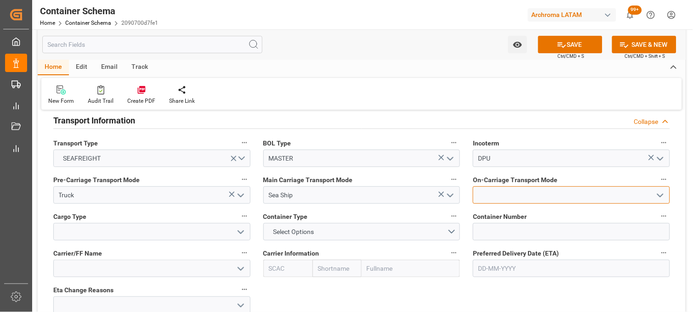
click at [503, 196] on input at bounding box center [571, 195] width 197 height 17
click at [507, 203] on input "TR" at bounding box center [571, 195] width 197 height 17
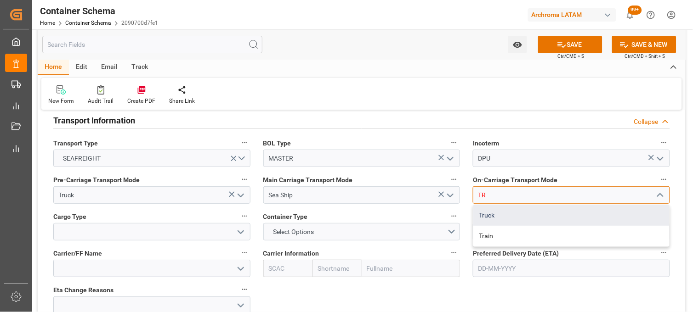
click at [483, 205] on div "Truck" at bounding box center [571, 215] width 196 height 21
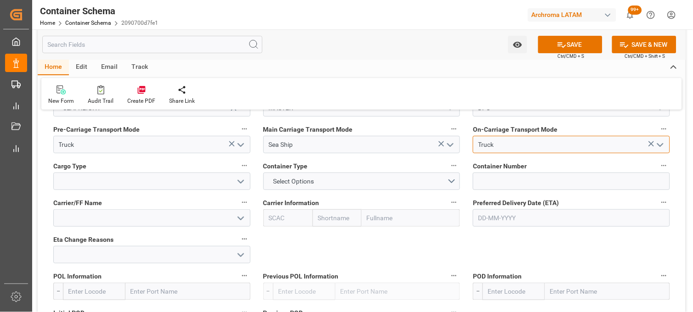
scroll to position [816, 0]
type input "Truck"
click at [242, 180] on icon "open menu" at bounding box center [240, 181] width 11 height 11
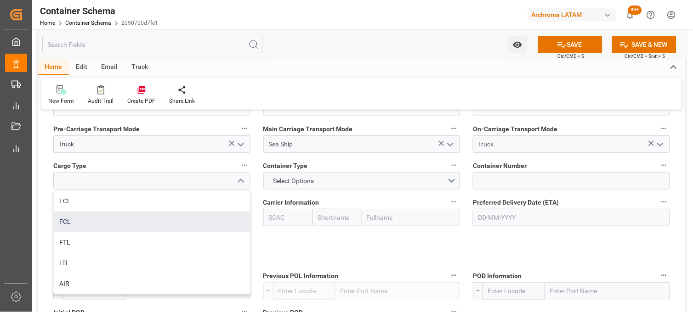
click at [137, 224] on div "FCL" at bounding box center [152, 222] width 196 height 21
type input "FCL"
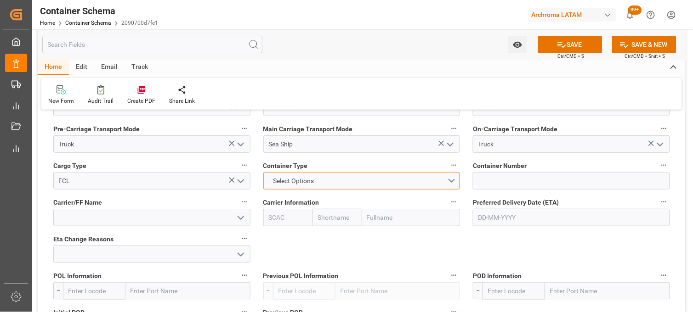
click at [295, 178] on span "Select Options" at bounding box center [293, 181] width 50 height 10
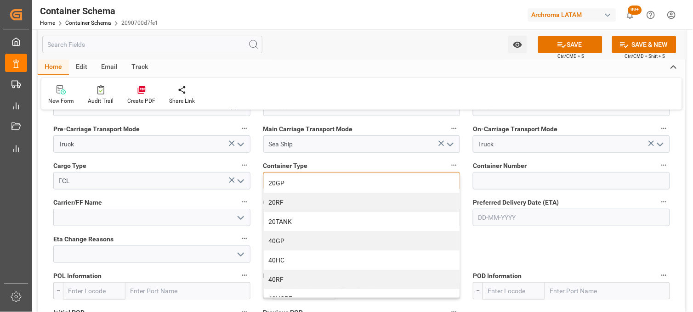
click at [295, 182] on div "20GP" at bounding box center [362, 183] width 196 height 19
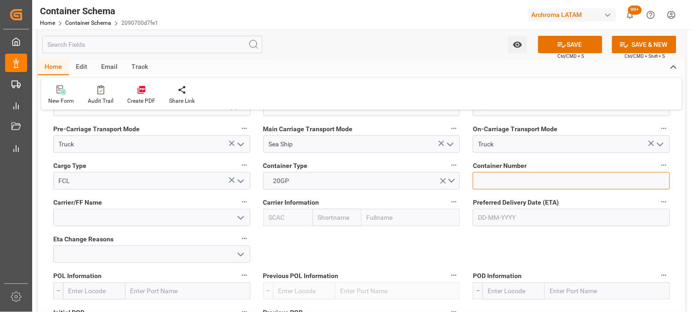
click at [487, 173] on input at bounding box center [571, 180] width 197 height 17
paste input "CGMU6558796"
type input "CGMU6558796"
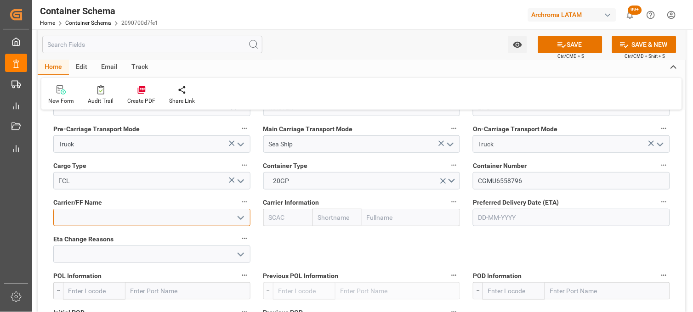
click at [141, 216] on input at bounding box center [151, 217] width 197 height 17
click at [319, 215] on input "text" at bounding box center [336, 217] width 49 height 17
type input "CMA"
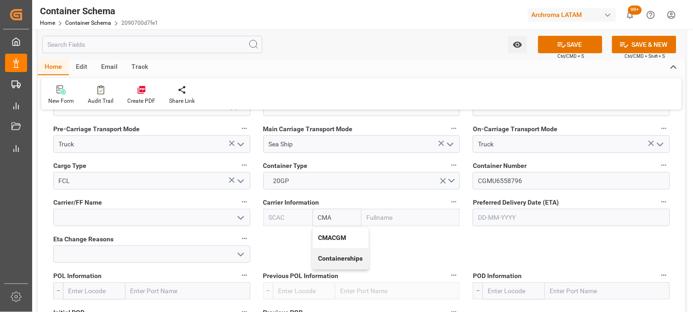
click at [334, 233] on div "CMACGM" at bounding box center [341, 238] width 56 height 21
type input "CMDU"
type input "CMACGM"
type input "CMA CGM Group"
type input "CMACGM"
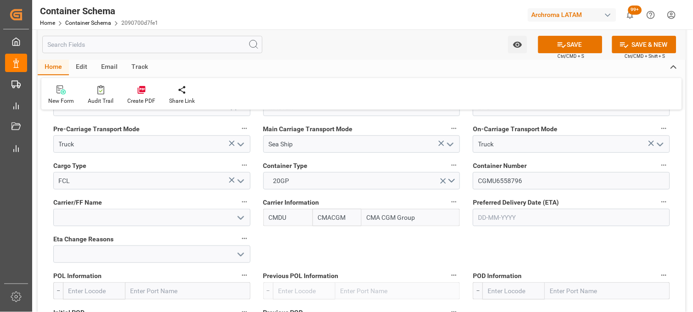
click at [495, 218] on input "text" at bounding box center [571, 217] width 197 height 17
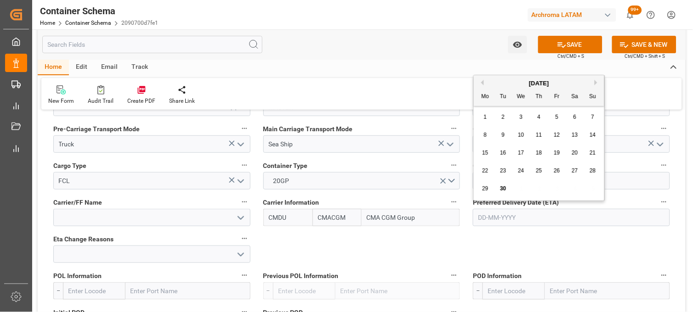
click at [595, 81] on button "Next Month" at bounding box center [597, 83] width 6 height 6
click at [573, 172] on span "25" at bounding box center [574, 171] width 6 height 6
type input "25-10-2025"
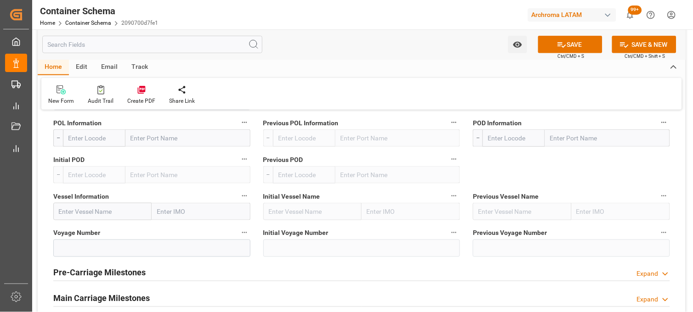
scroll to position [970, 0]
click at [160, 141] on input "text" at bounding box center [187, 137] width 125 height 17
type input "XINGAN"
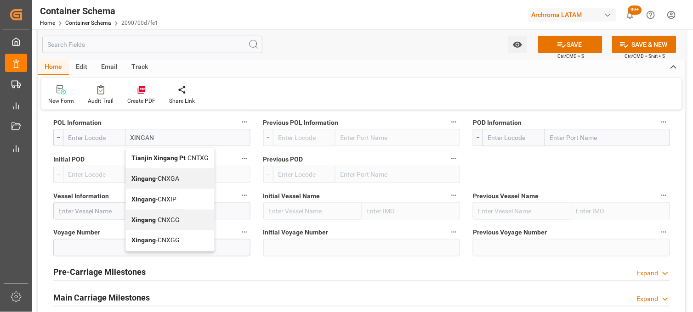
click at [142, 179] on b "Xingang" at bounding box center [143, 178] width 24 height 7
type input "CNXGA"
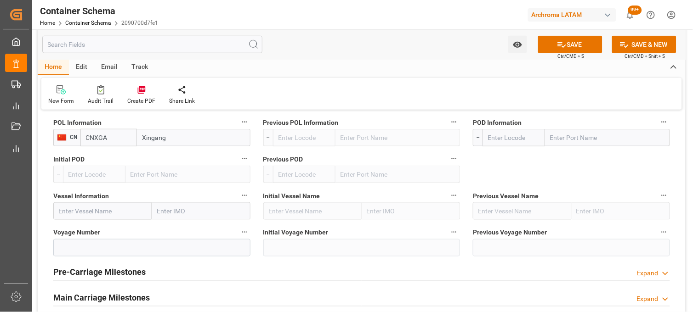
type input "Xingang"
click at [567, 132] on input "text" at bounding box center [607, 137] width 125 height 17
type input "MANZA"
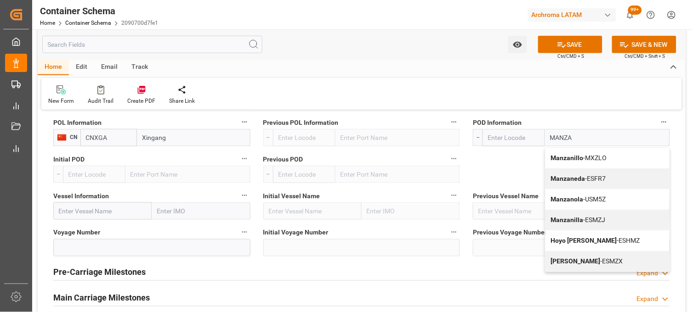
click at [559, 158] on b "Manzanillo" at bounding box center [567, 157] width 33 height 7
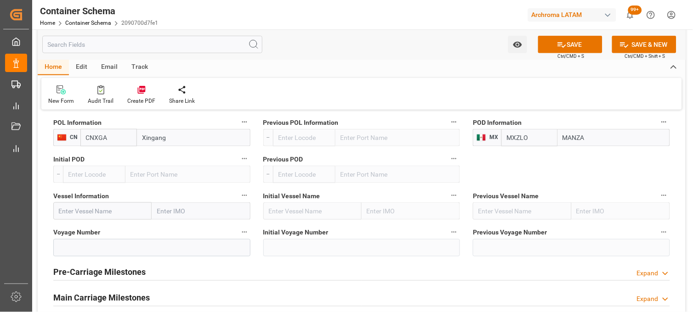
type input "MXZLO"
type input "Manzanillo"
click at [105, 209] on input "text" at bounding box center [102, 211] width 98 height 17
paste input "more descriptionAccessible text CMA CGM DIGNITY"
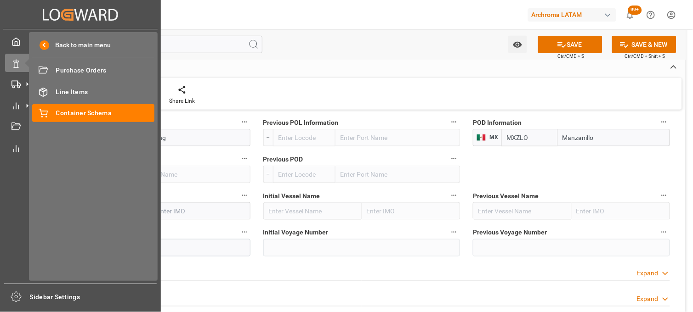
drag, startPoint x: 90, startPoint y: 209, endPoint x: 23, endPoint y: 209, distance: 66.6
click at [25, 209] on div "Created by potrace 1.15, written by Peter Selinger 2001-2017 Created by potrace…" at bounding box center [346, 156] width 693 height 312
type input "CMA CGM DIGNITY"
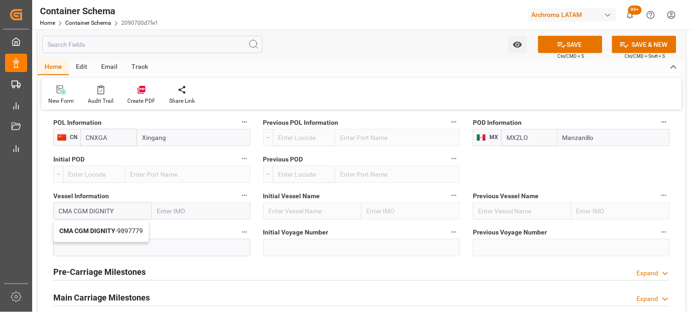
click at [92, 242] on div "CMA CGM DIGNITY - 9897779" at bounding box center [101, 231] width 95 height 21
type input "9897779"
type input "CMA CGM DIGNITY"
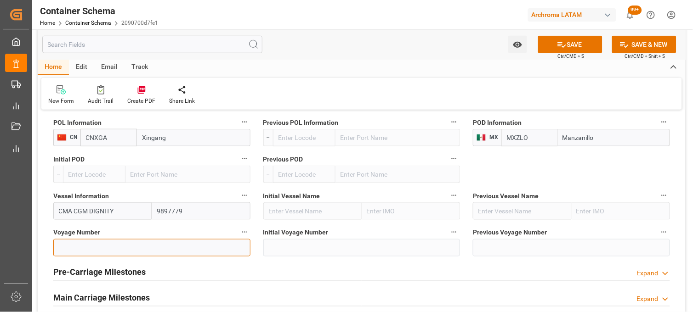
click at [151, 248] on input at bounding box center [151, 247] width 197 height 17
paste input "0WURWW2MA)"
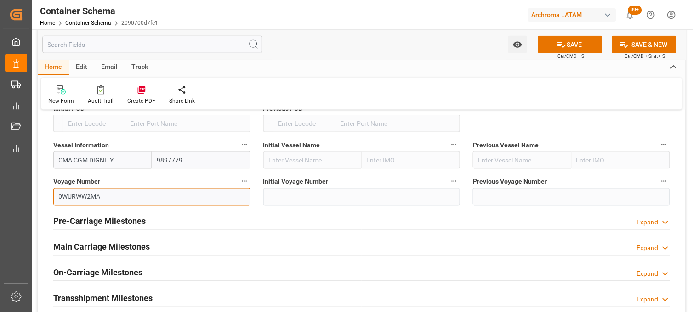
scroll to position [1072, 0]
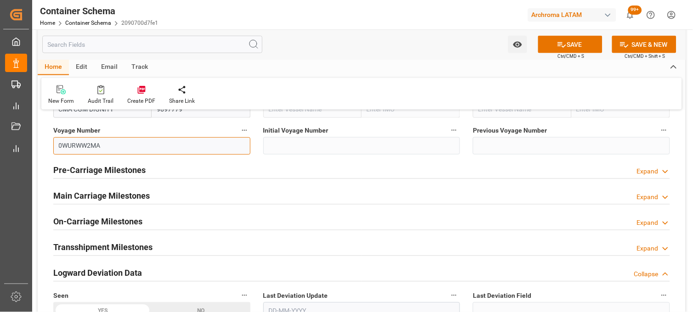
type input "0WURWW2MA"
click at [158, 196] on div "Main Carriage Milestones Expand" at bounding box center [361, 195] width 616 height 17
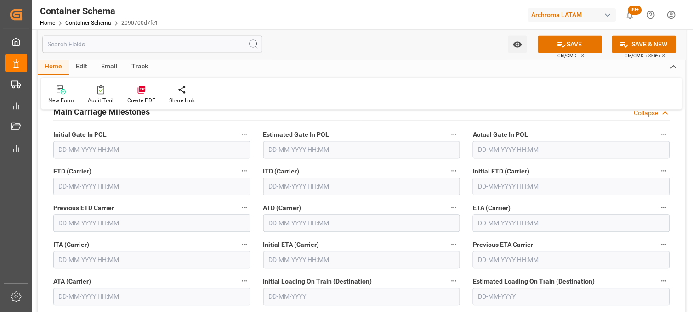
scroll to position [1174, 0]
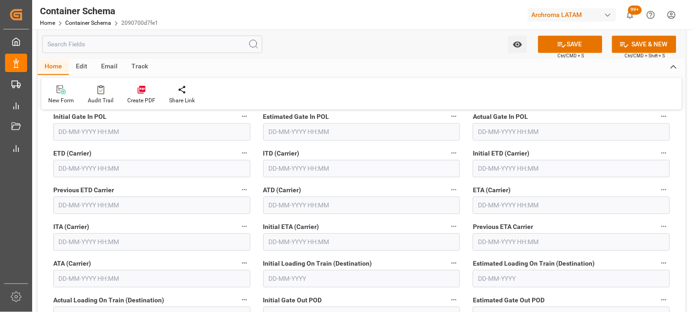
click at [481, 205] on input "text" at bounding box center [571, 205] width 197 height 17
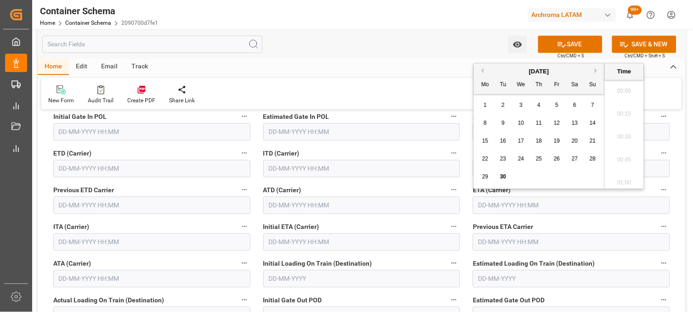
scroll to position [1588, 0]
click at [597, 70] on button "Next Month" at bounding box center [597, 71] width 6 height 6
click at [570, 157] on div "25" at bounding box center [574, 159] width 11 height 11
click at [616, 149] on li "18:00" at bounding box center [624, 157] width 39 height 23
type input "25-10-2025 18:00"
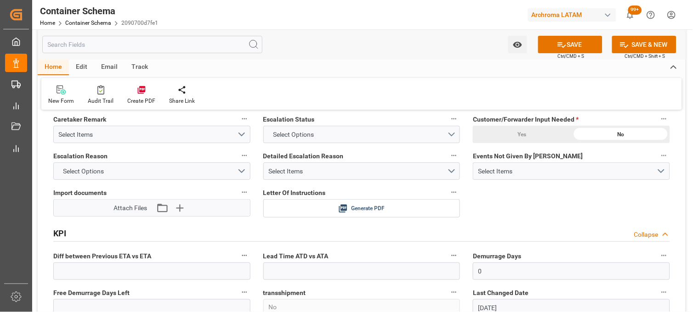
scroll to position [1582, 0]
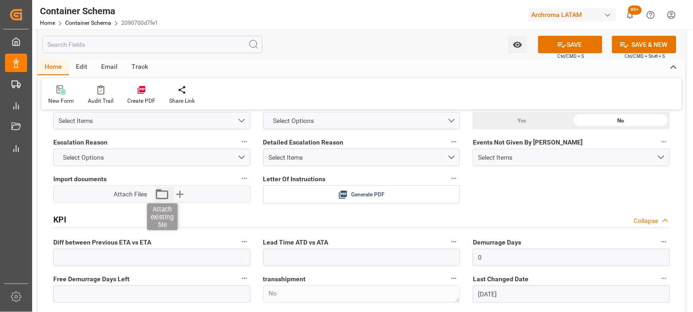
click at [159, 190] on icon "button" at bounding box center [162, 194] width 12 height 10
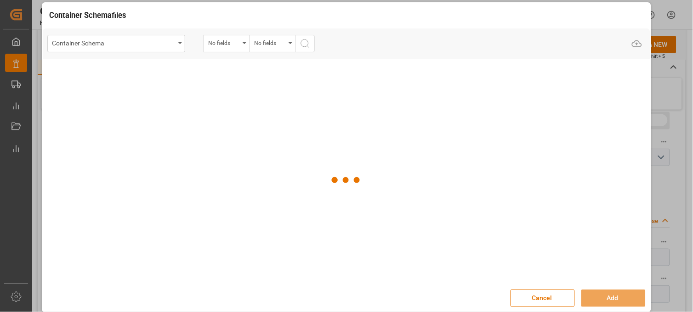
click at [157, 45] on div "Container Schema" at bounding box center [113, 42] width 123 height 11
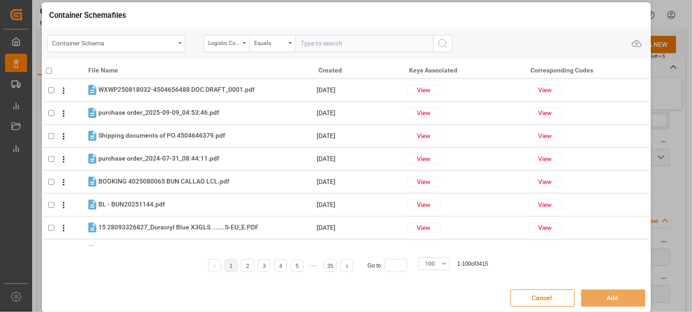
click at [181, 44] on div "Container Schema" at bounding box center [116, 43] width 138 height 17
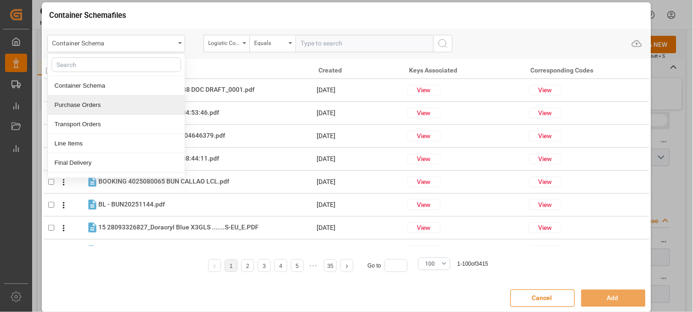
click at [108, 107] on div "Purchase Orders" at bounding box center [116, 105] width 137 height 19
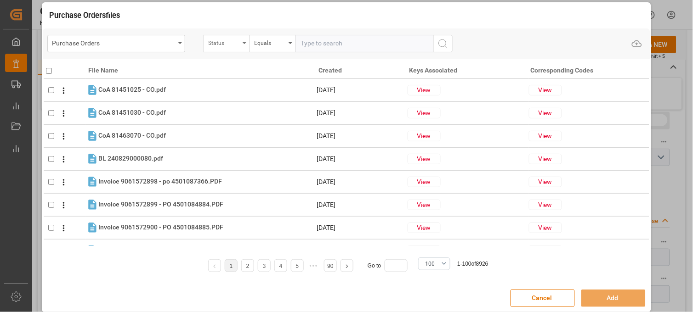
click at [229, 44] on div "Status" at bounding box center [224, 42] width 31 height 11
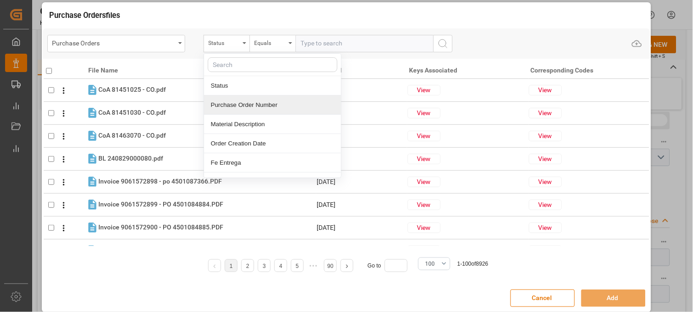
click at [242, 108] on div "Purchase Order Number" at bounding box center [272, 105] width 137 height 19
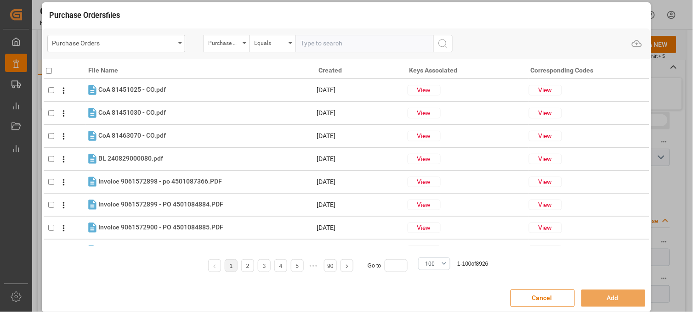
click at [327, 41] on input "text" at bounding box center [364, 43] width 138 height 17
paste input "4504654281"
type input "4504654281"
click at [449, 44] on button "search button" at bounding box center [442, 43] width 19 height 17
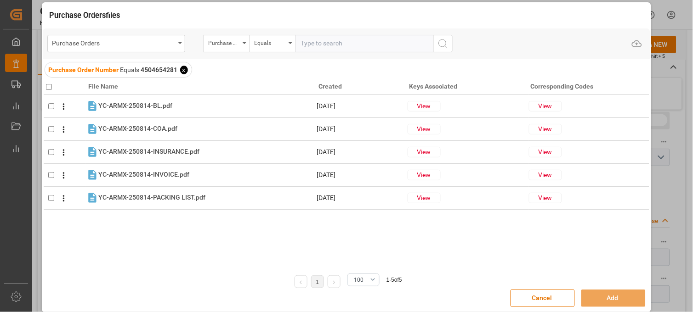
click at [47, 85] on input "checkbox" at bounding box center [49, 87] width 6 height 6
checkbox input "true"
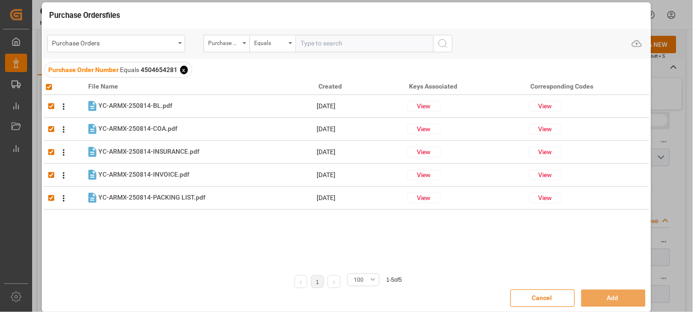
checkbox input "true"
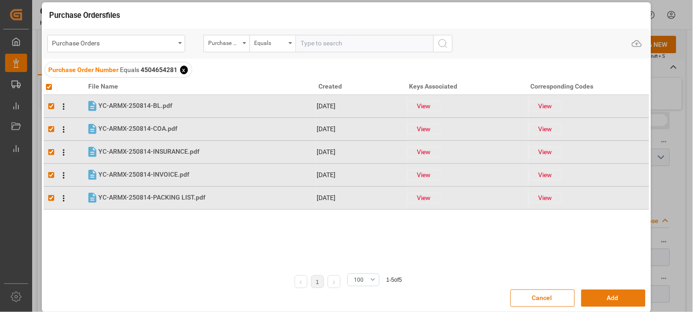
click at [609, 301] on button "Add" at bounding box center [613, 298] width 64 height 17
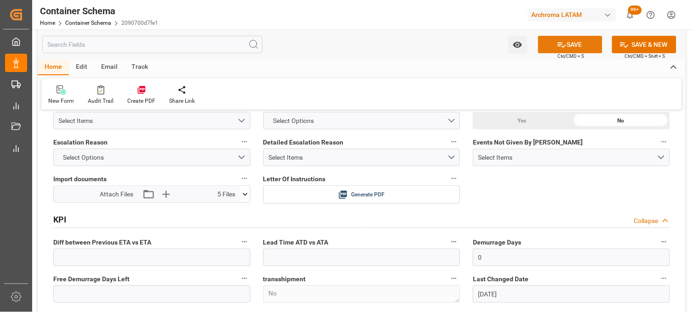
click at [550, 49] on button "SAVE" at bounding box center [570, 44] width 64 height 17
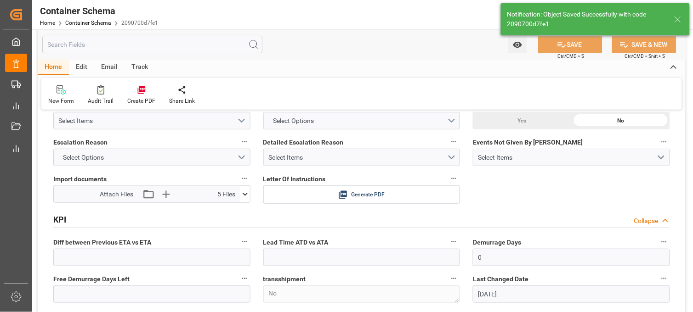
type input "Document Sent"
type input "MXZLO"
type input "Manzanillo"
type input "CMA CGM DIGNITY"
type input "9897779"
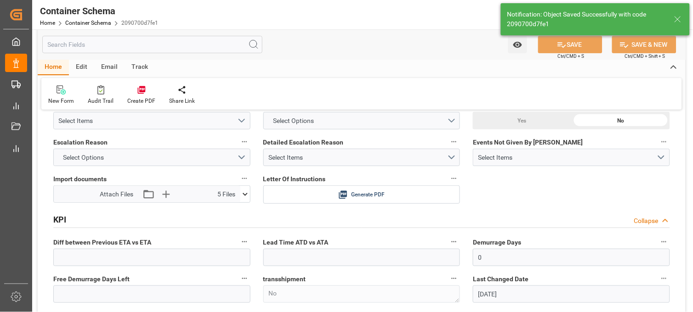
type input "0WURWW2MA"
type textarea "pod"
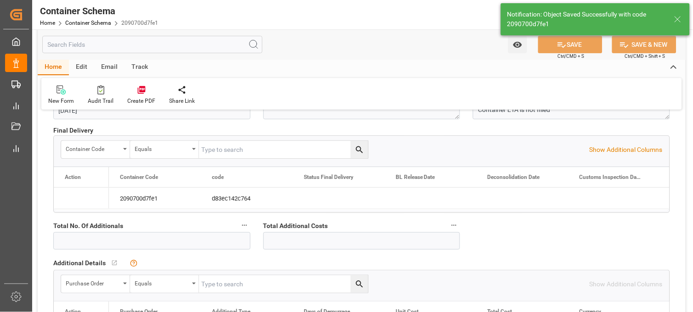
type input "[DATE]"
type input "30-09-2025 23:52"
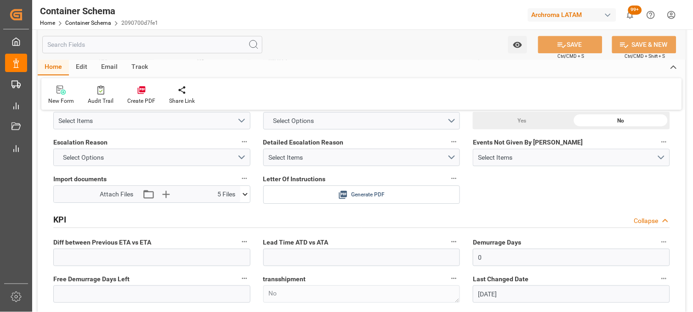
click at [343, 192] on icon at bounding box center [343, 195] width 8 height 8
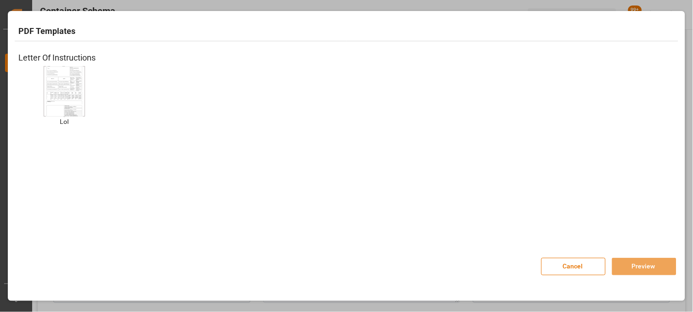
click at [23, 72] on div "LoI LoI" at bounding box center [64, 103] width 92 height 74
click at [62, 79] on img at bounding box center [64, 91] width 37 height 52
click at [633, 269] on button "Preview" at bounding box center [644, 266] width 64 height 17
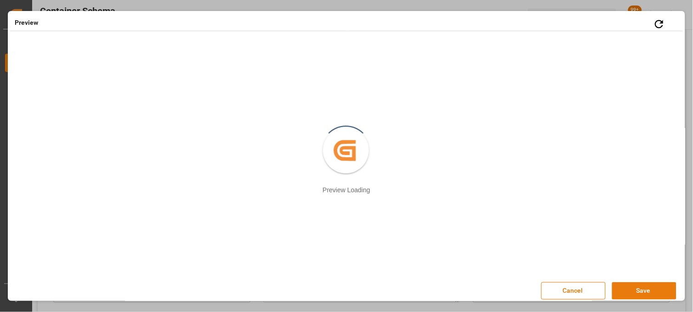
click at [630, 295] on button "Save" at bounding box center [644, 291] width 64 height 17
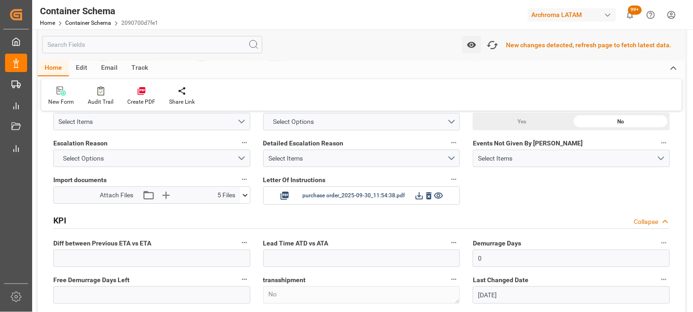
scroll to position [1326, 0]
click at [497, 45] on icon "button" at bounding box center [492, 45] width 15 height 15
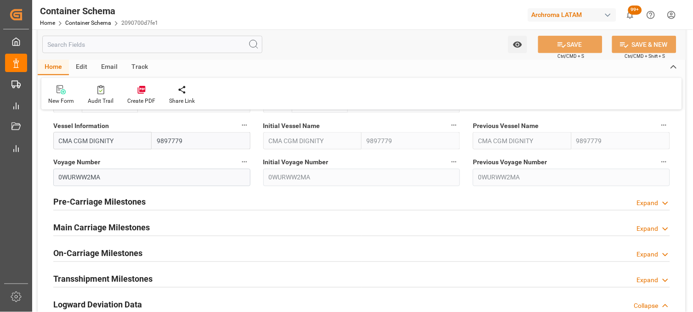
scroll to position [1123, 0]
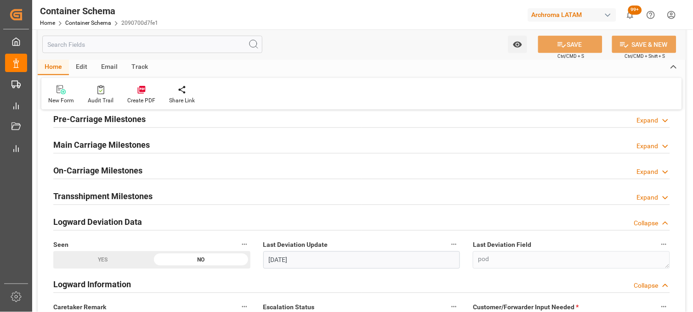
click at [123, 145] on h2 "Main Carriage Milestones" at bounding box center [101, 145] width 96 height 12
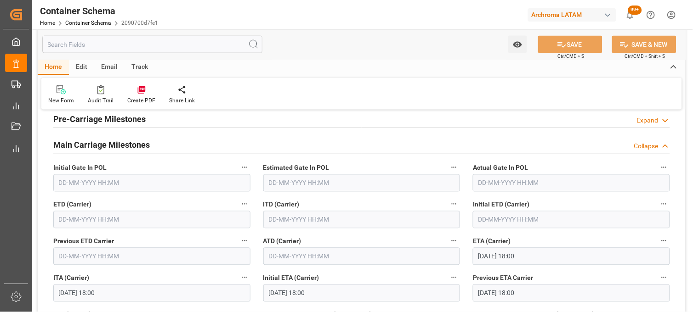
click at [62, 223] on input "text" at bounding box center [151, 219] width 197 height 17
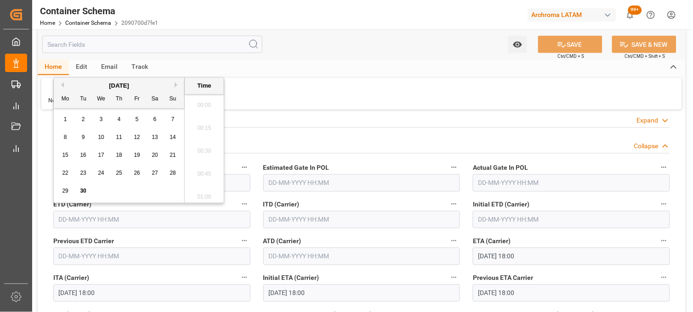
scroll to position [1588, 0]
click at [153, 173] on span "27" at bounding box center [155, 173] width 6 height 6
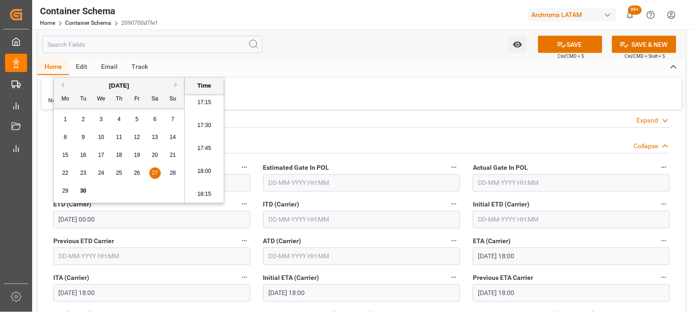
click at [200, 149] on li "17:45" at bounding box center [204, 148] width 39 height 23
type input "[DATE] 17:45"
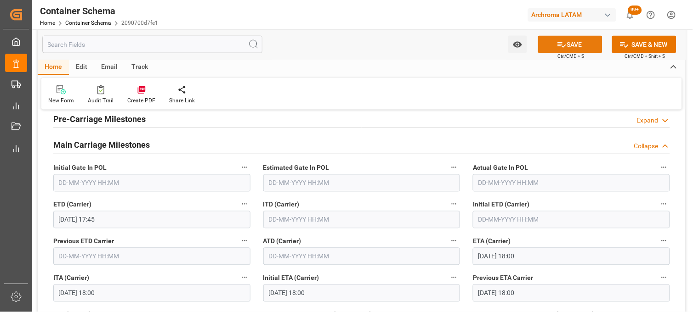
click at [577, 46] on button "SAVE" at bounding box center [570, 44] width 64 height 17
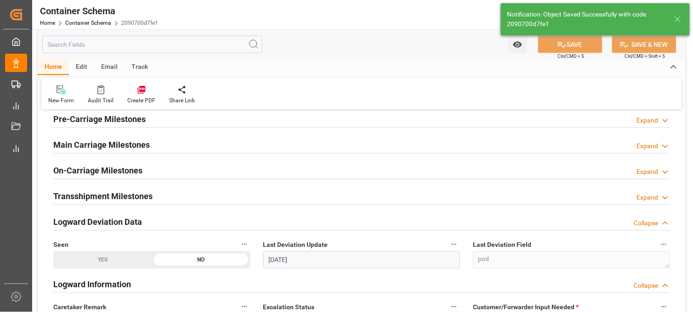
type input "0"
type input "[DATE] 23:55"
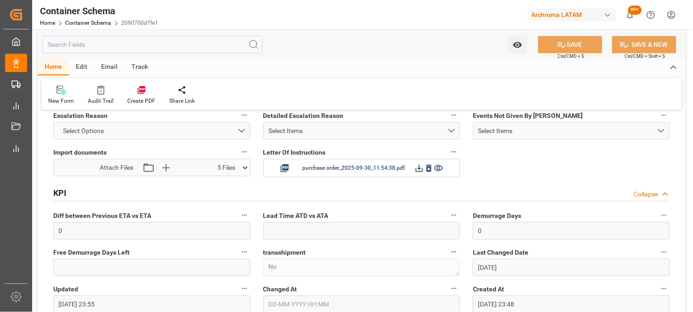
scroll to position [1378, 0]
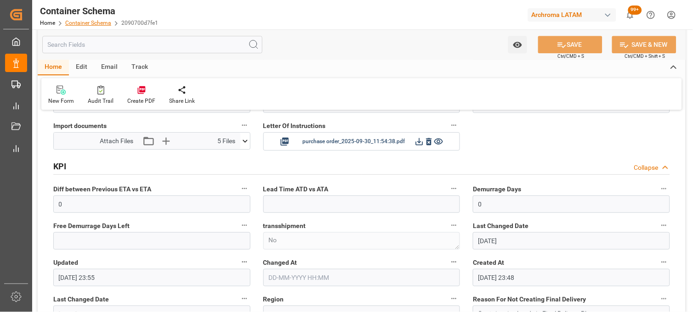
click at [80, 25] on link "Container Schema" at bounding box center [88, 23] width 46 height 6
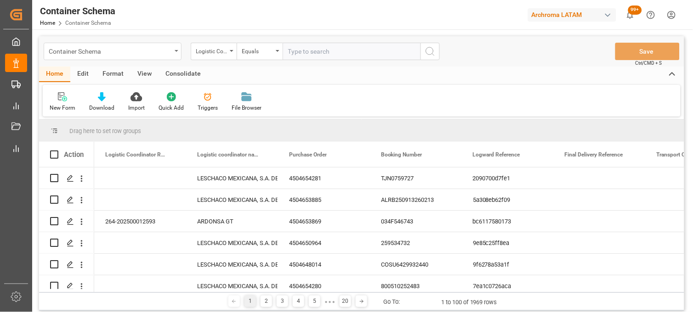
click at [180, 51] on div "Container Schema" at bounding box center [113, 51] width 138 height 17
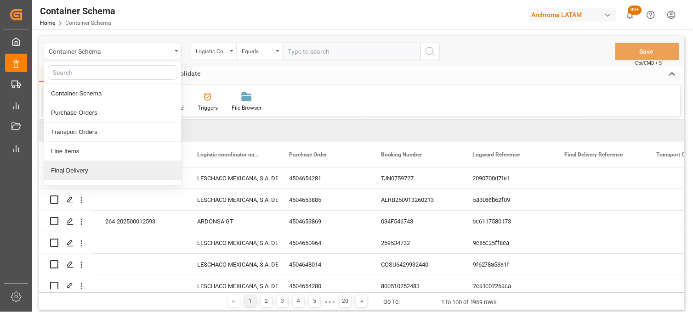
click at [117, 169] on div "Final Delivery" at bounding box center [112, 170] width 137 height 19
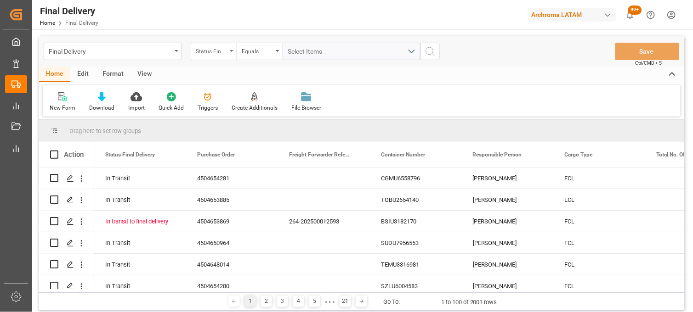
drag, startPoint x: 226, startPoint y: 53, endPoint x: 226, endPoint y: 58, distance: 4.6
click at [226, 54] on div "Status Final Delivery" at bounding box center [211, 50] width 31 height 11
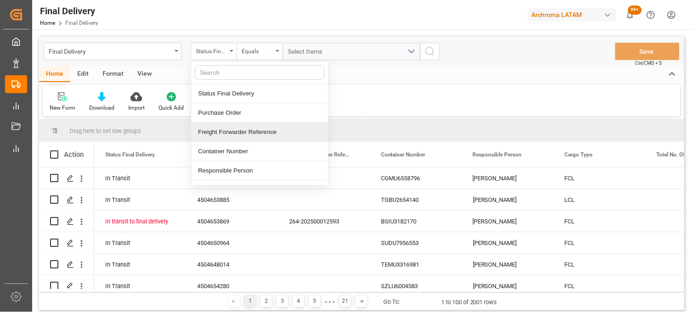
click at [218, 130] on div "Freight Forwarder Reference" at bounding box center [259, 132] width 137 height 19
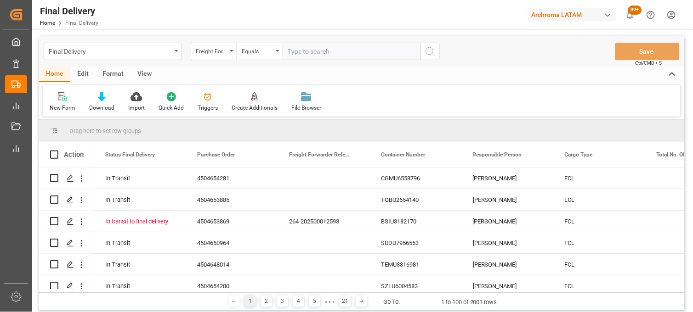
click at [305, 54] on input "text" at bounding box center [352, 51] width 138 height 17
click at [305, 55] on input "text" at bounding box center [352, 51] width 138 height 17
type input "251006900224"
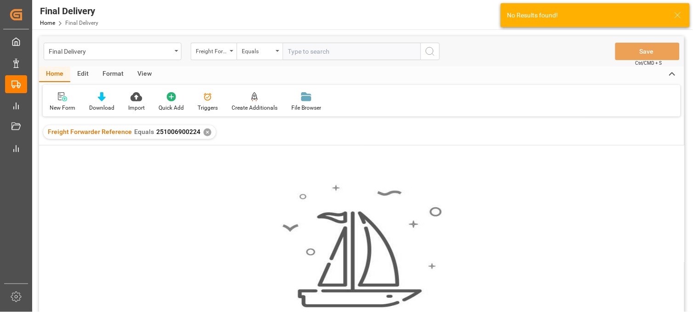
click at [204, 130] on div "✕" at bounding box center [208, 133] width 8 height 8
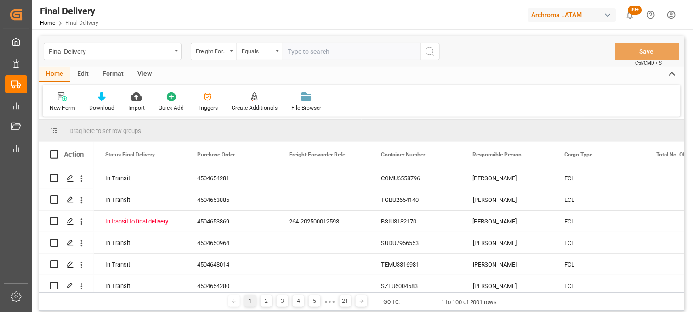
click at [329, 48] on input "text" at bounding box center [352, 51] width 138 height 17
paste input "4504647436"
type input "4504647436"
click at [429, 52] on icon "search button" at bounding box center [429, 51] width 11 height 11
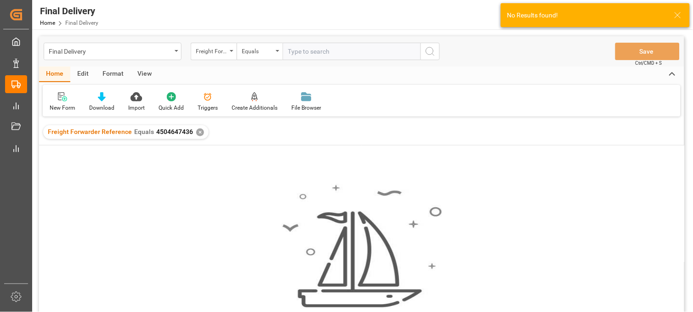
click at [196, 131] on div "✕" at bounding box center [200, 133] width 8 height 8
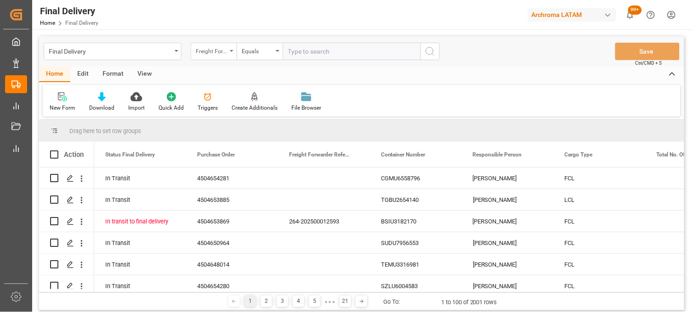
click at [214, 55] on div "Freight Forwarder Reference" at bounding box center [211, 50] width 31 height 11
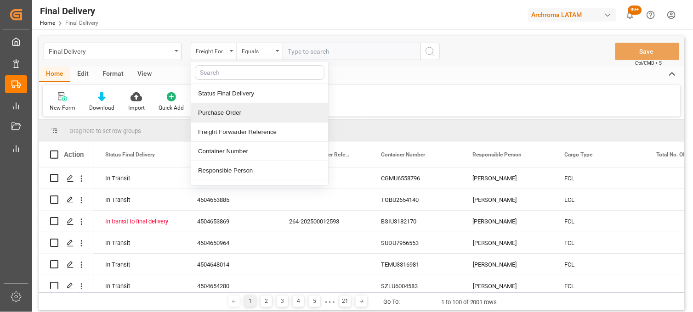
drag, startPoint x: 221, startPoint y: 112, endPoint x: 264, endPoint y: 74, distance: 56.6
click at [222, 111] on div "Purchase Order" at bounding box center [259, 112] width 137 height 19
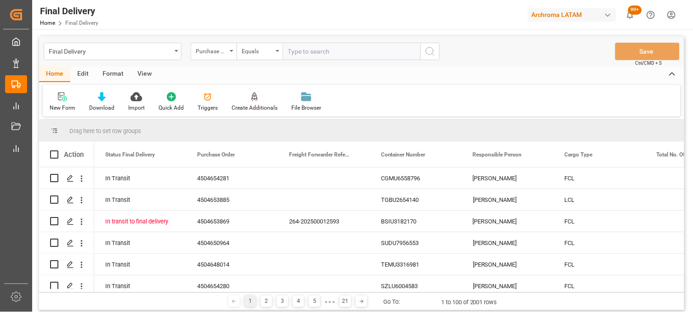
click at [298, 49] on input "text" at bounding box center [352, 51] width 138 height 17
paste input "4504647436"
type input "4504647436"
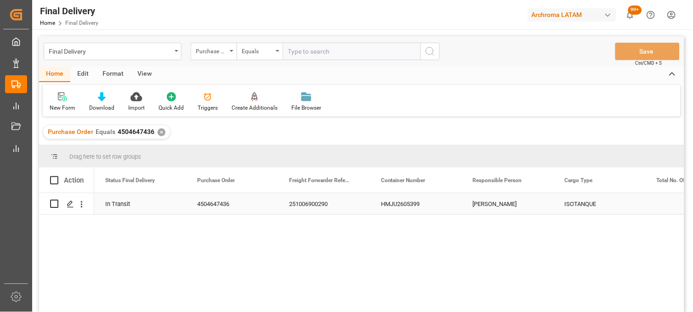
click at [389, 203] on div "HMJU2605399" at bounding box center [416, 203] width 92 height 21
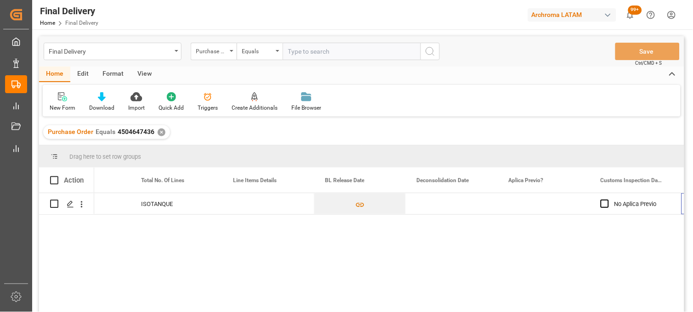
scroll to position [0, 515]
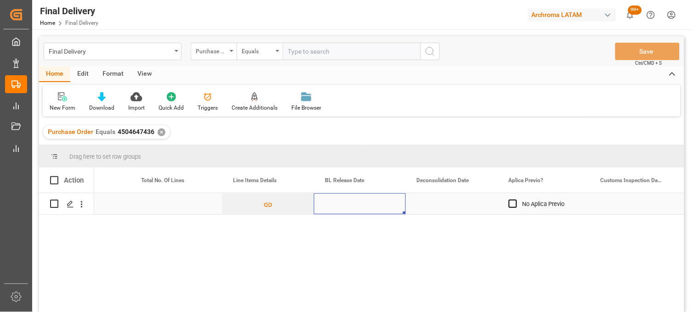
click at [337, 202] on div "Press SPACE to select this row." at bounding box center [360, 203] width 92 height 21
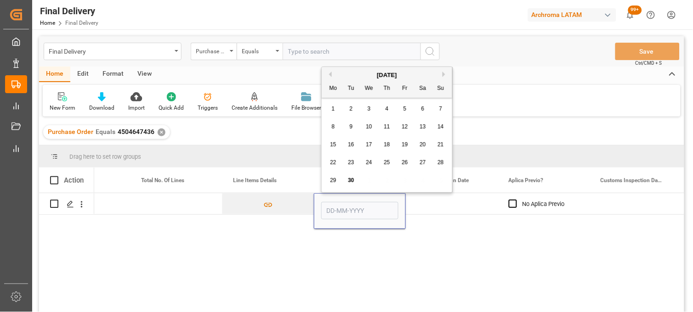
click at [351, 180] on span "30" at bounding box center [351, 180] width 6 height 6
type input "[DATE]"
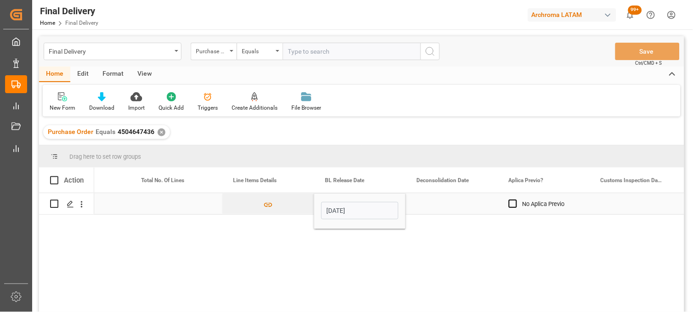
click at [428, 202] on div "Press SPACE to select this row." at bounding box center [452, 203] width 92 height 21
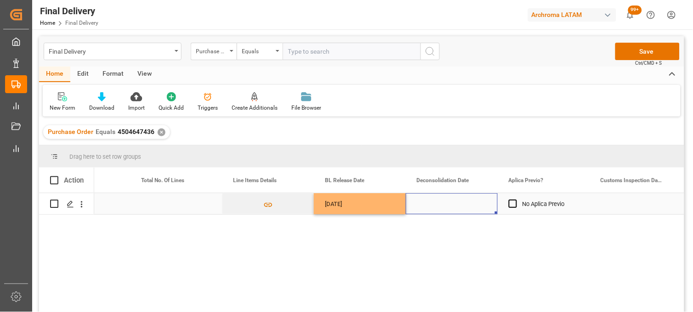
click at [621, 200] on div "Press SPACE to select this row." at bounding box center [635, 203] width 92 height 21
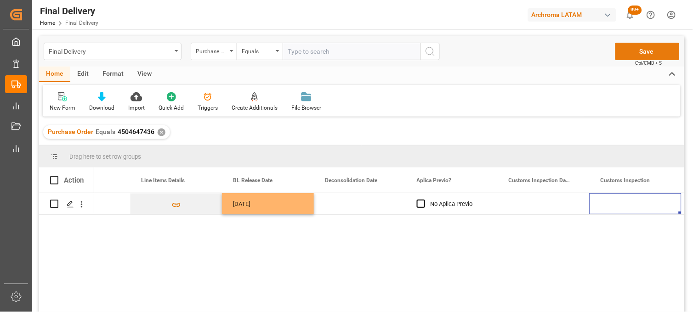
click at [650, 54] on button "Save" at bounding box center [647, 51] width 64 height 17
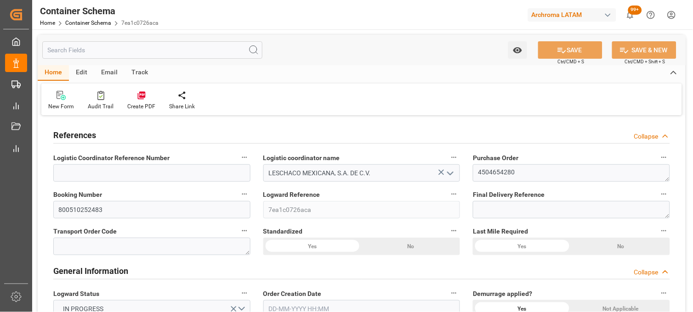
type input "10"
type input "7"
type input "1"
type input "34"
type input "25500"
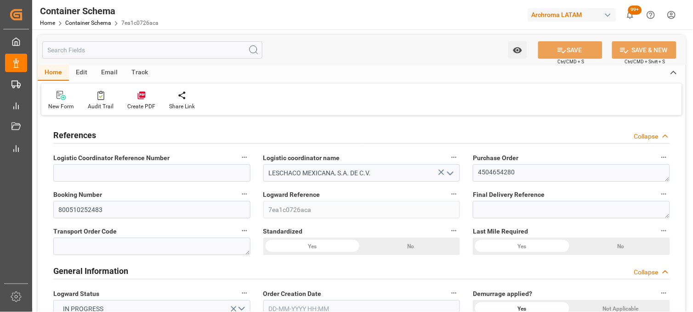
type input "25585"
type input "MSC"
type input "Mediterranean Shipping Company"
type input "CNXGA"
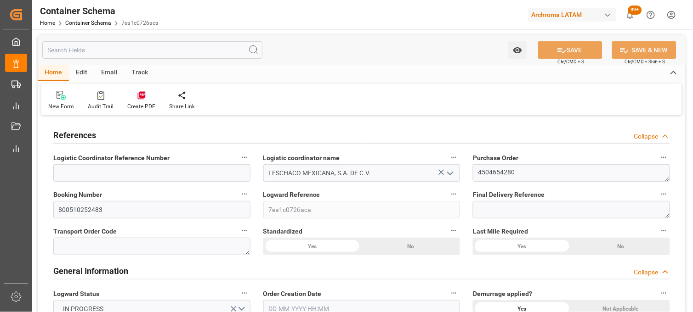
type input "MXZLO"
type input "0"
type input "[DATE] 15:30"
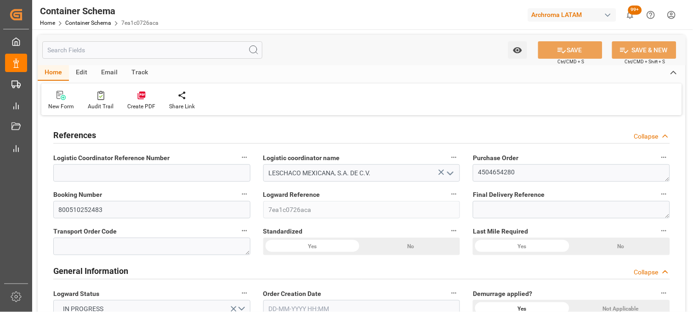
type input "[DATE]"
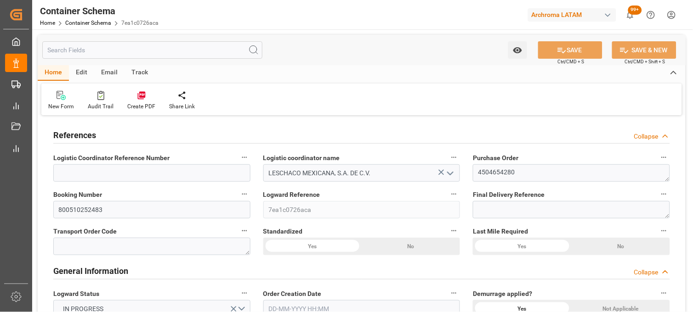
type input "[DATE] 00:04"
type input "[DATE] 21:42"
type input "[DATE]"
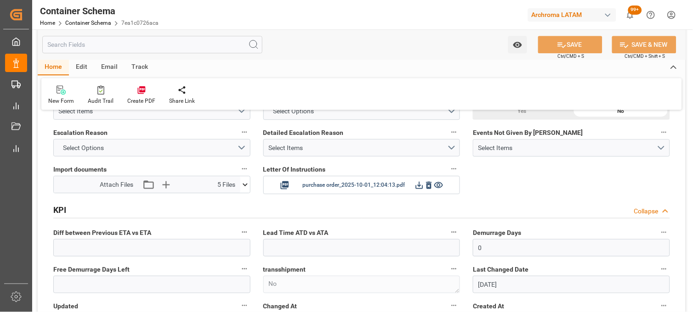
scroll to position [1327, 0]
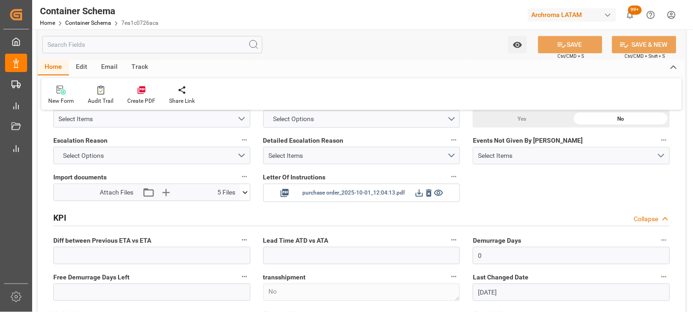
click at [418, 194] on icon at bounding box center [419, 193] width 10 height 10
click at [245, 192] on icon at bounding box center [245, 192] width 5 height 3
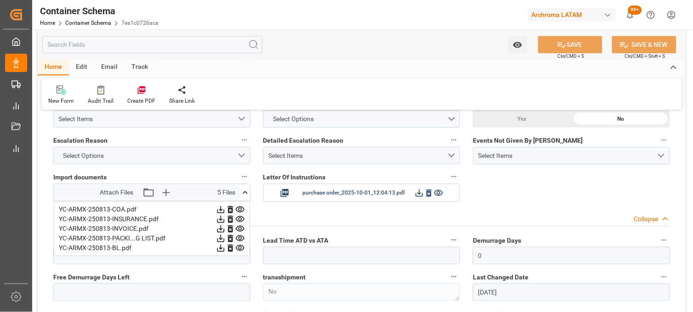
click at [240, 247] on icon at bounding box center [240, 248] width 10 height 10
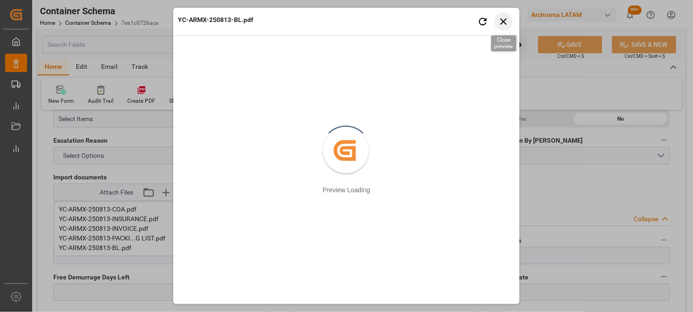
click at [502, 20] on icon "button" at bounding box center [503, 21] width 6 height 6
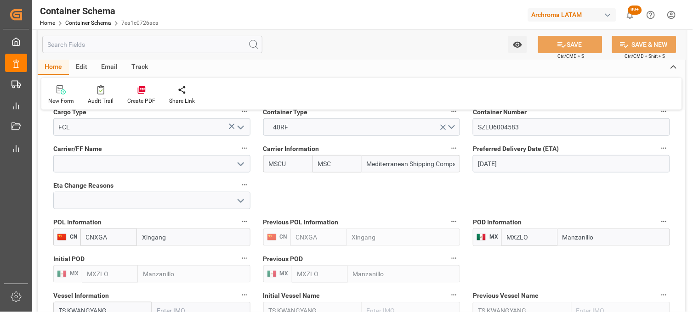
scroll to position [867, 0]
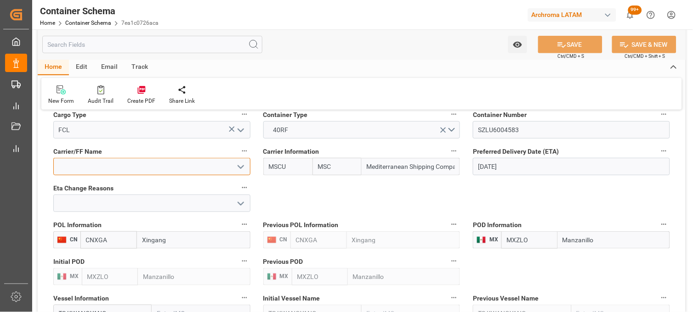
click at [113, 164] on input at bounding box center [151, 166] width 197 height 17
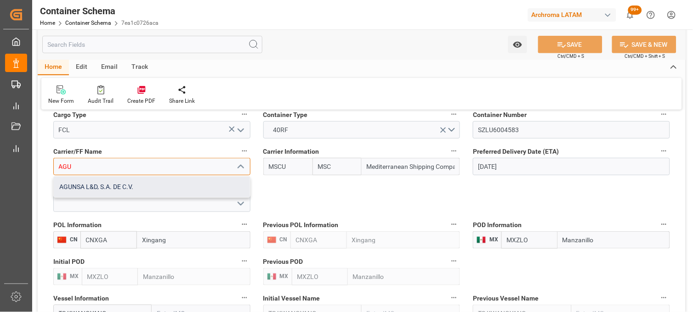
click at [109, 188] on div "AGUNSA L&D, S.A. DE C.V." at bounding box center [152, 187] width 196 height 21
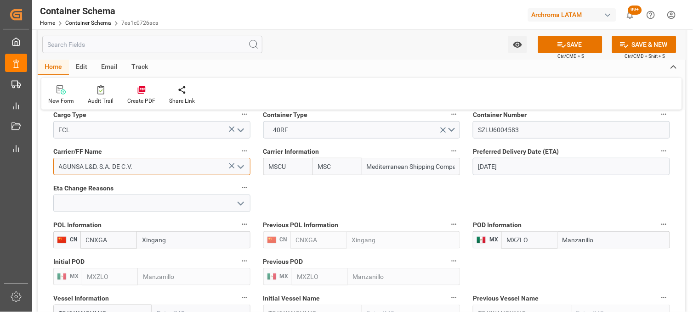
type input "AGUNSA L&D, S.A. DE C.V."
click at [574, 47] on button "SAVE" at bounding box center [570, 44] width 64 height 17
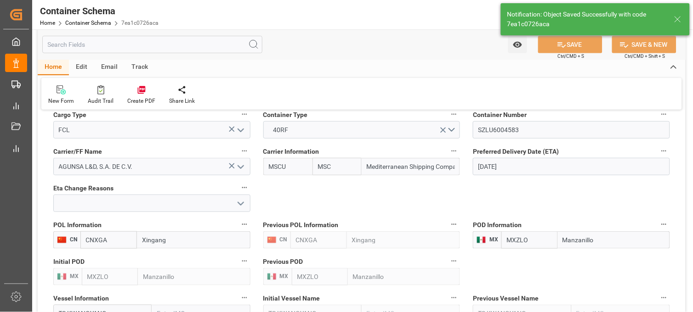
type input "0"
type input "[DATE]"
type input "[DATE] 00:06"
